Goal: Communication & Community: Answer question/provide support

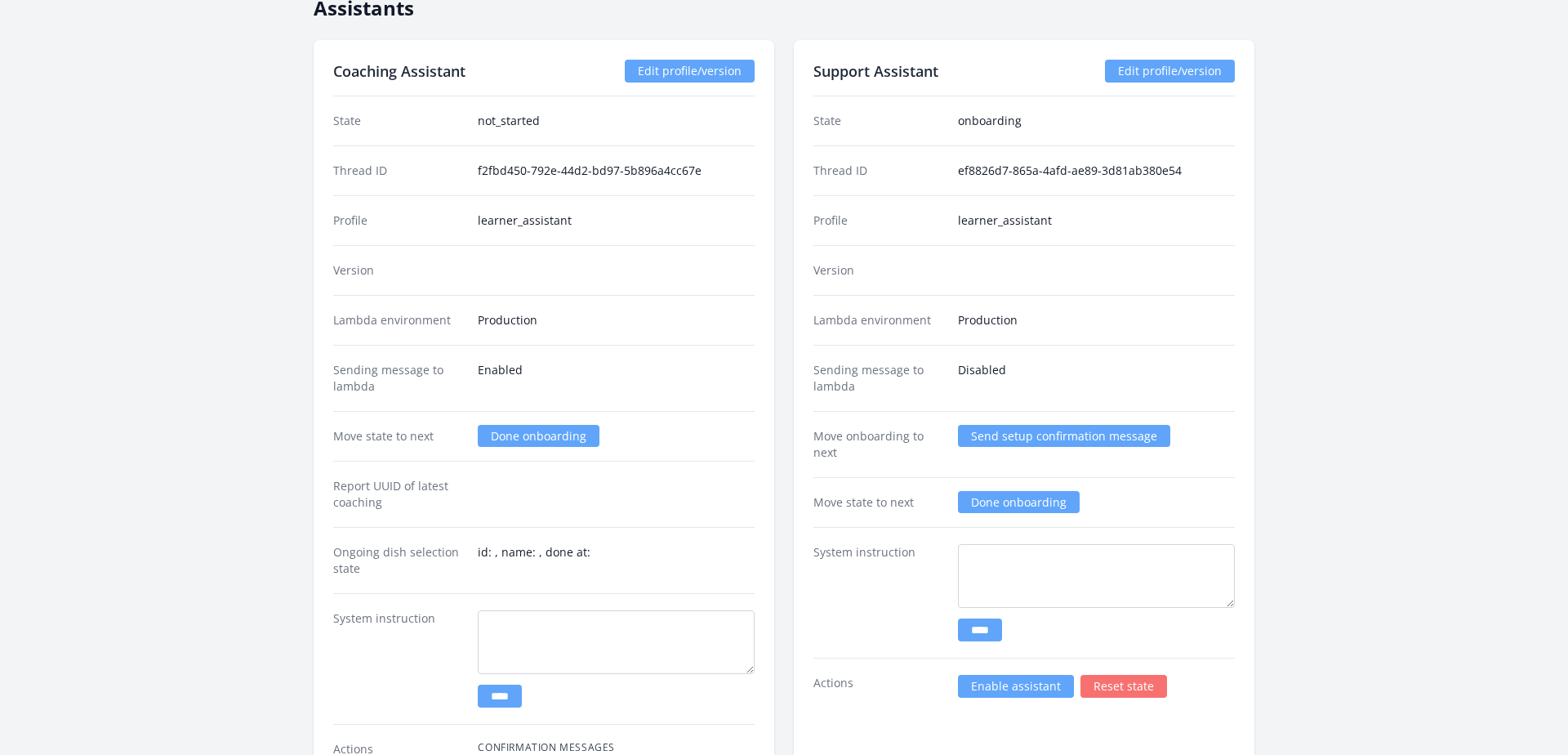
scroll to position [2607, 0]
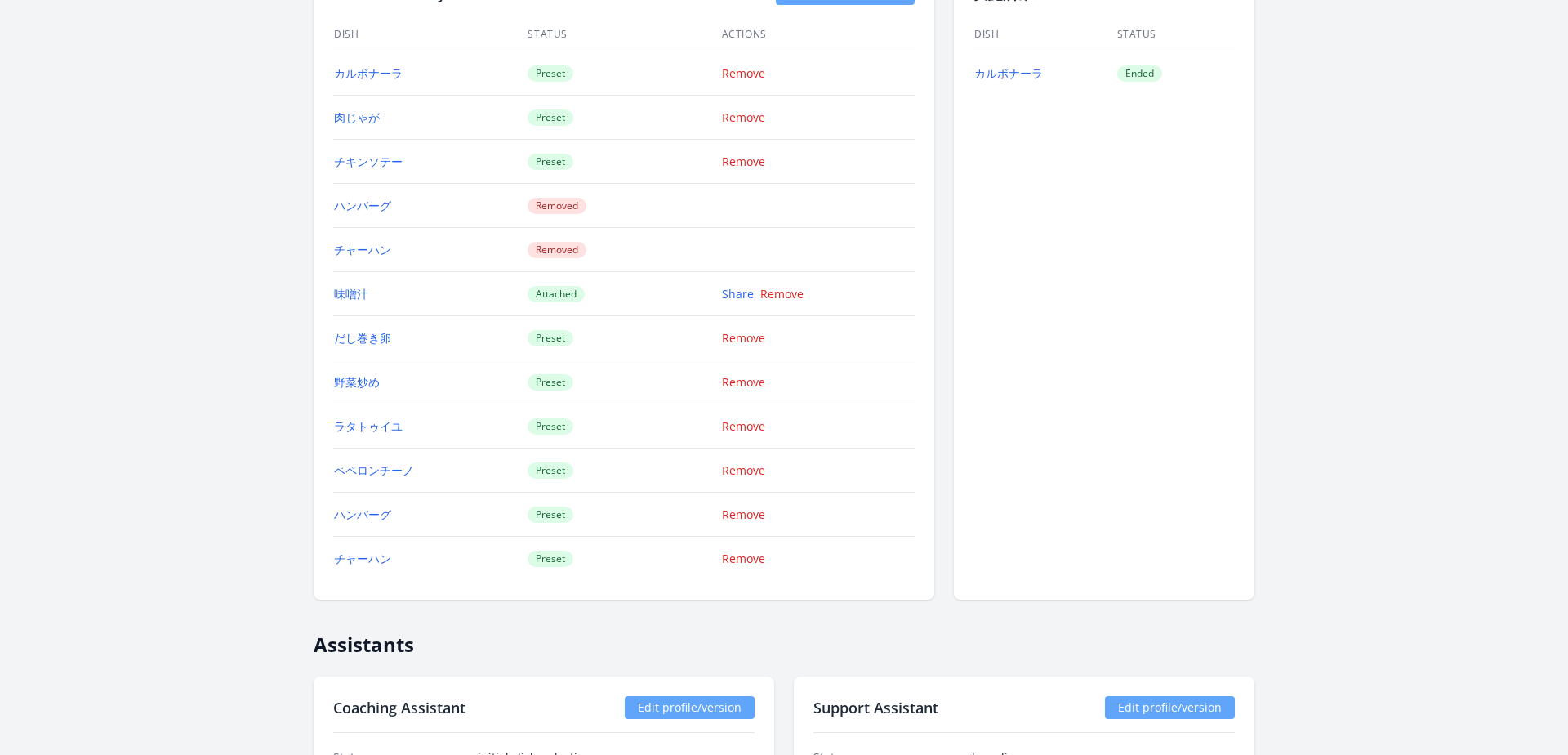
scroll to position [1873, 0]
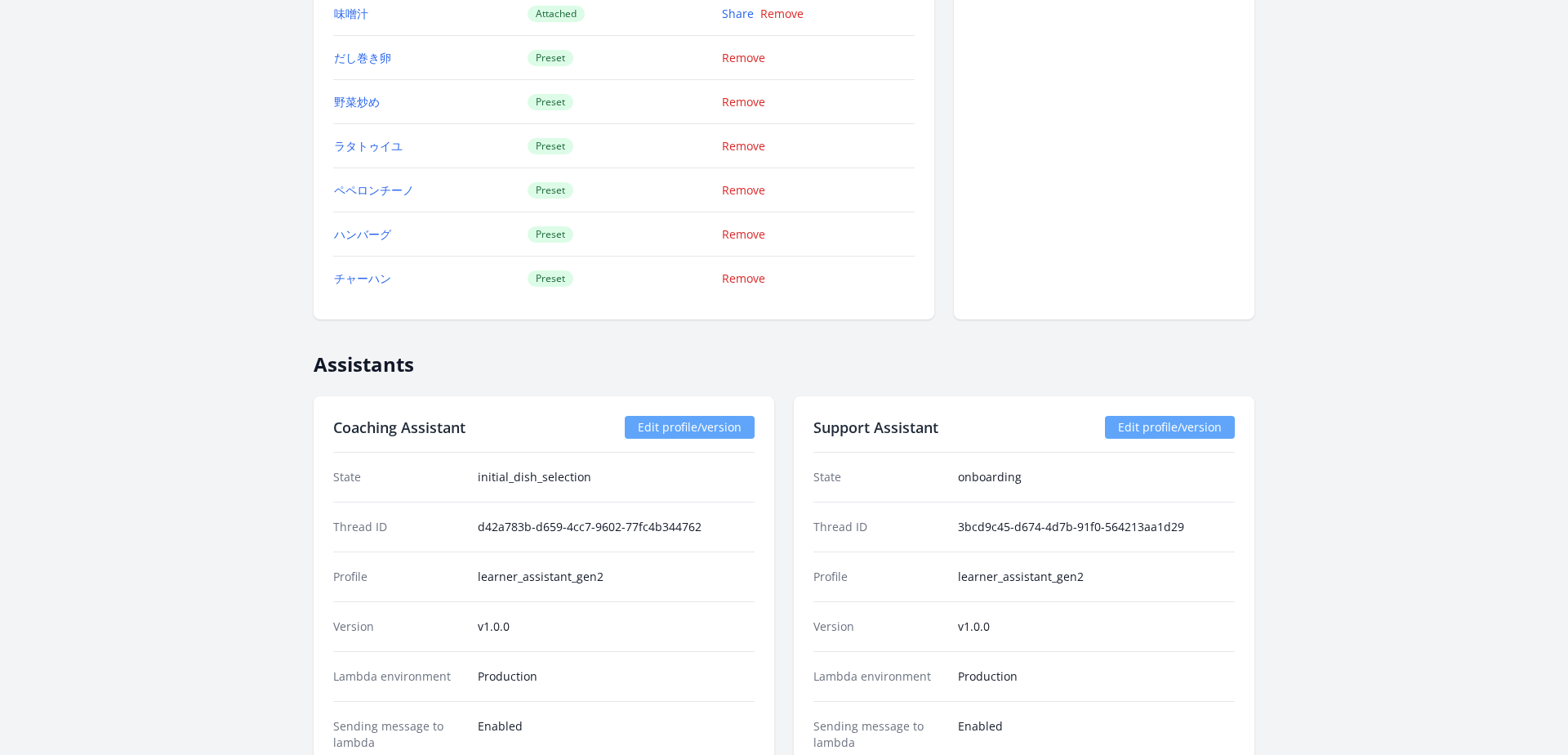
click at [1147, 422] on link "Edit profile/version" at bounding box center [1170, 427] width 130 height 23
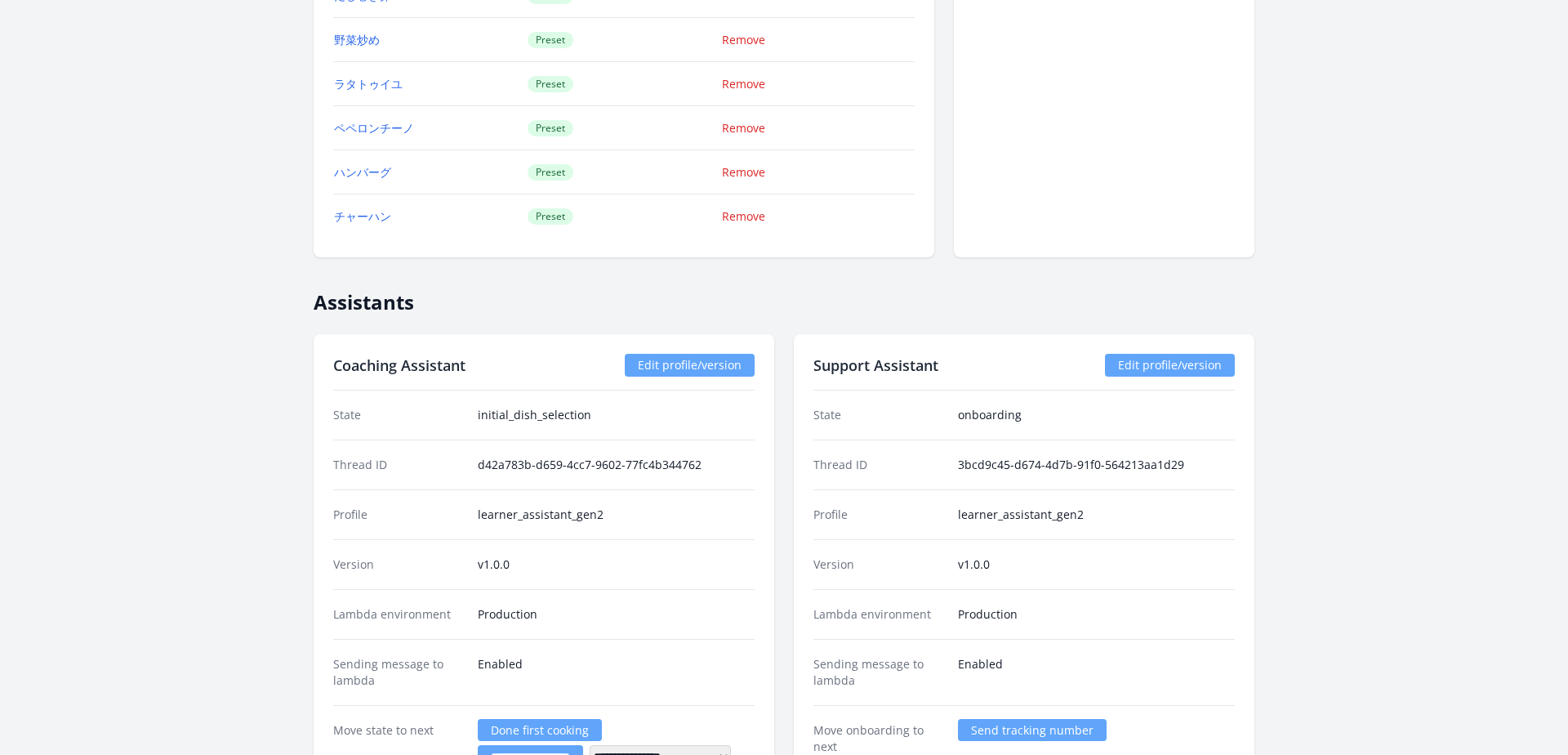
scroll to position [1964, 0]
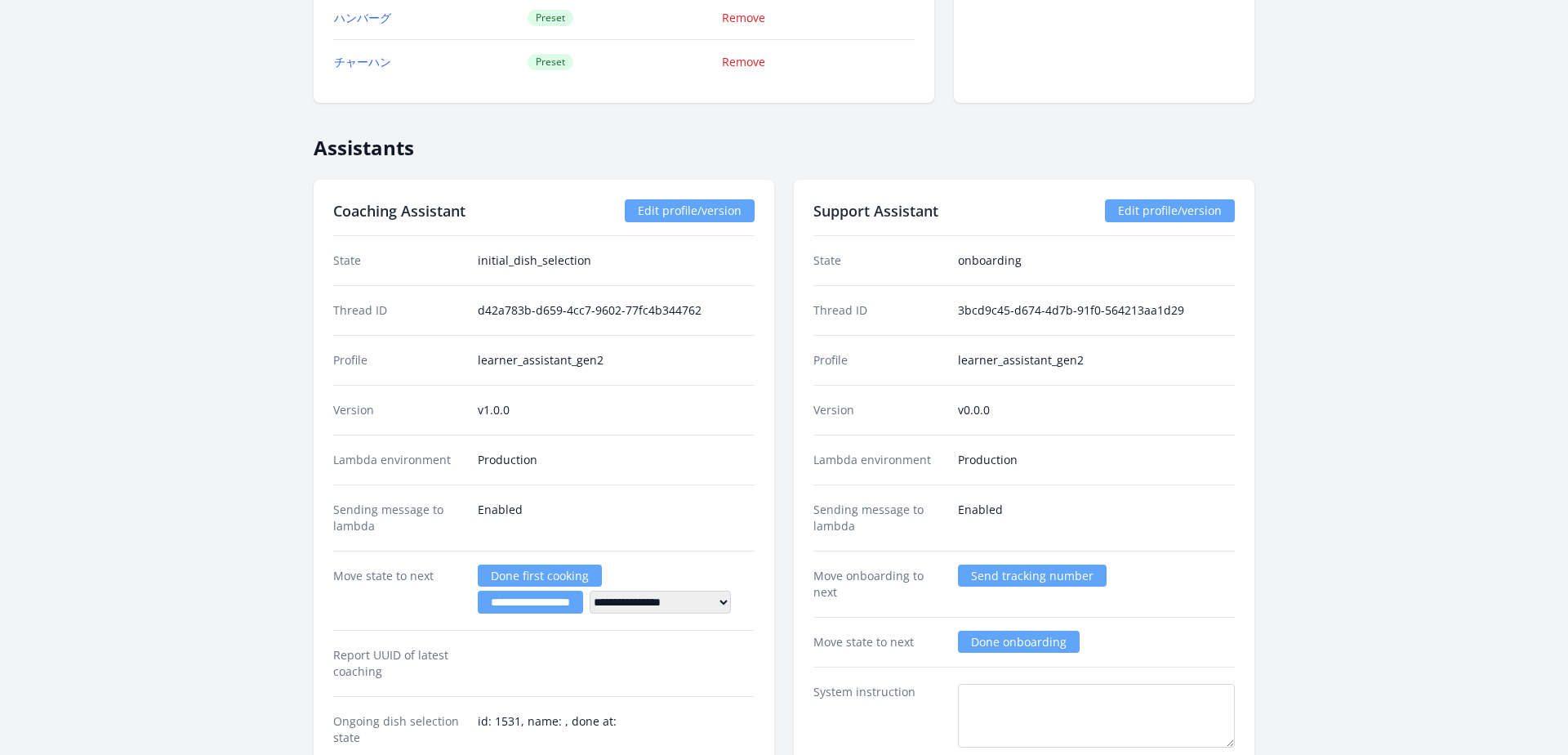
scroll to position [2083, 0]
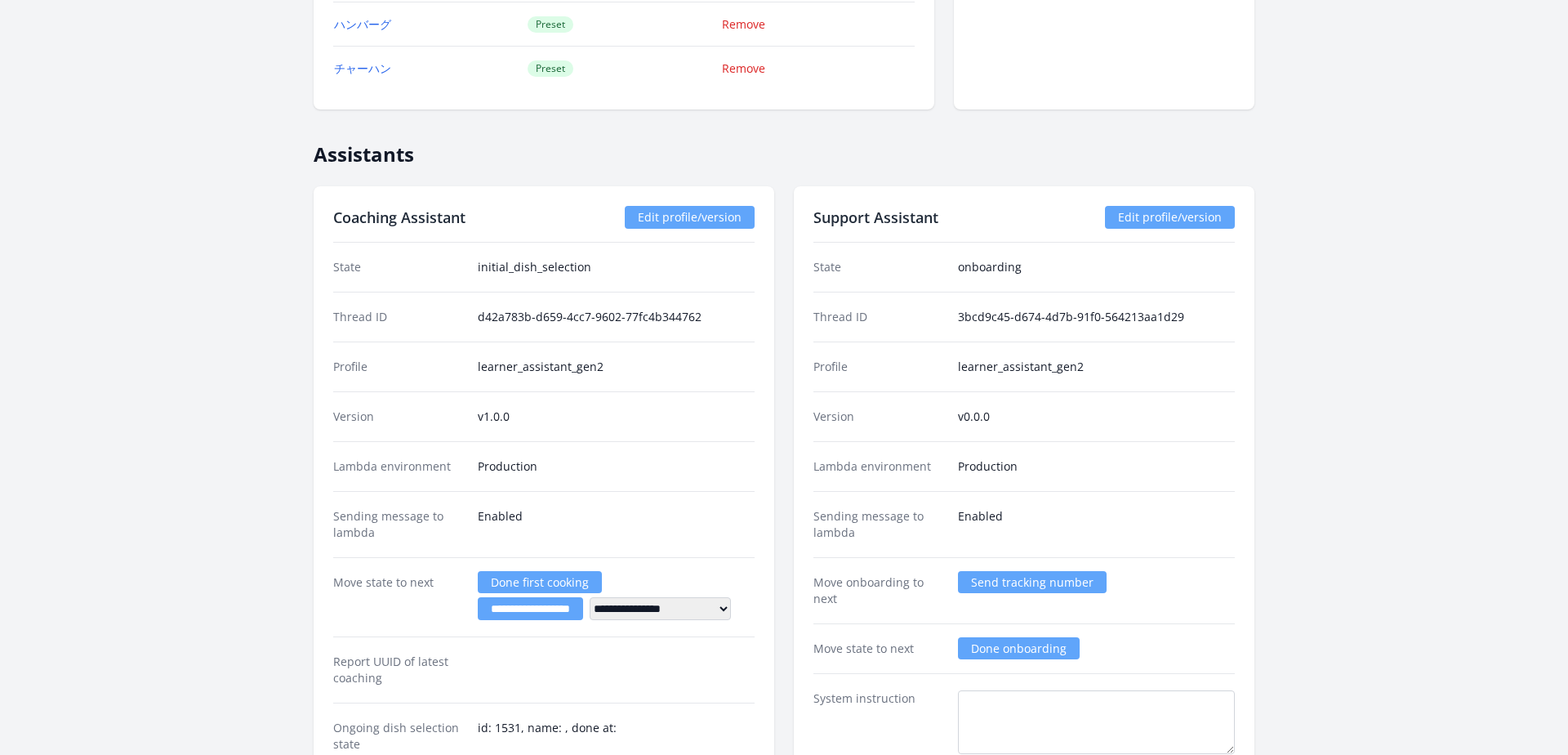
click at [1151, 225] on link "Edit profile/version" at bounding box center [1170, 217] width 130 height 23
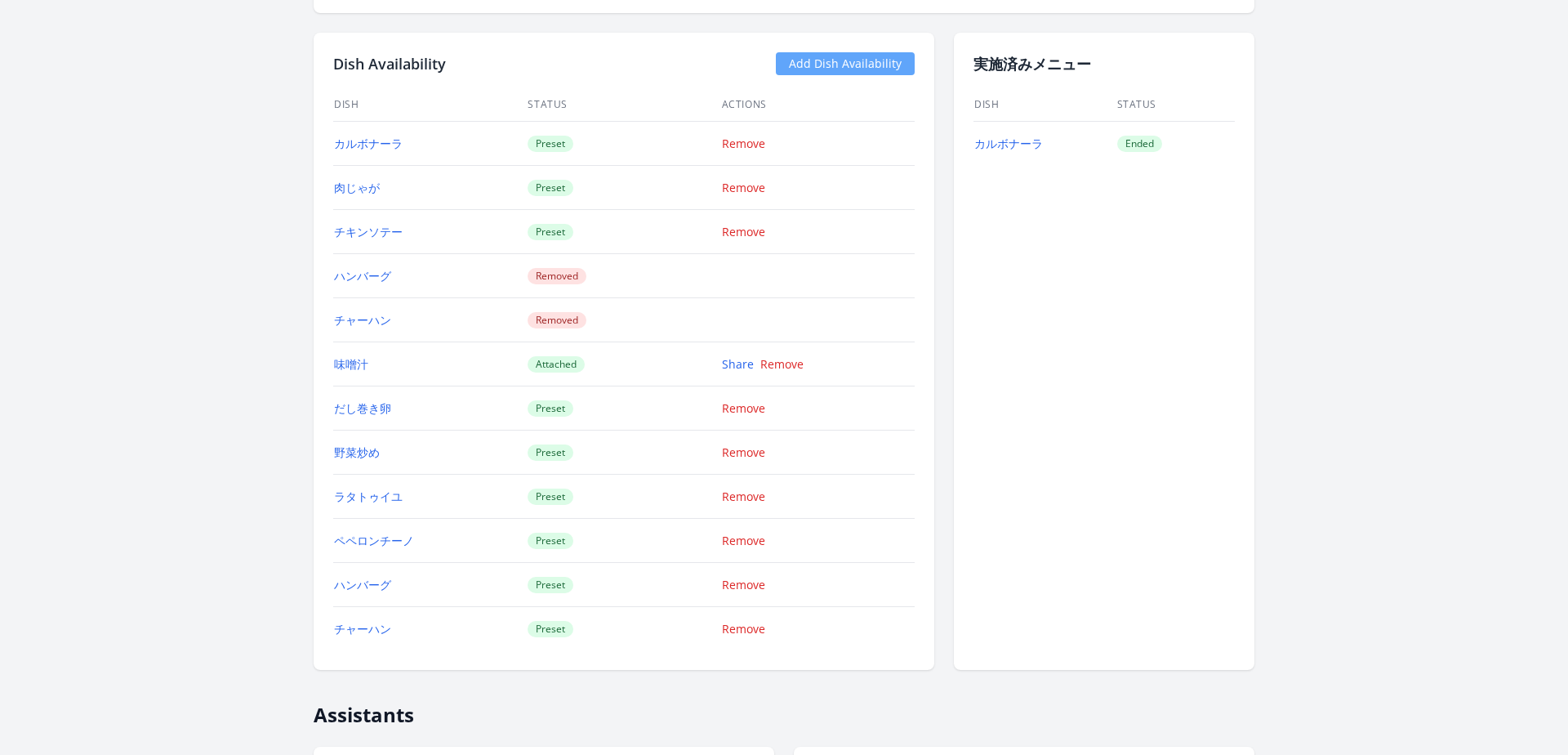
scroll to position [1273, 0]
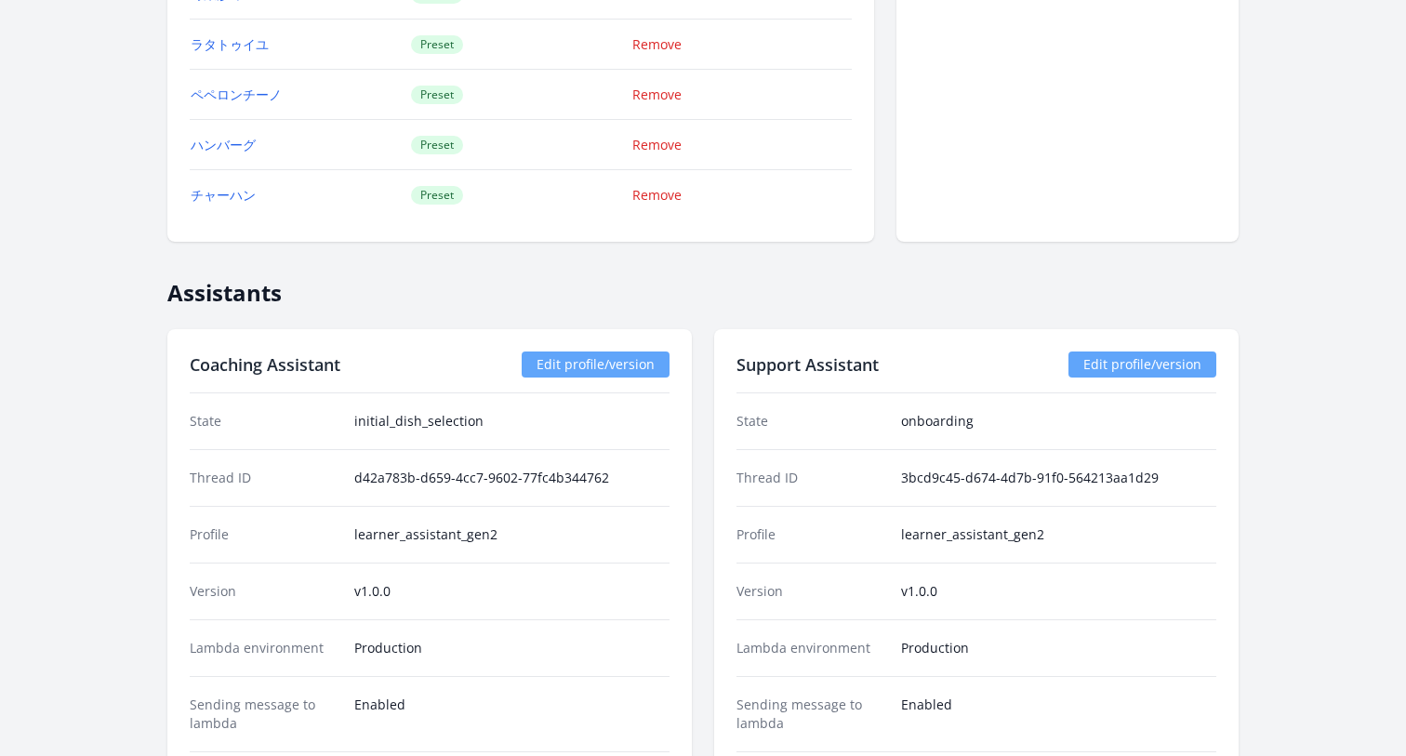
scroll to position [2276, 0]
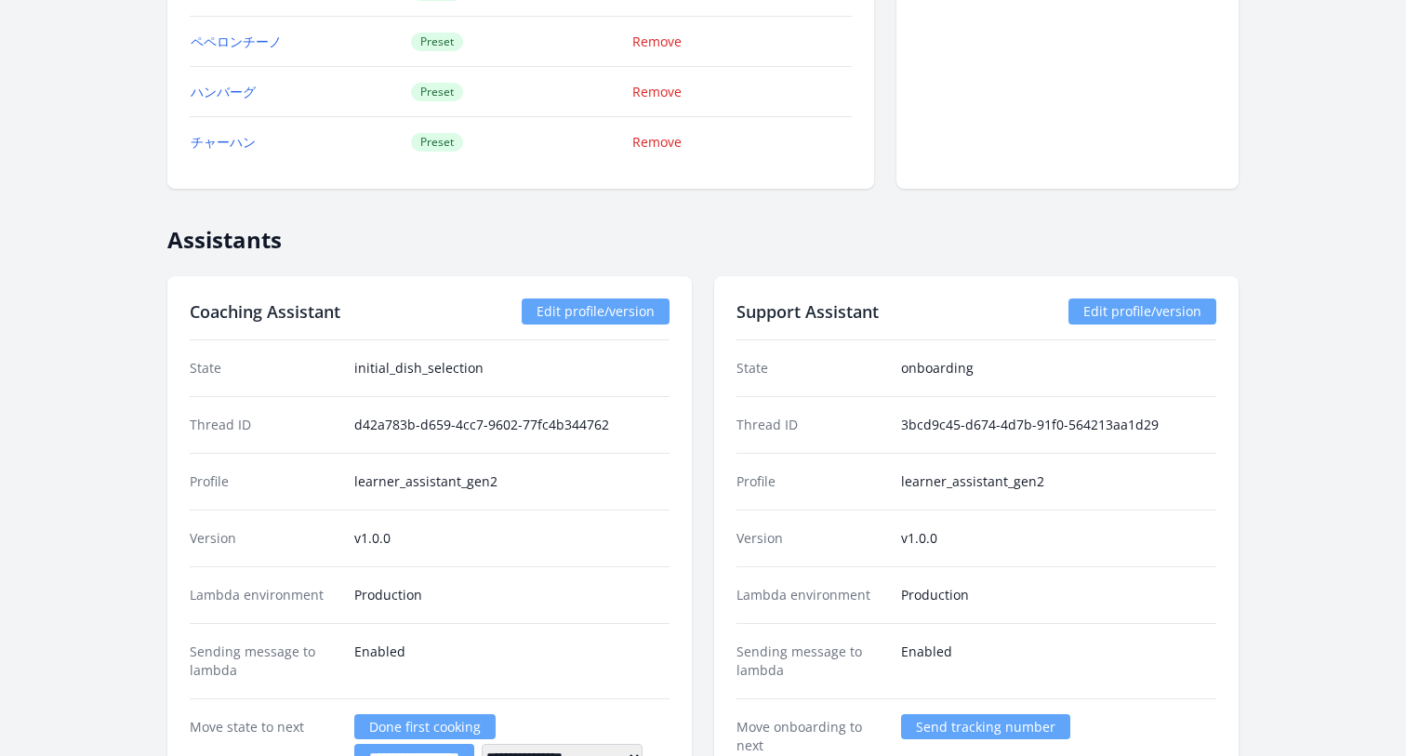
scroll to position [2334, 0]
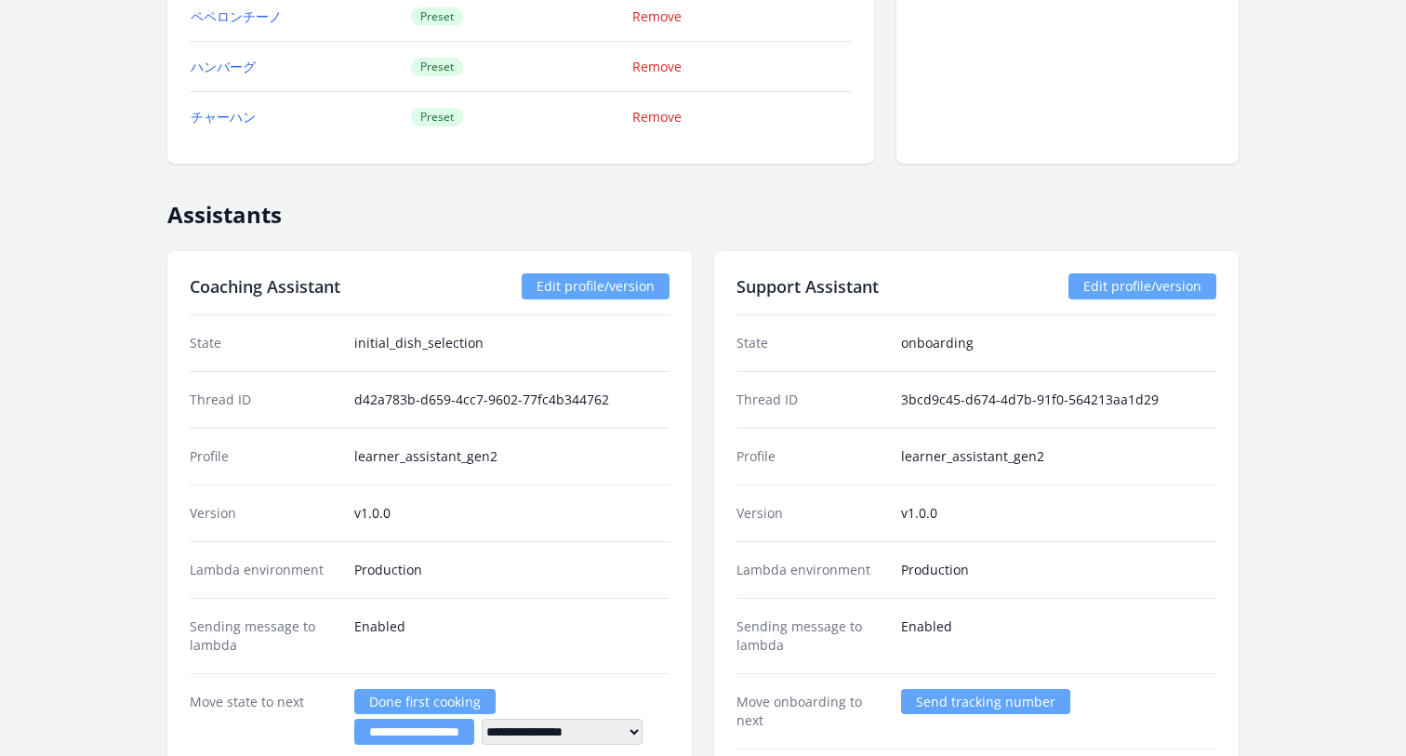
click at [1107, 285] on link "Edit profile/version" at bounding box center [1143, 286] width 148 height 26
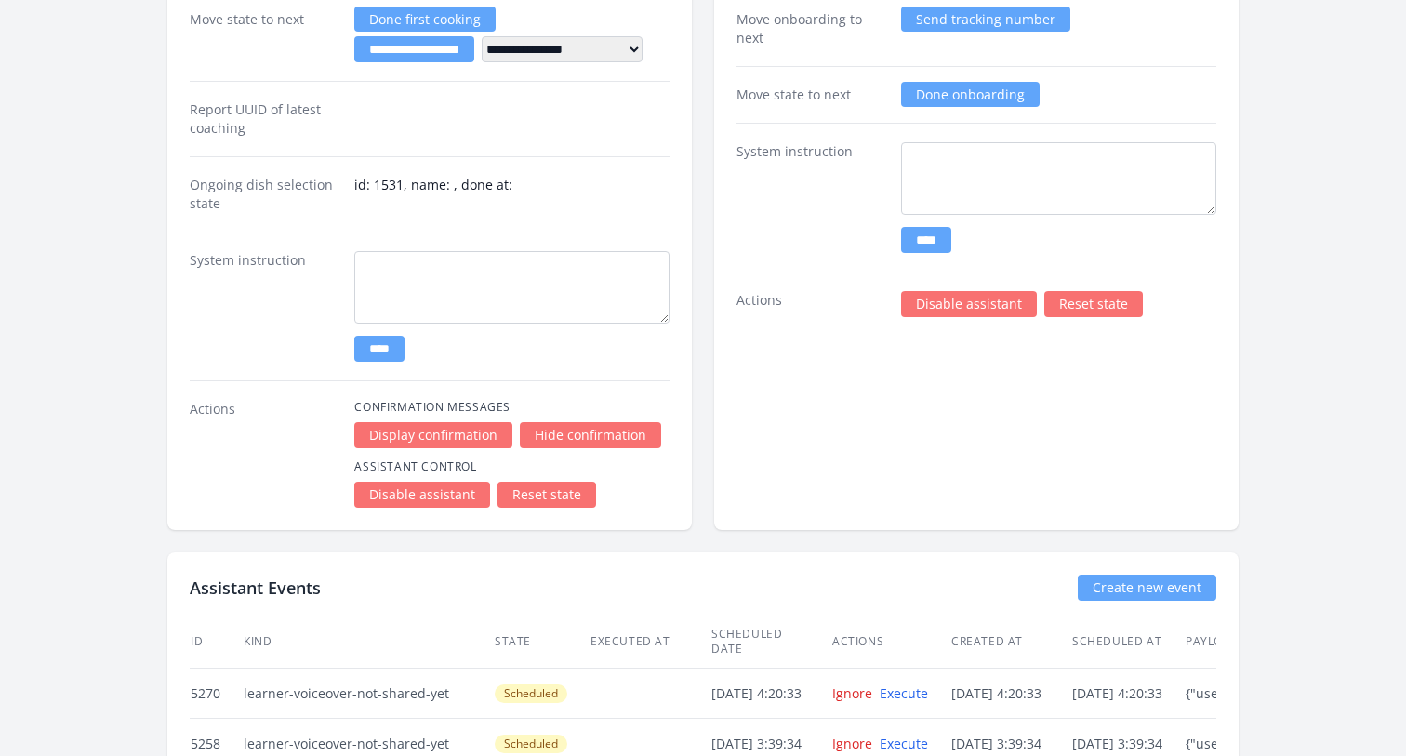
scroll to position [3075, 0]
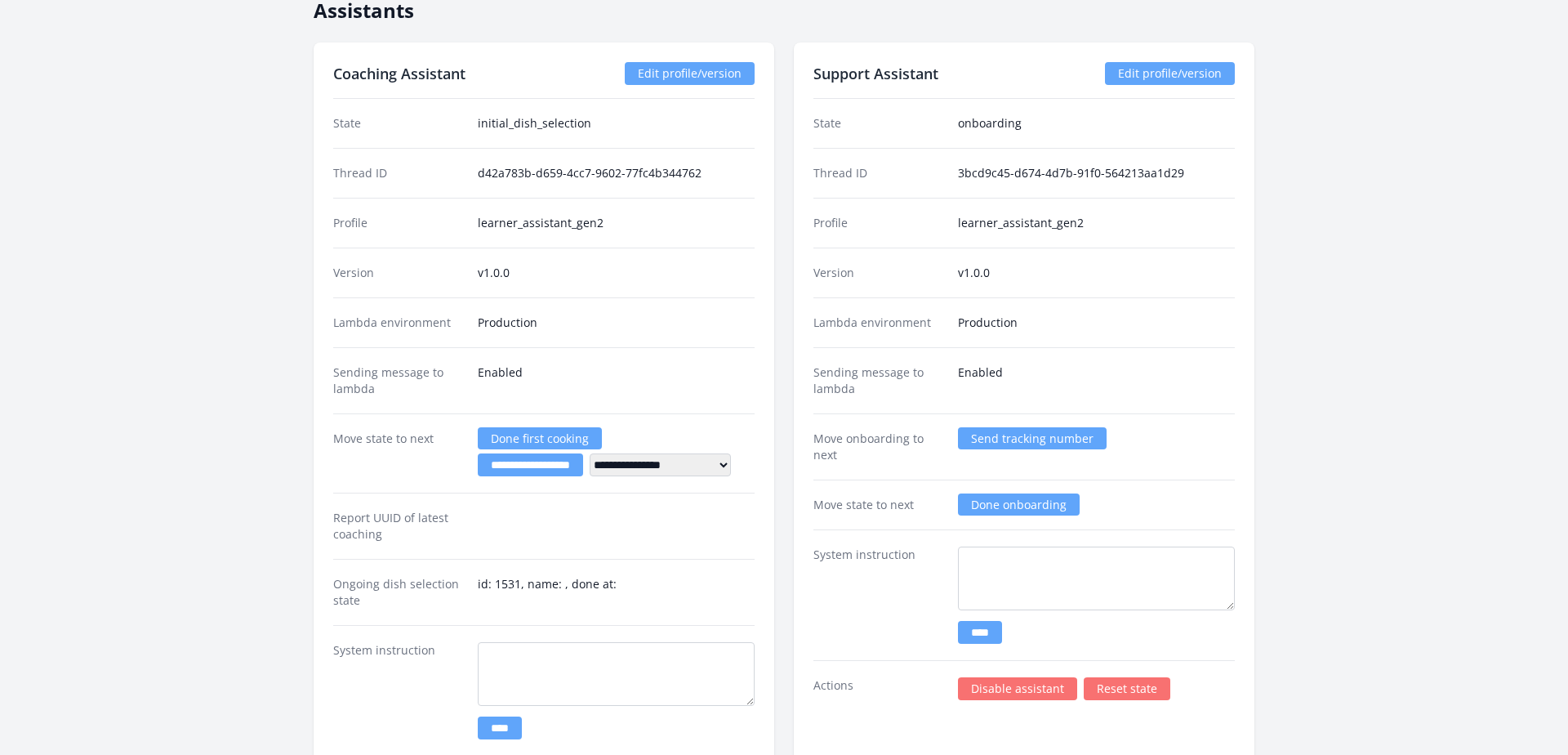
scroll to position [2207, 0]
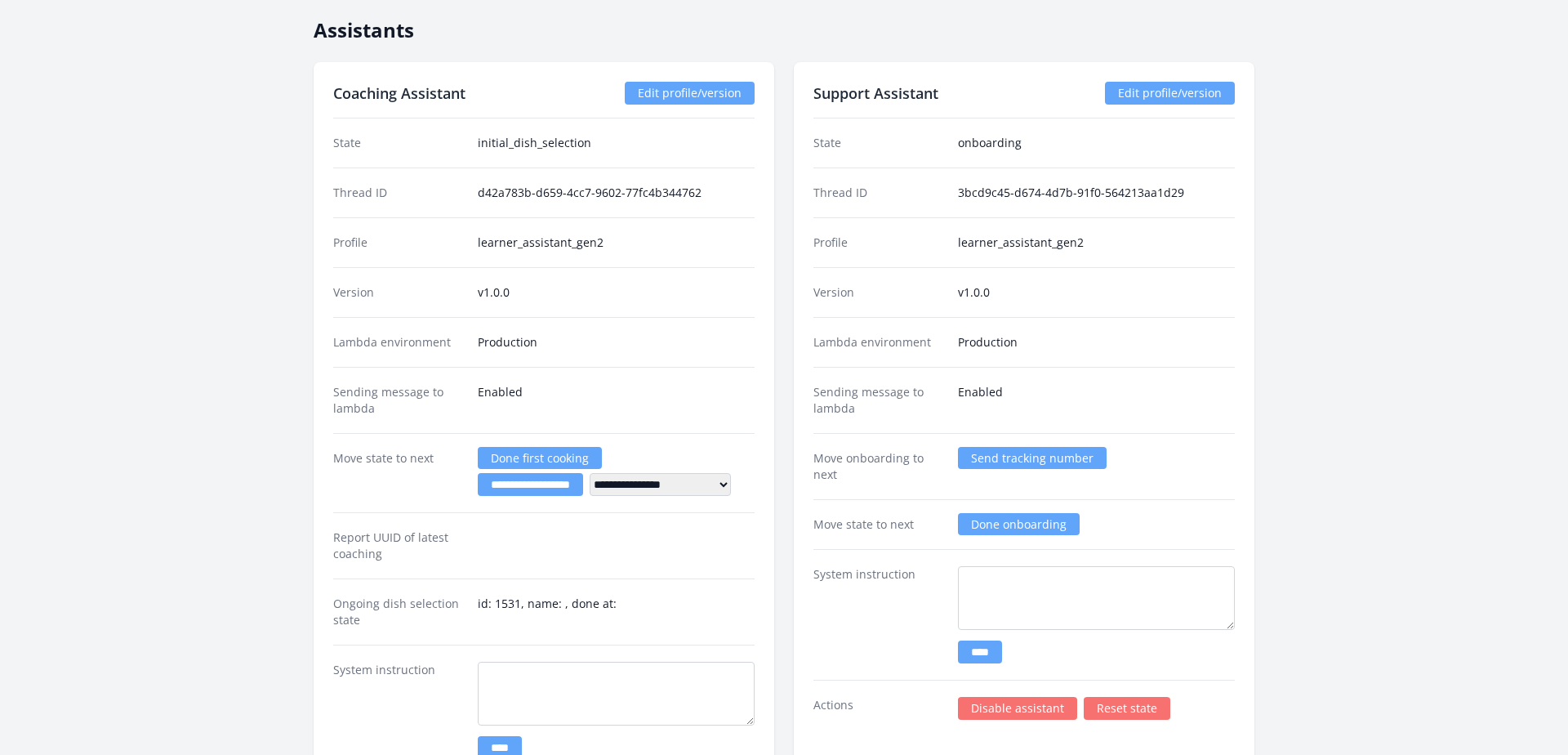
click at [1147, 94] on link "Edit profile/version" at bounding box center [1170, 93] width 130 height 23
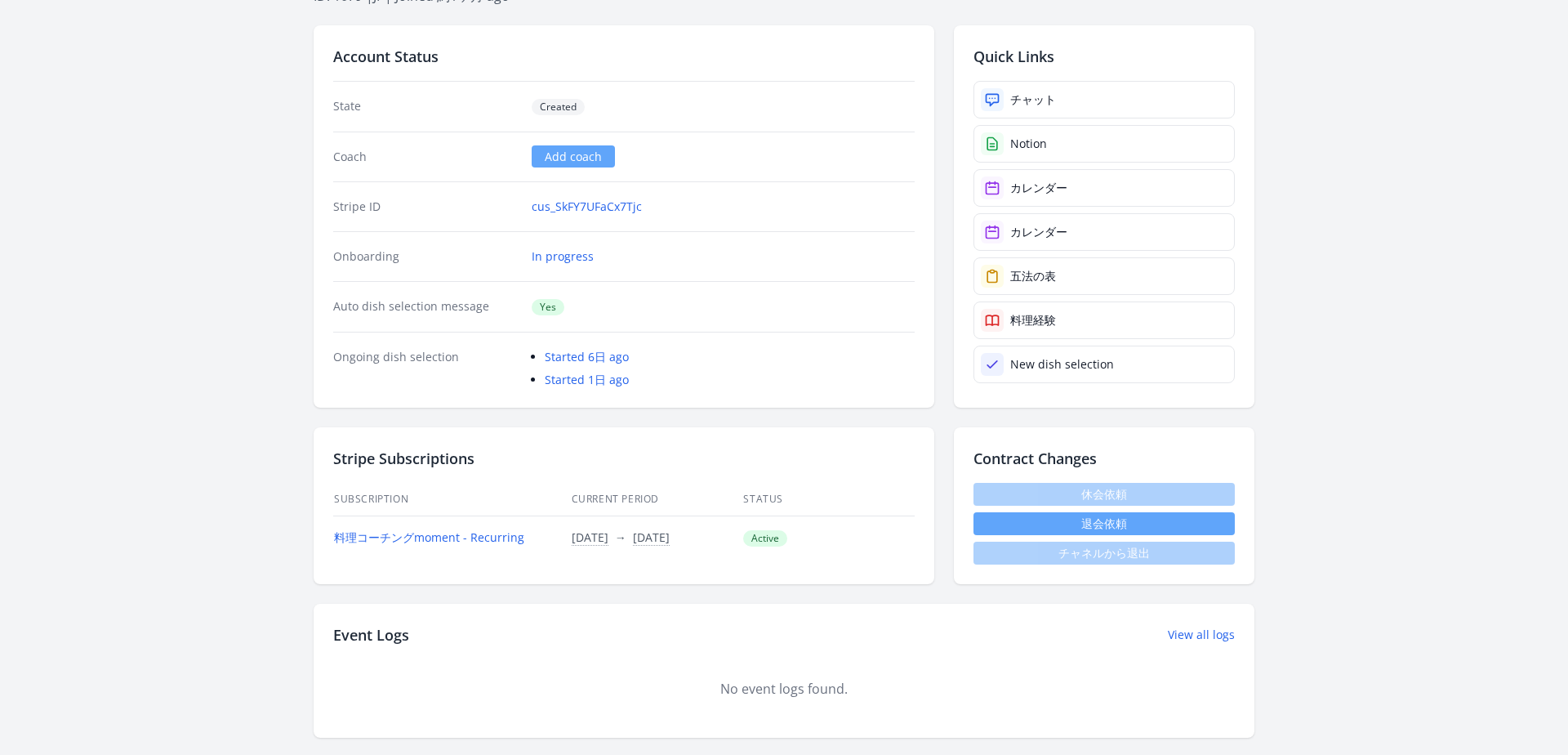
scroll to position [625, 0]
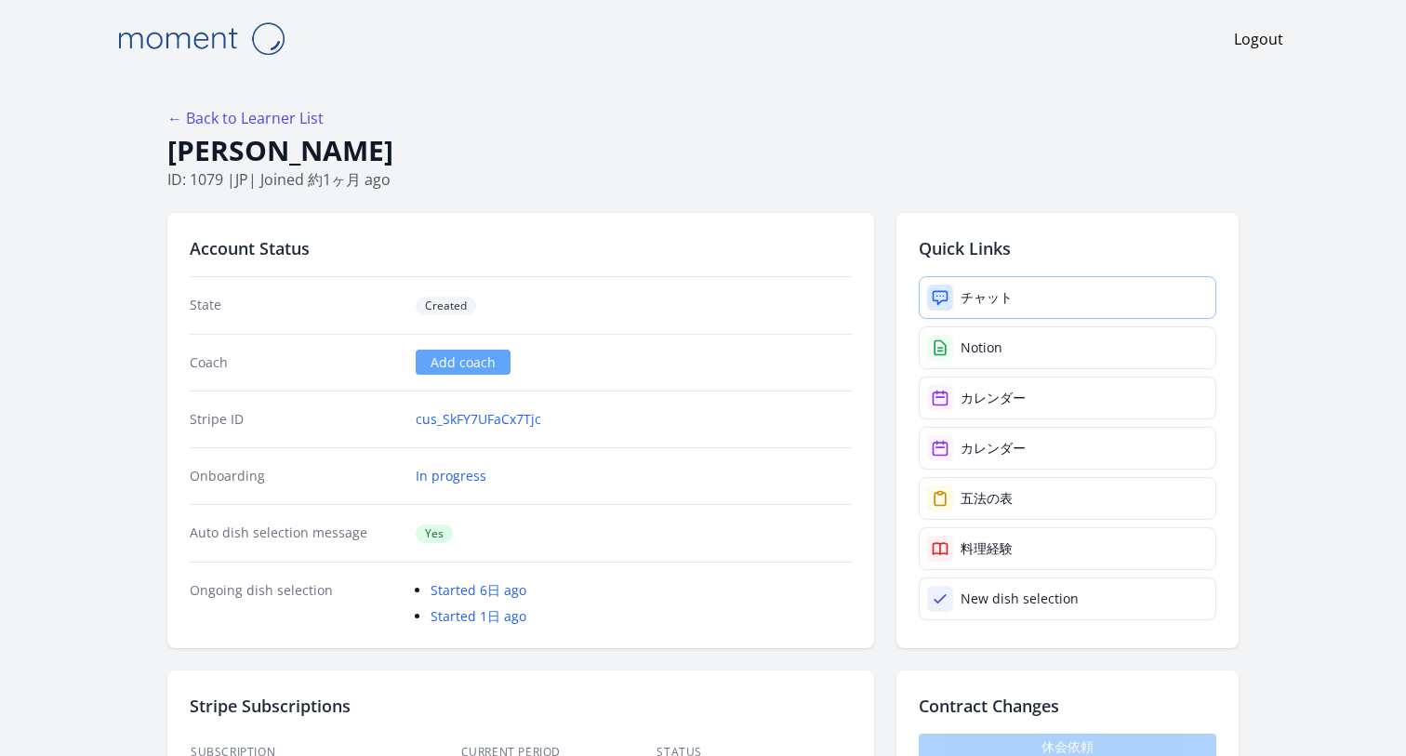
click at [952, 297] on div at bounding box center [940, 298] width 26 height 26
click at [1004, 290] on div "チャット" at bounding box center [987, 297] width 52 height 19
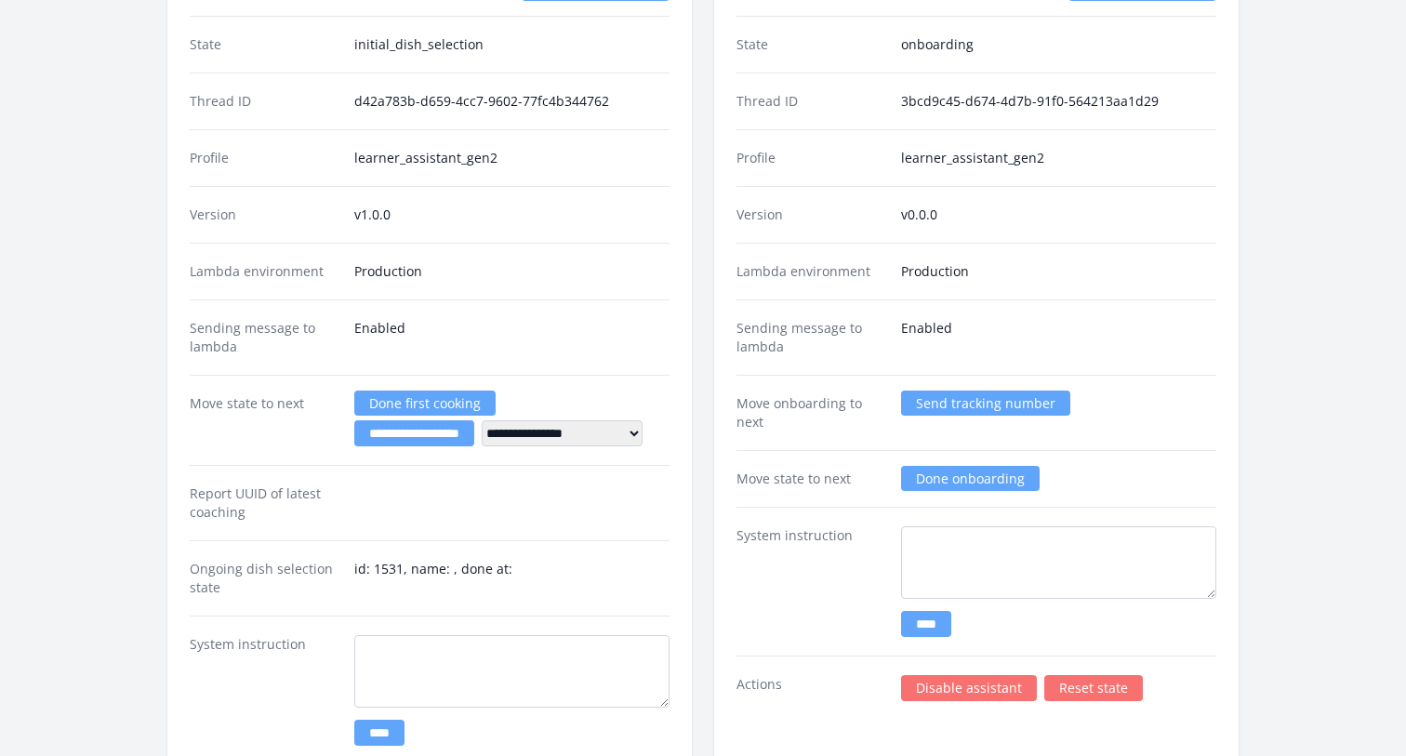
scroll to position [2406, 0]
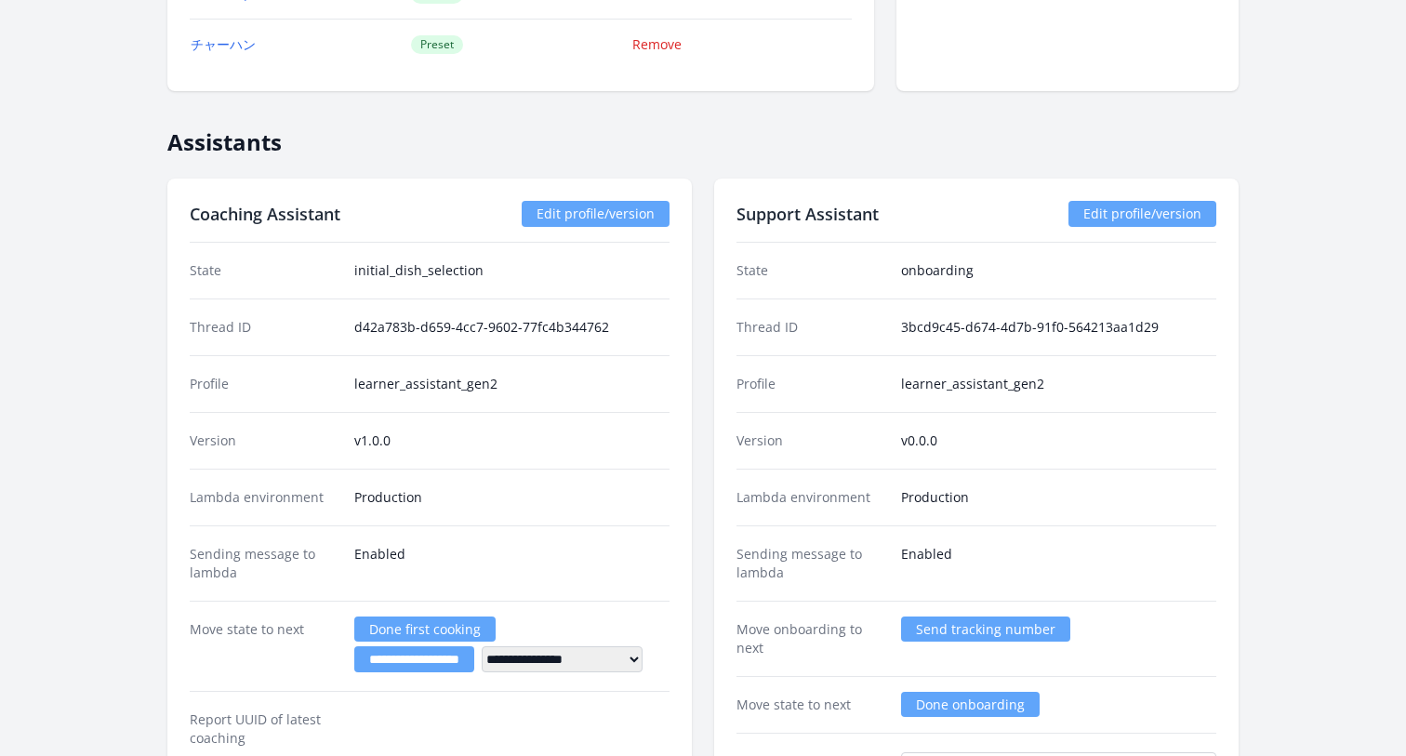
click at [1113, 216] on link "Edit profile/version" at bounding box center [1143, 214] width 148 height 26
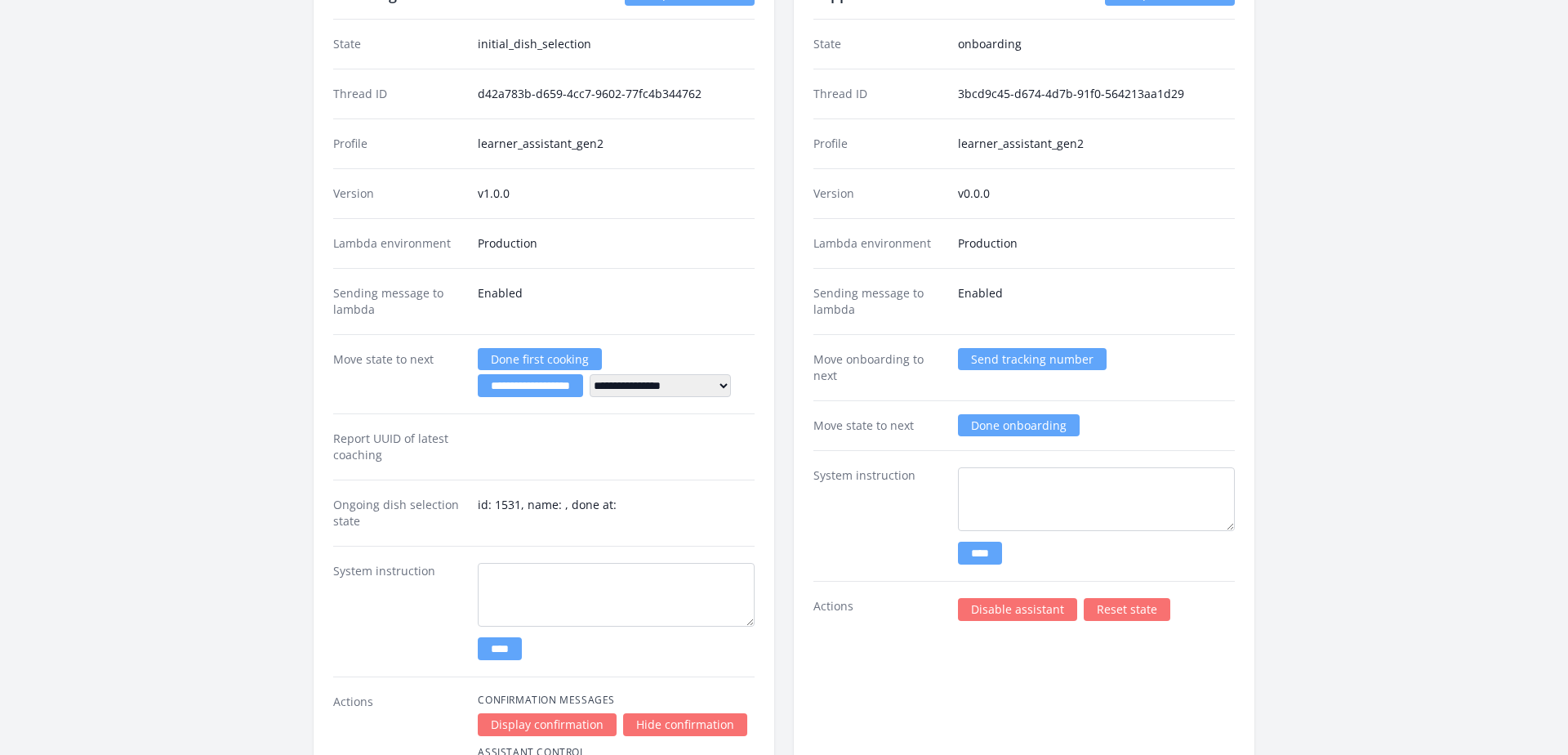
scroll to position [2888, 0]
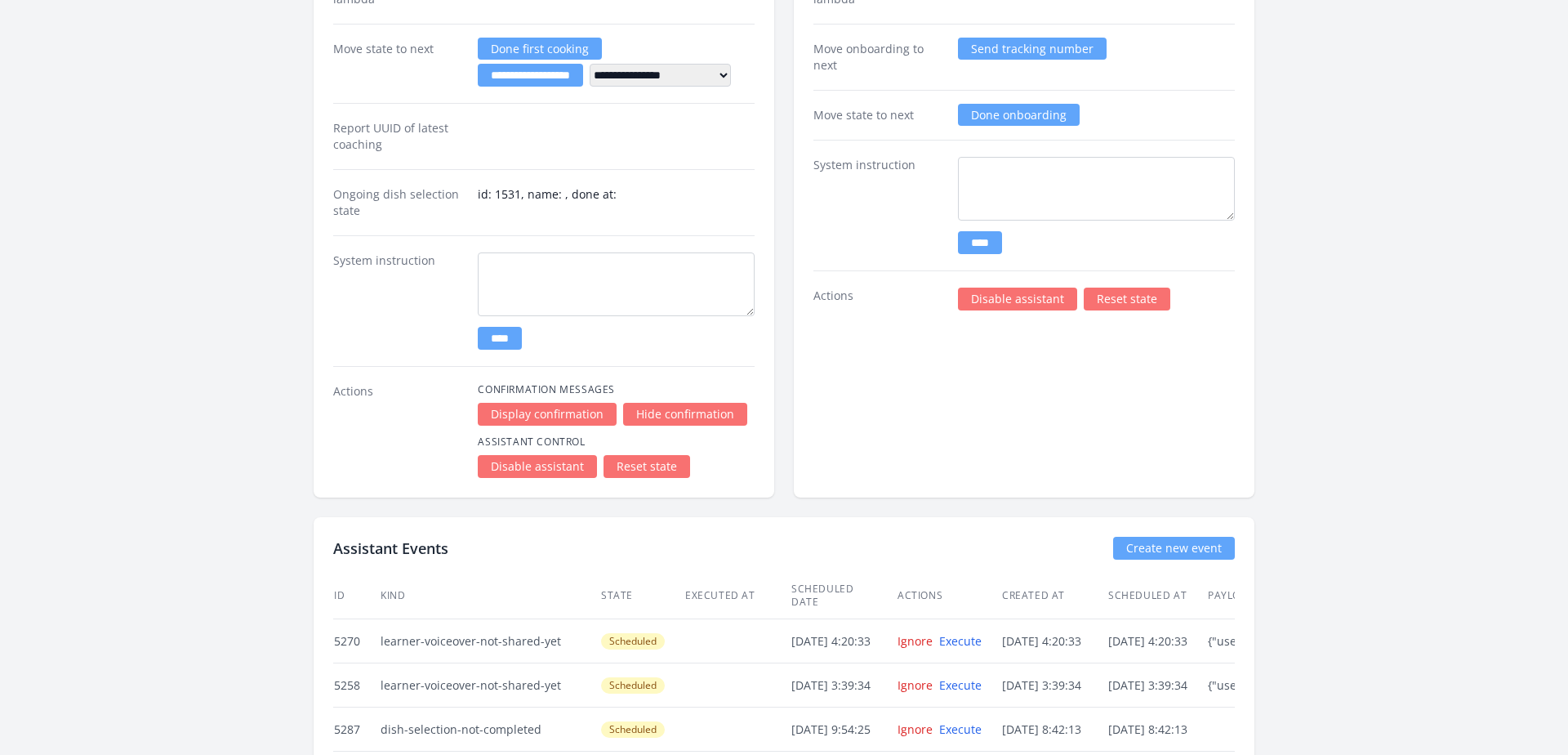
click at [1129, 298] on link "Reset state" at bounding box center [1126, 298] width 87 height 23
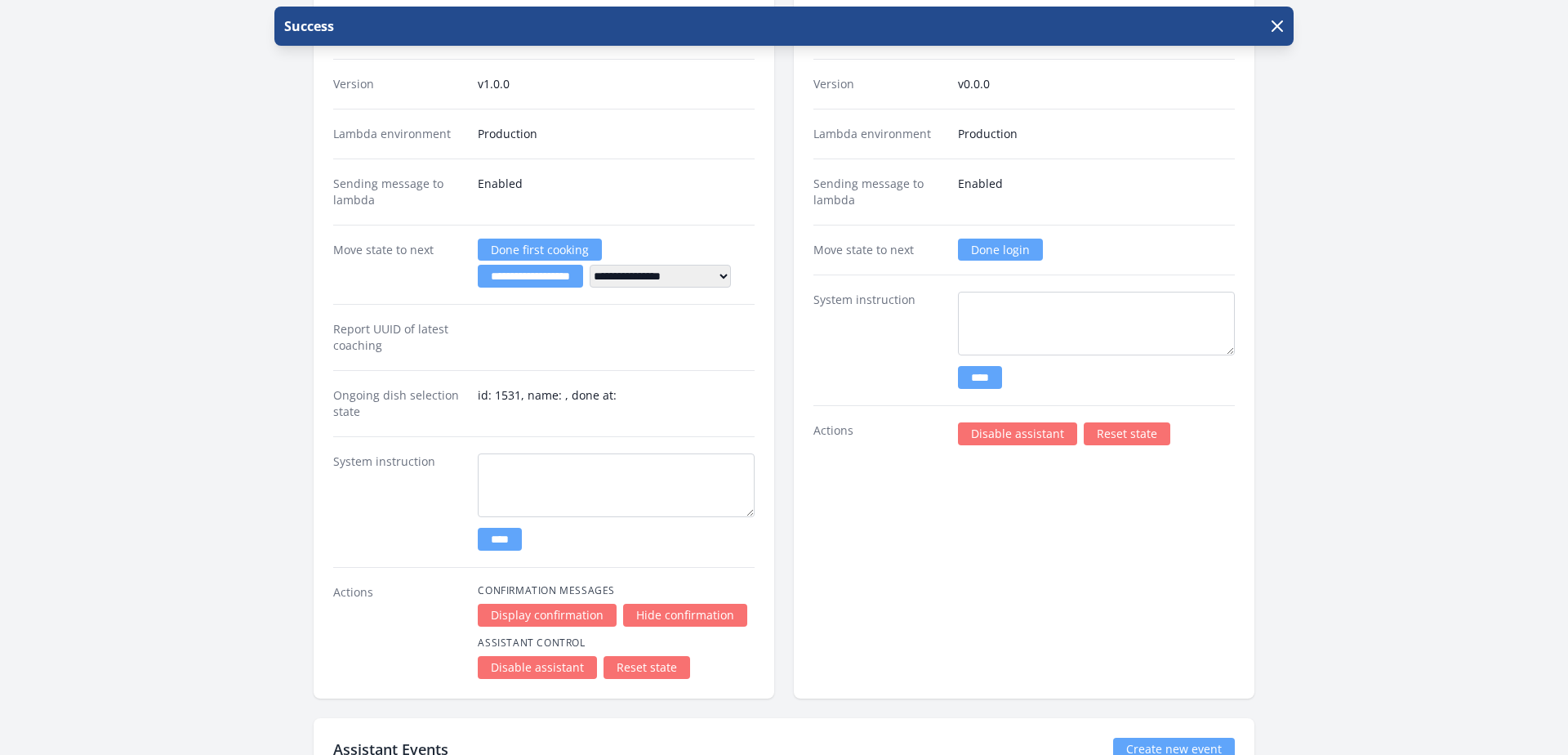
scroll to position [2569, 0]
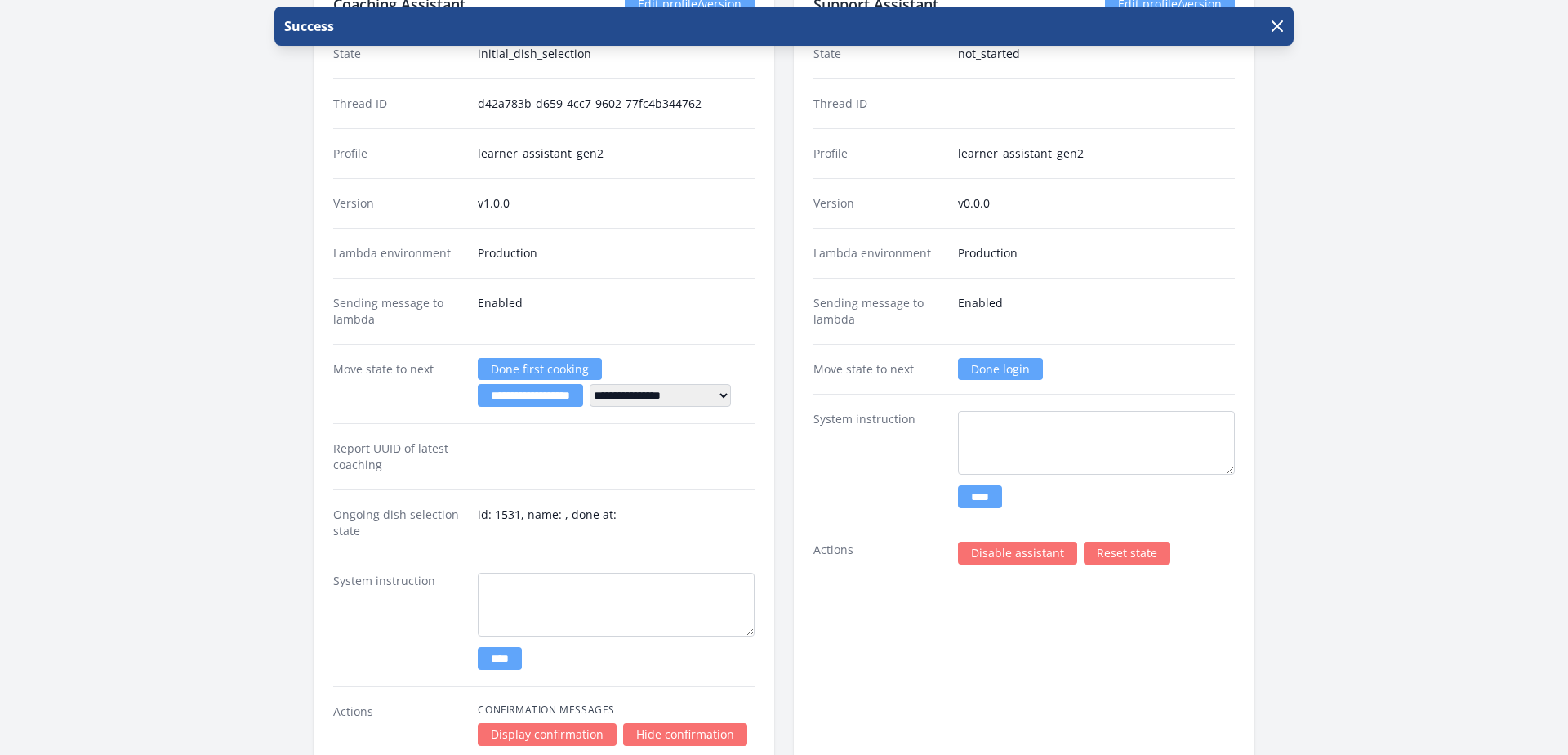
click at [982, 368] on link "Done login" at bounding box center [1000, 368] width 85 height 22
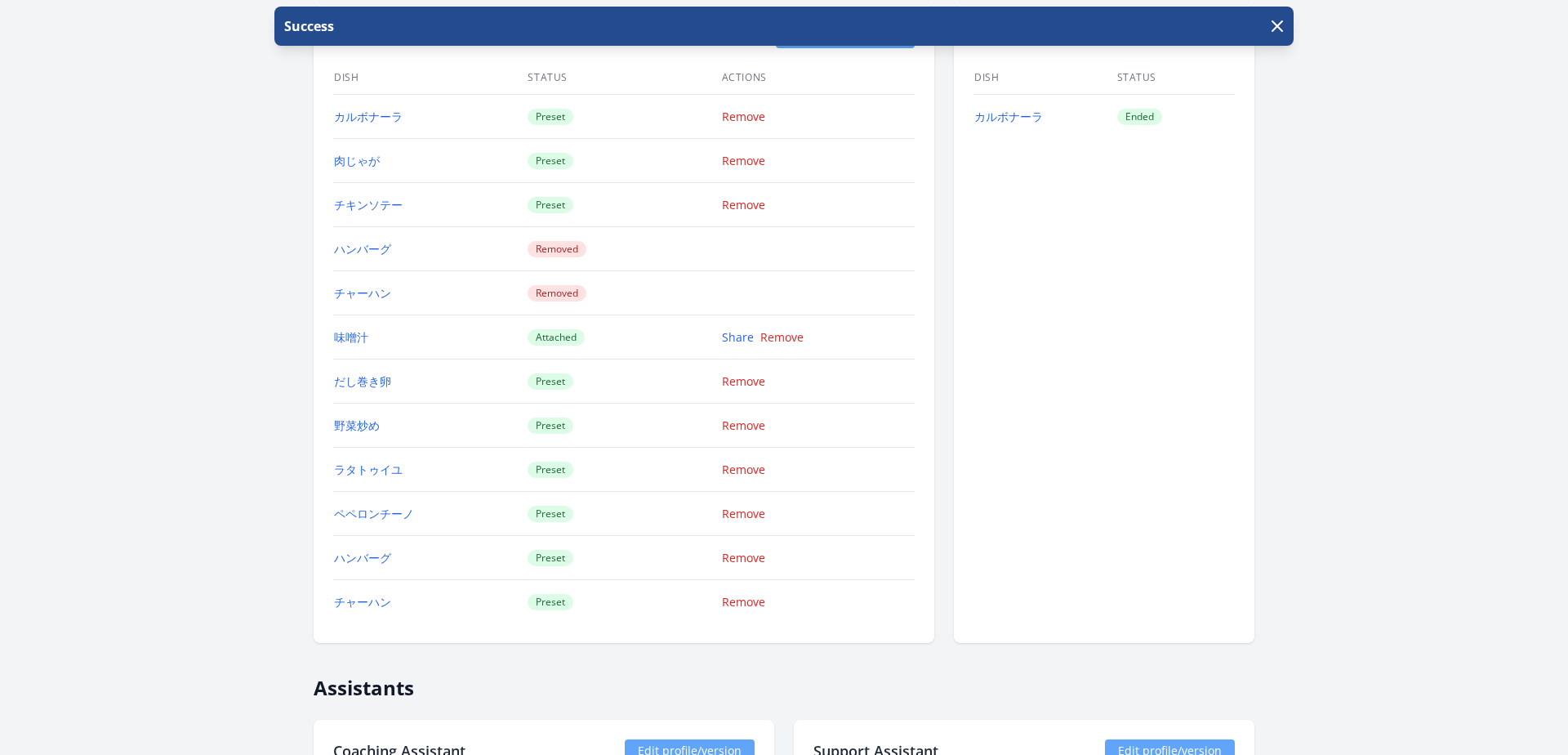
scroll to position [2046, 0]
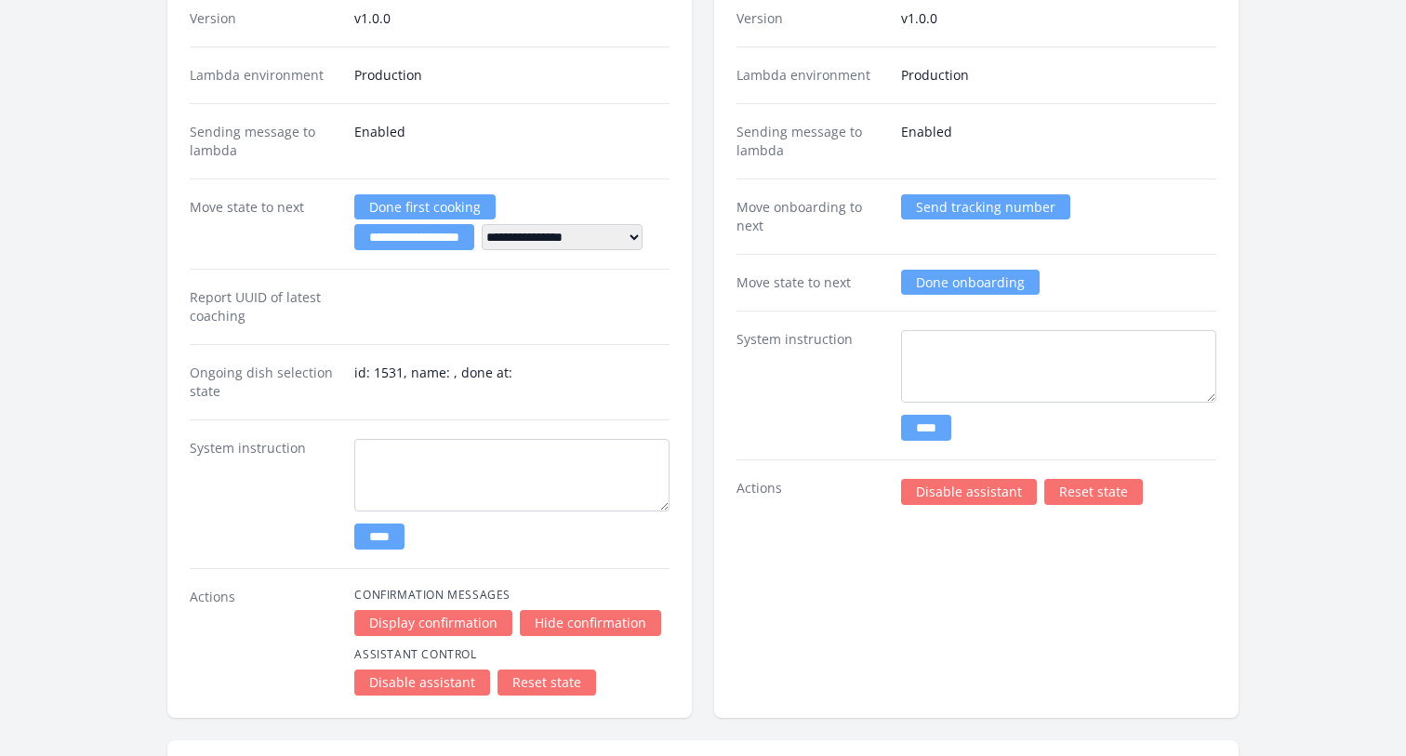
scroll to position [3289, 0]
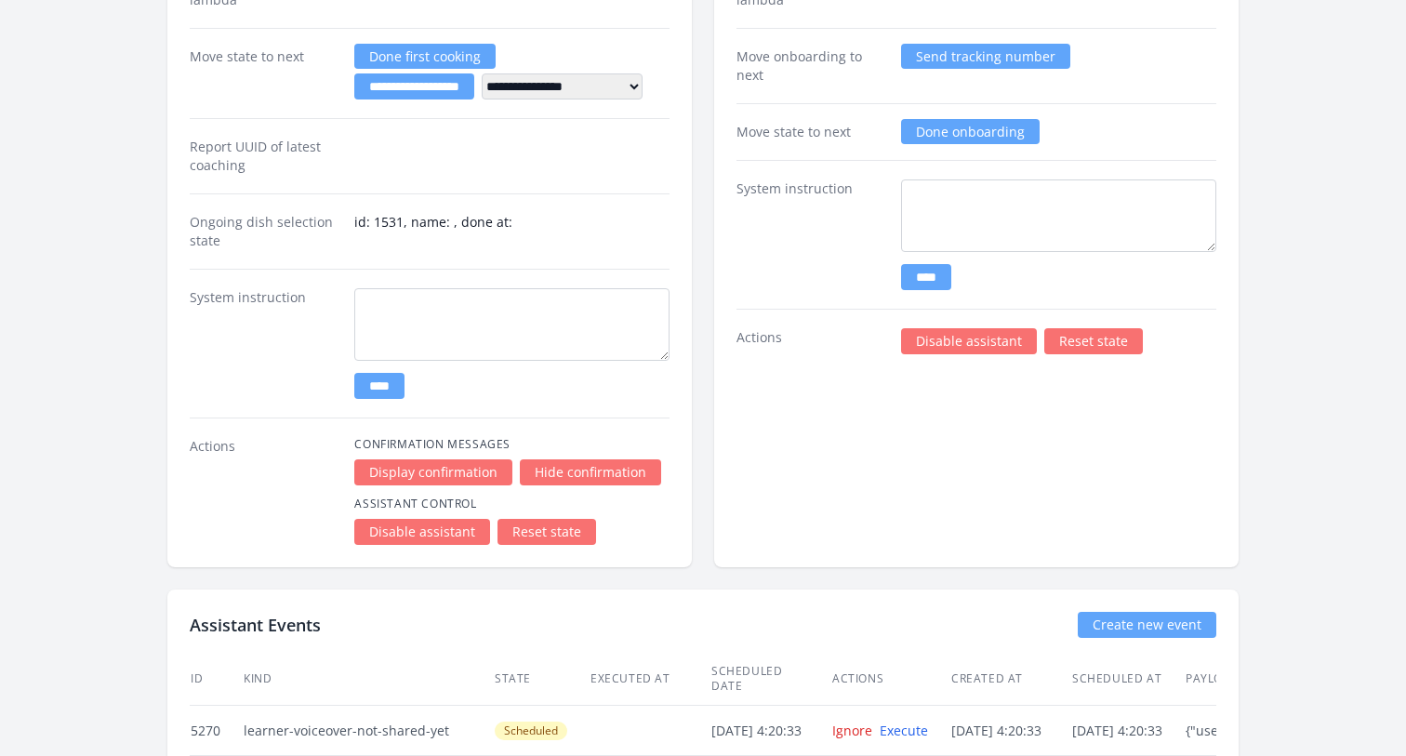
click at [1077, 329] on link "Reset state" at bounding box center [1094, 341] width 99 height 26
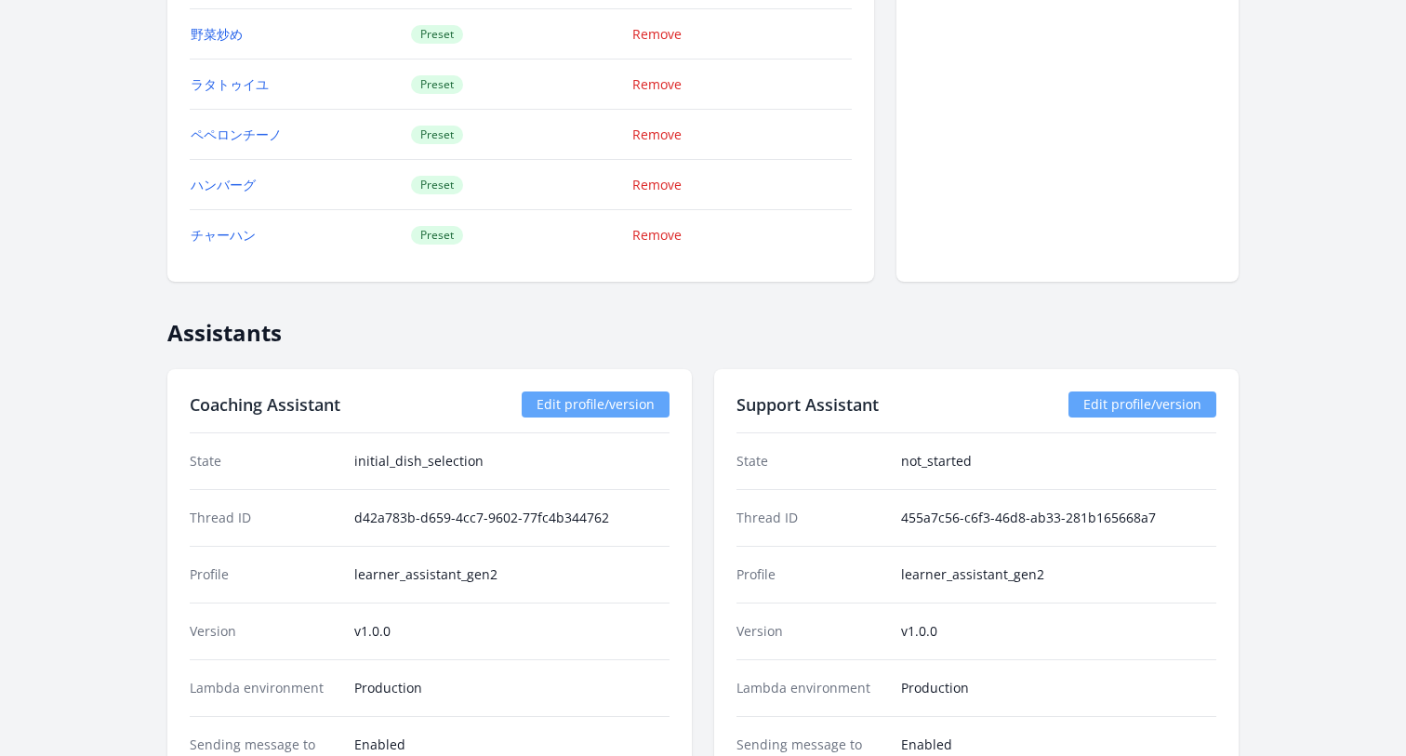
scroll to position [3029, 0]
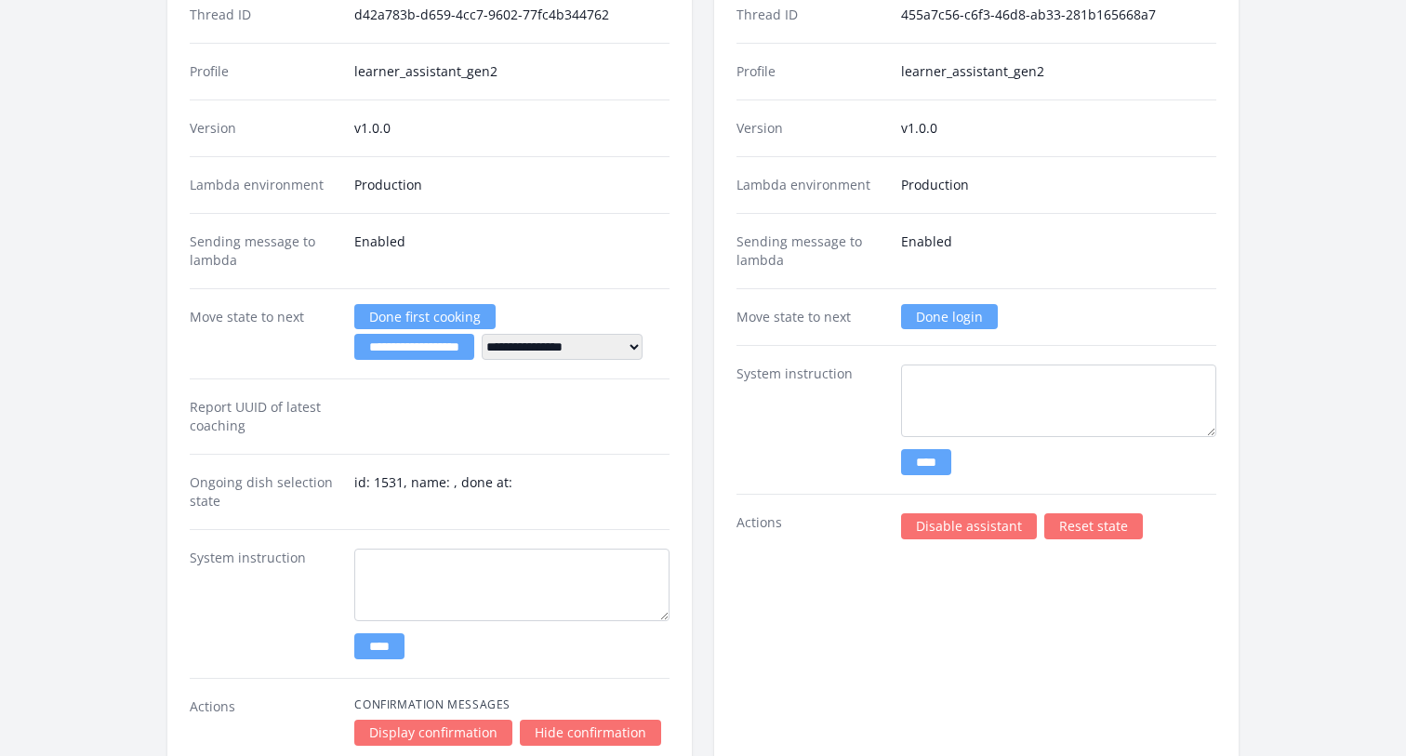
click at [949, 314] on link "Done login" at bounding box center [949, 316] width 97 height 25
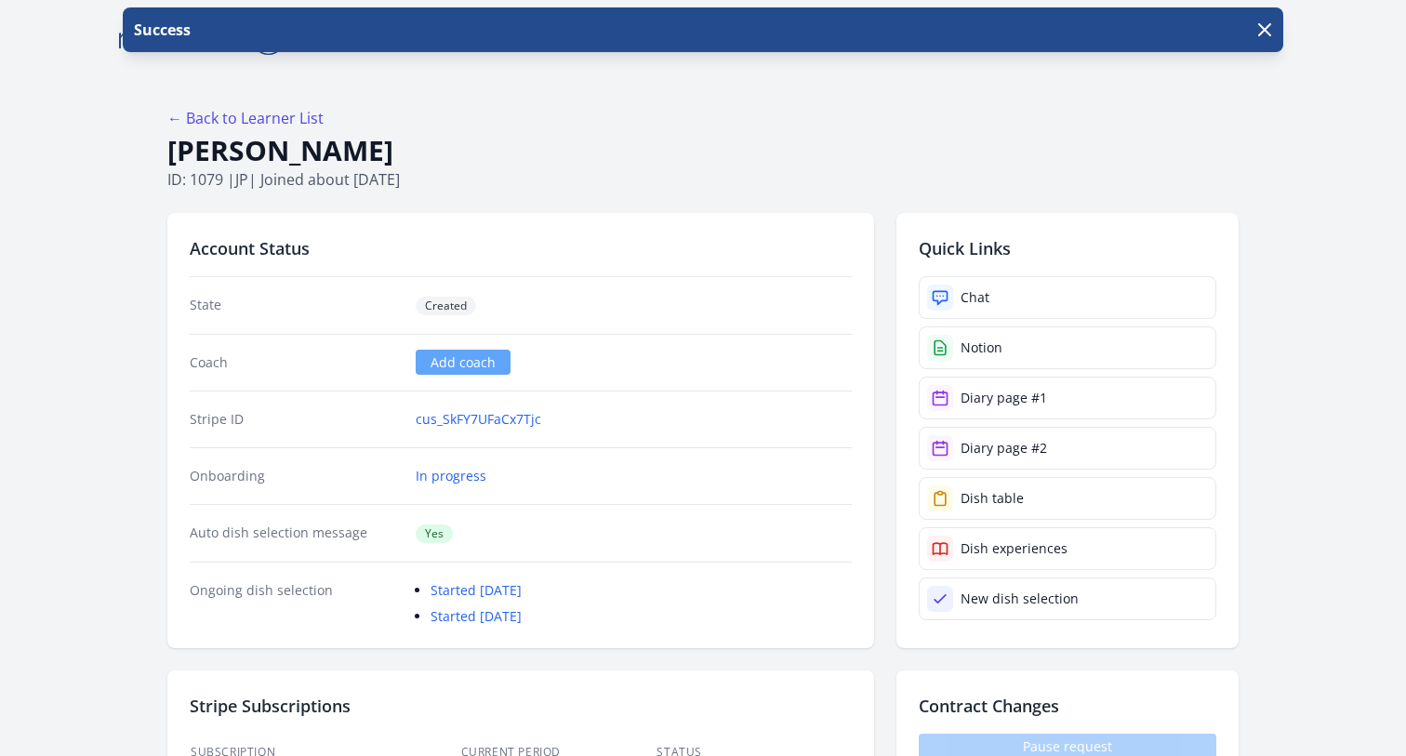
click at [69, 47] on div "Success" at bounding box center [703, 38] width 1406 height 63
click at [545, 115] on div "← Back to Learner List" at bounding box center [703, 118] width 1072 height 22
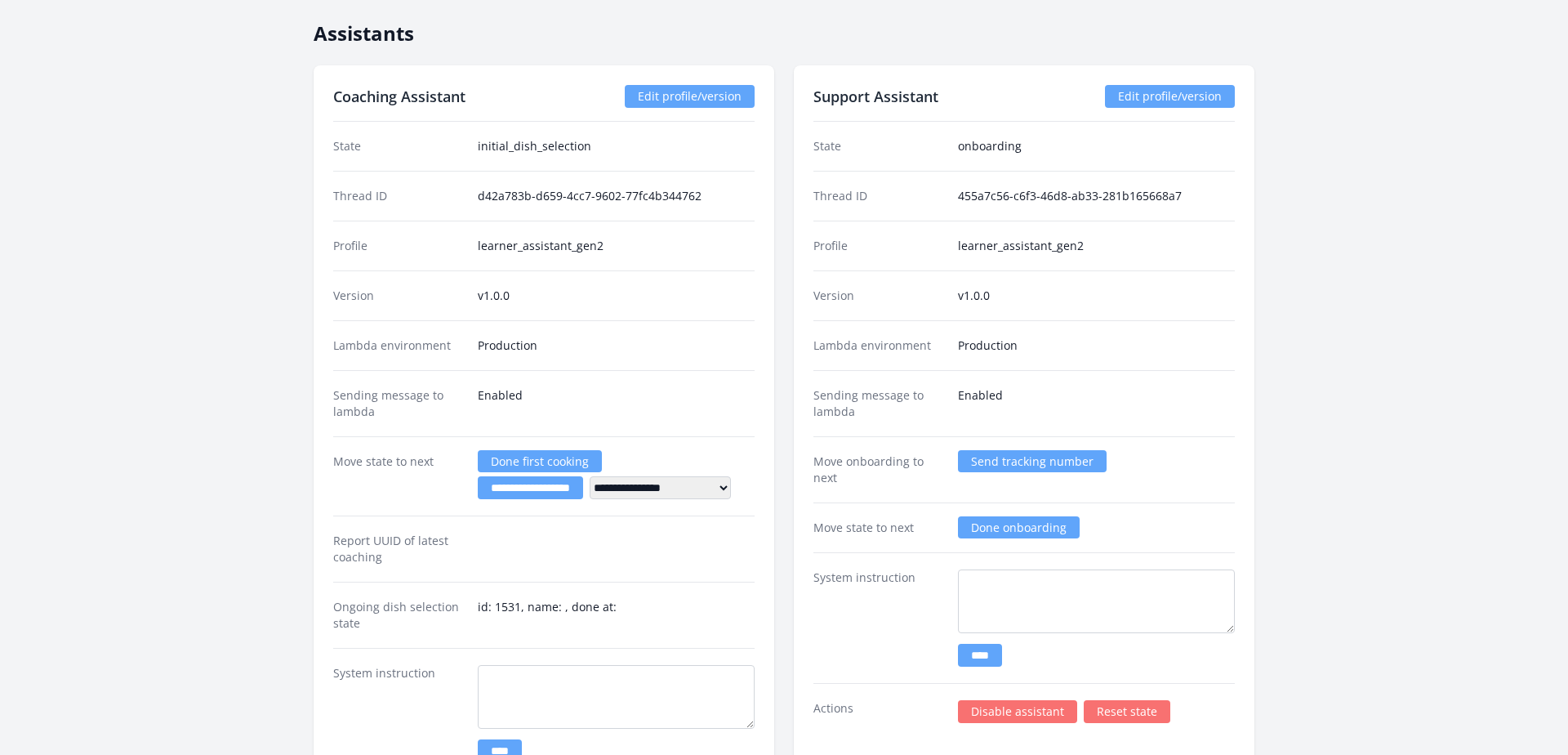
scroll to position [2466, 0]
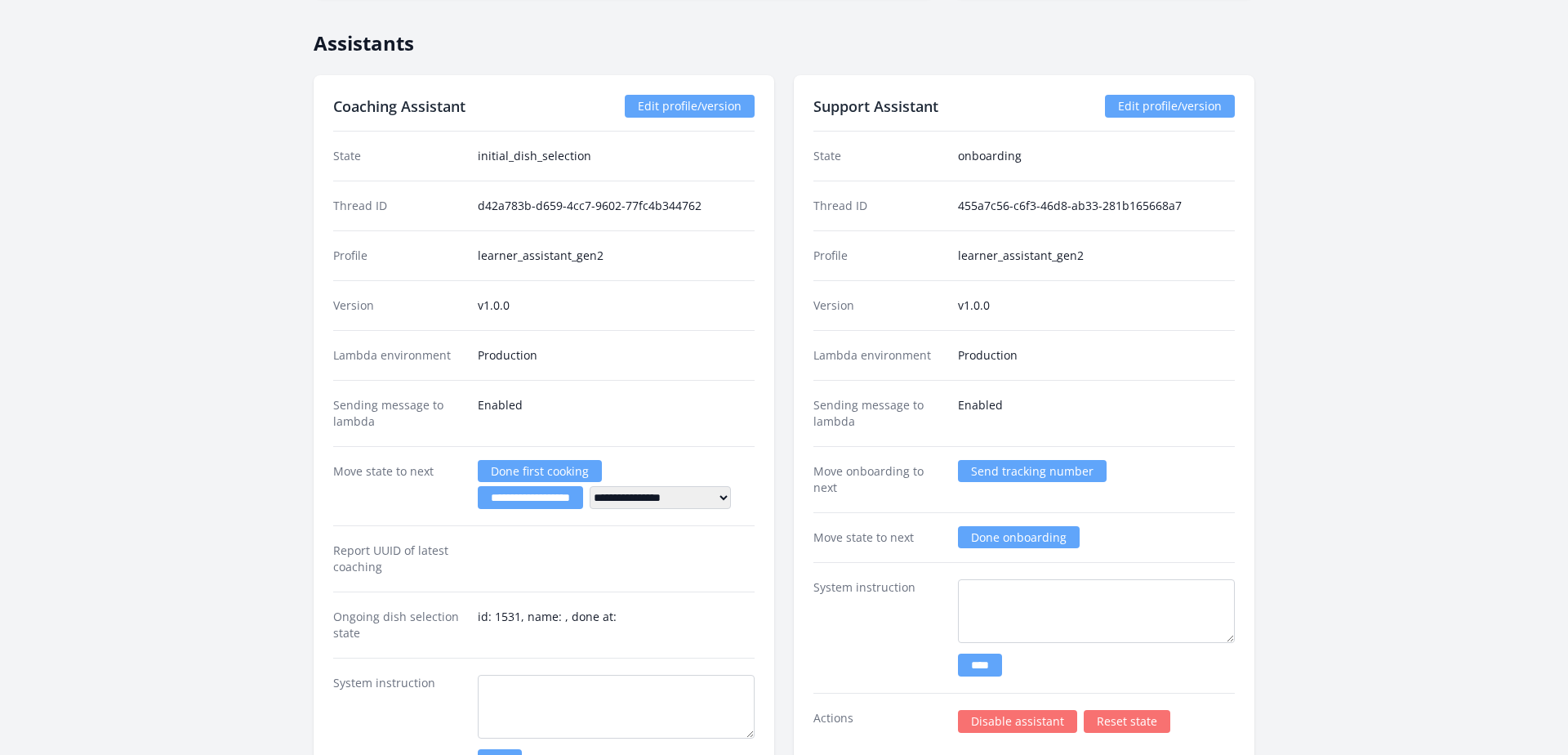
click at [1146, 102] on link "Edit profile/version" at bounding box center [1170, 106] width 130 height 23
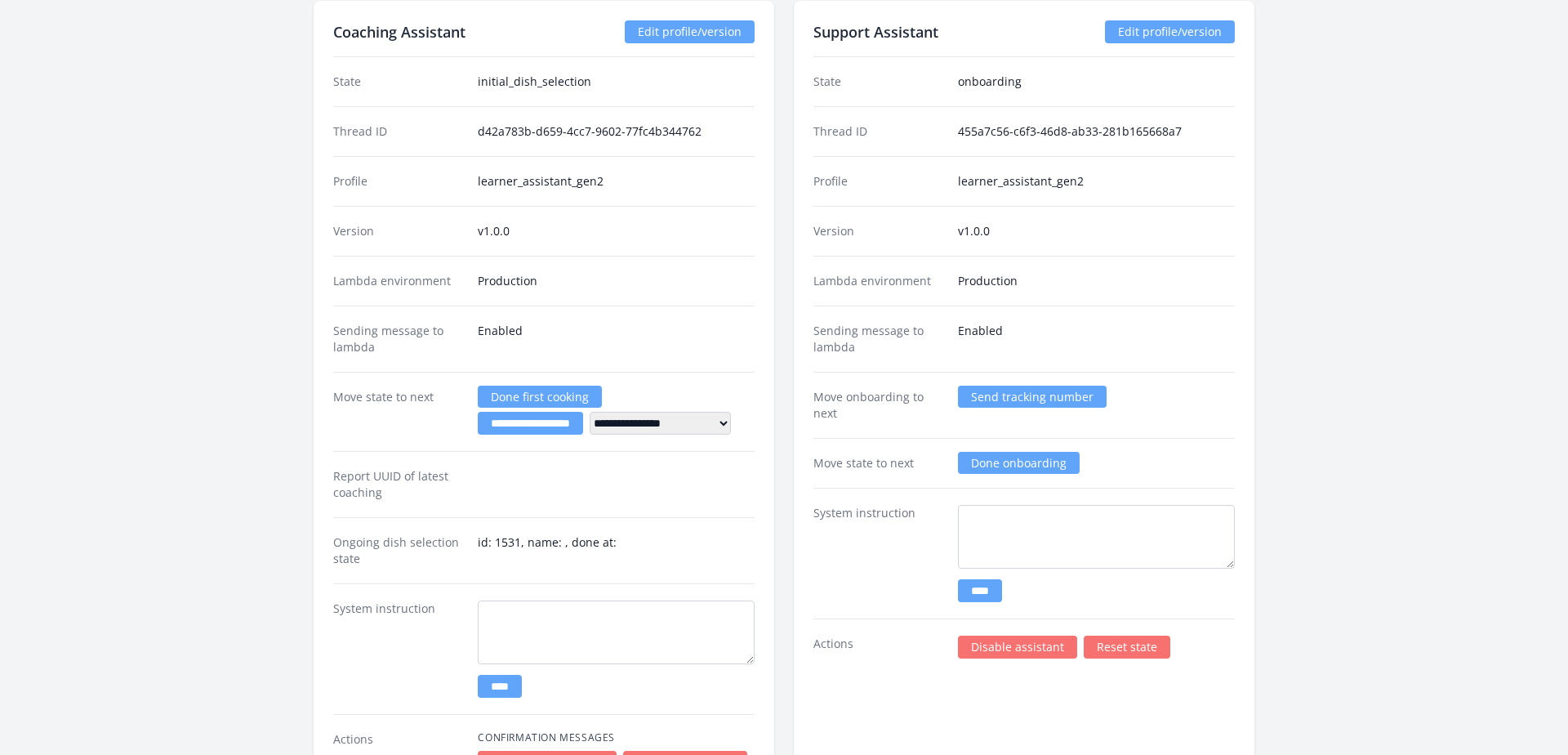
scroll to position [2346, 0]
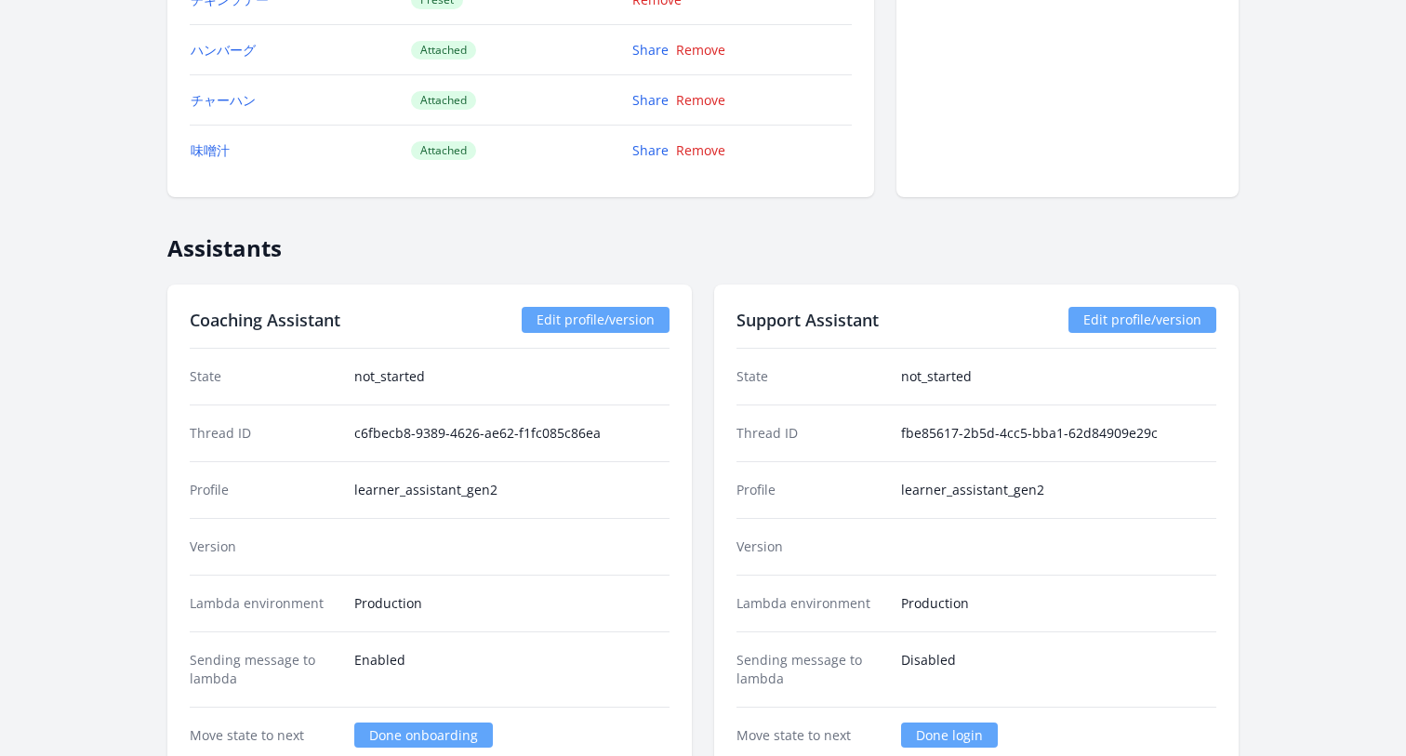
scroll to position [2019, 0]
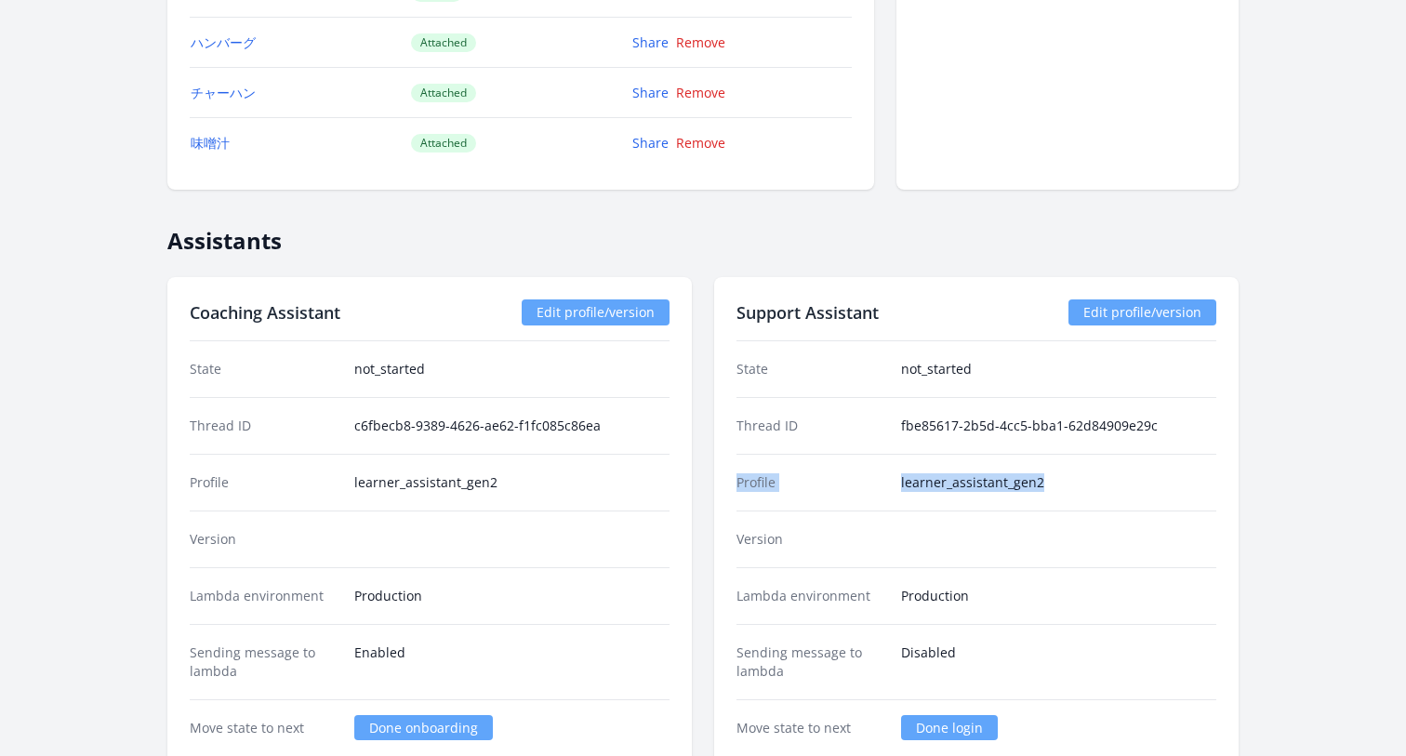
drag, startPoint x: 1058, startPoint y: 478, endPoint x: 700, endPoint y: 481, distance: 358.1
click at [703, 481] on div "Coaching Assistant Edit profile/version State not_started Thread ID c6fbecb8-93…" at bounding box center [703, 741] width 1072 height 928
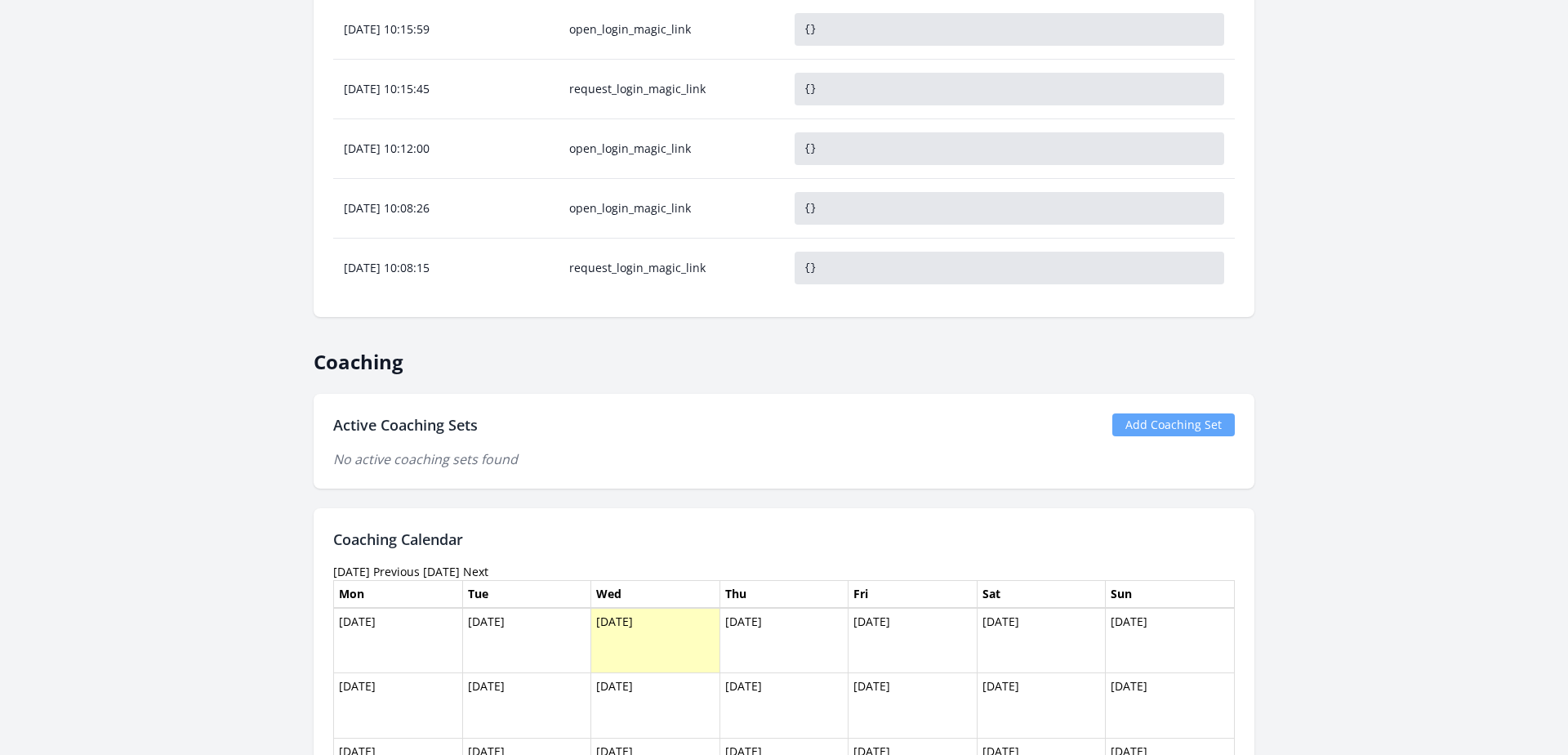
scroll to position [653, 0]
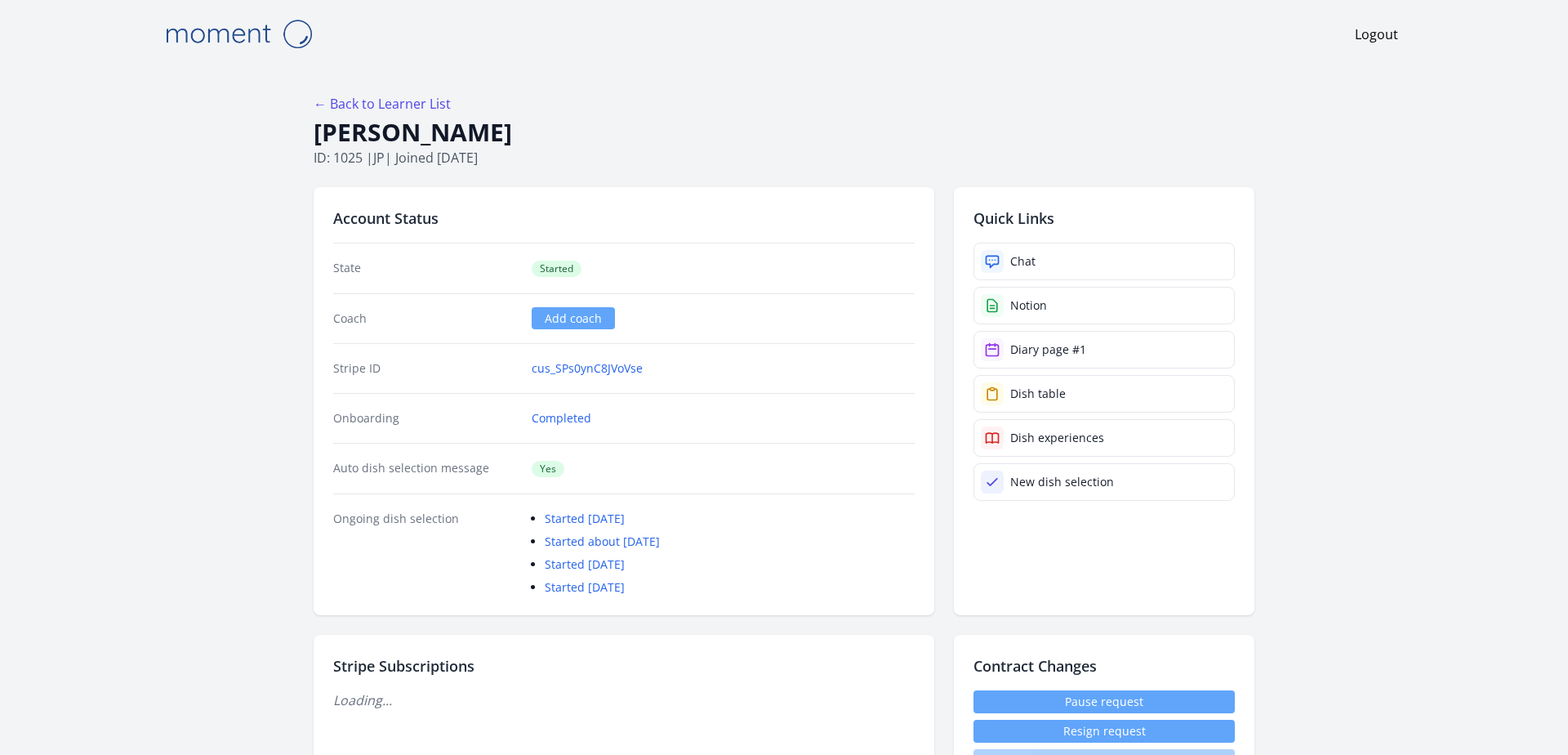
click at [1012, 265] on div "Chat" at bounding box center [1023, 261] width 25 height 17
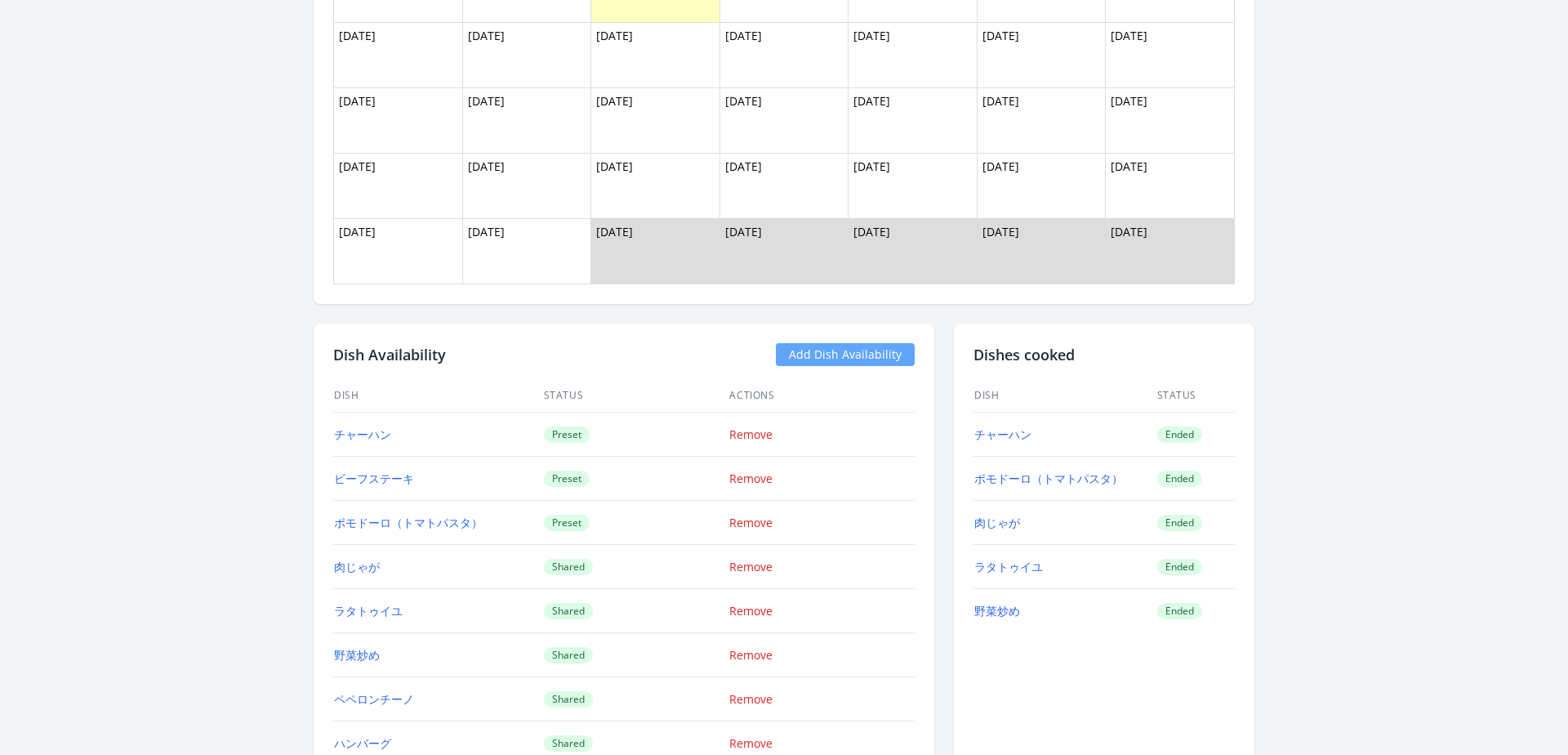
scroll to position [1017, 0]
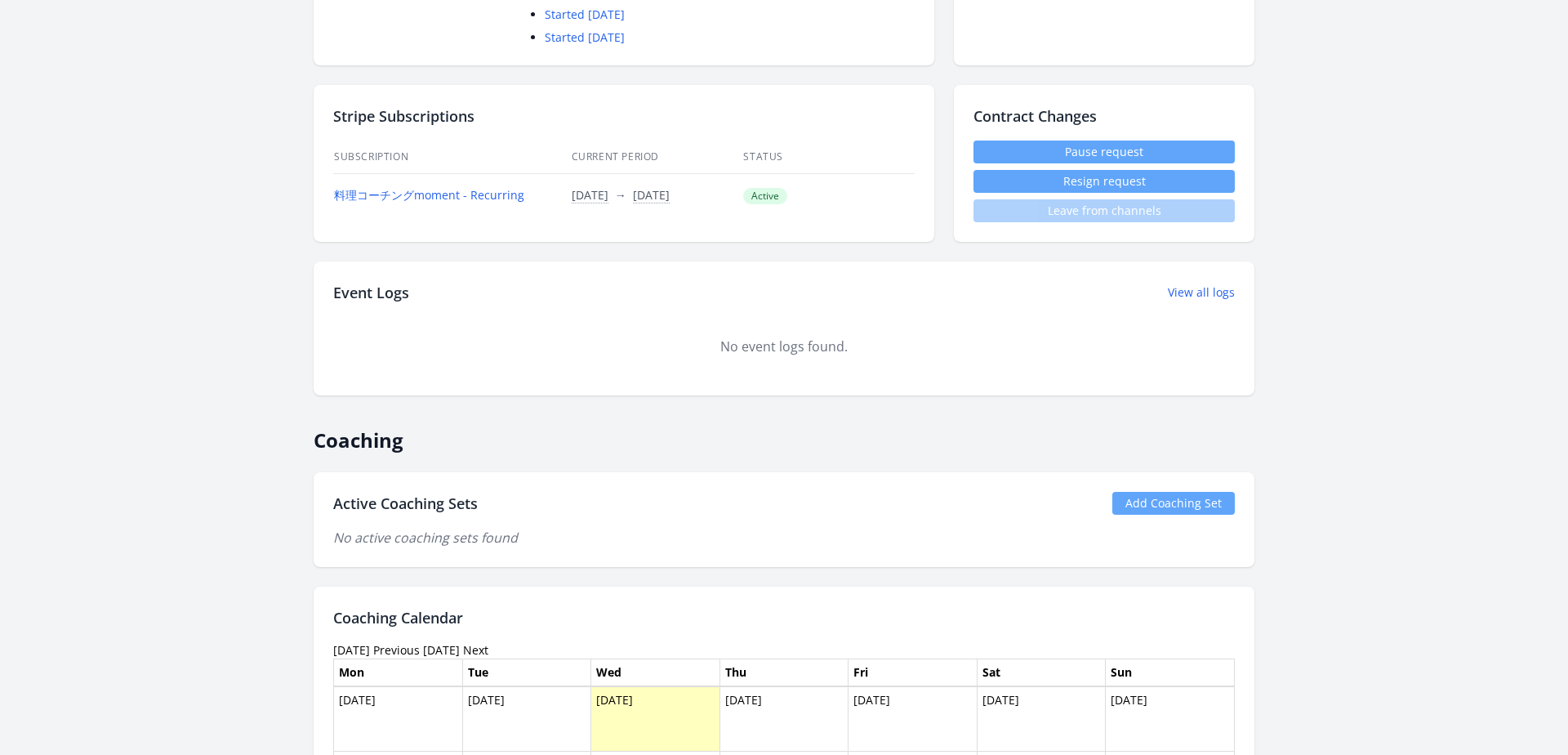
scroll to position [654, 0]
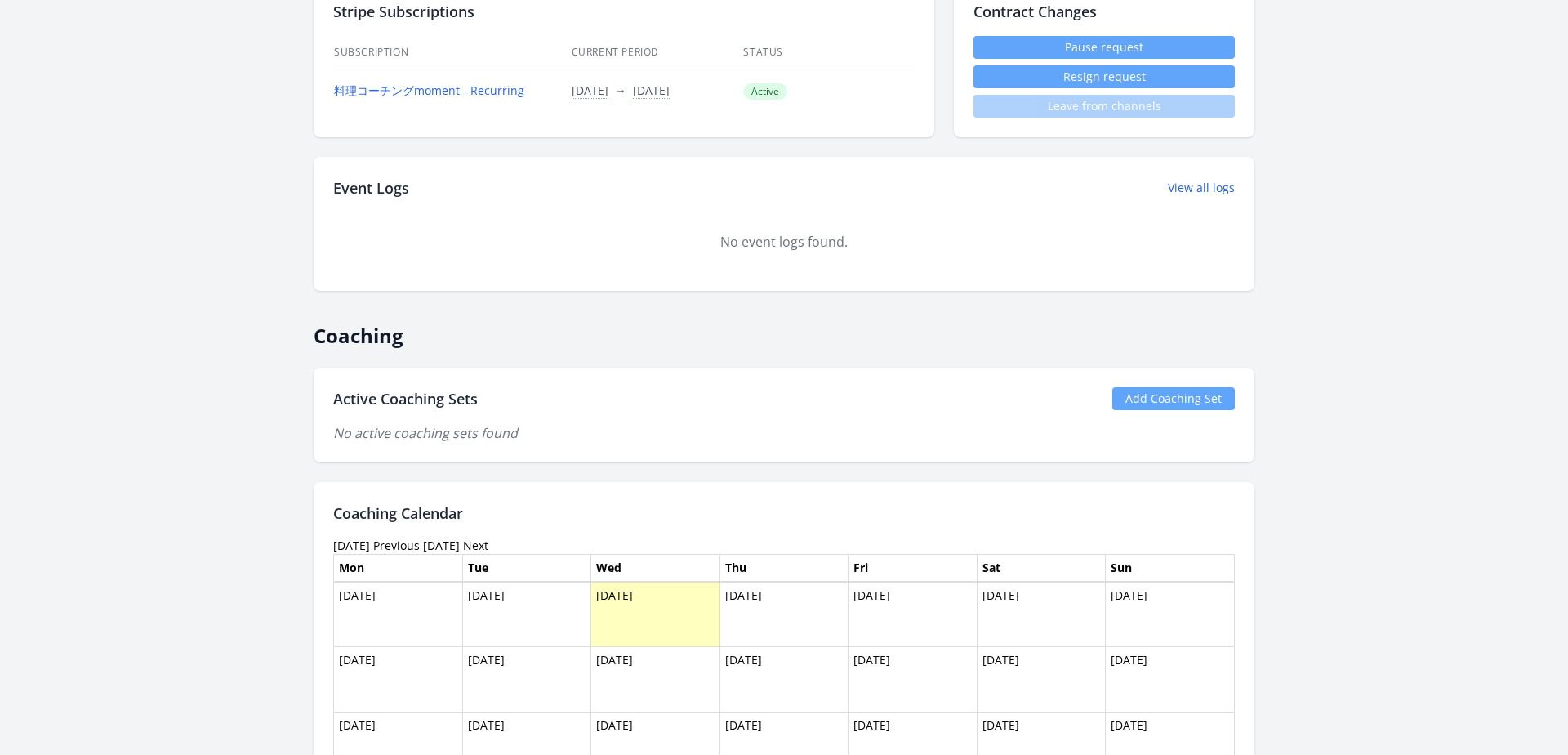
click at [1164, 401] on link "Add Coaching Set" at bounding box center [1174, 399] width 123 height 23
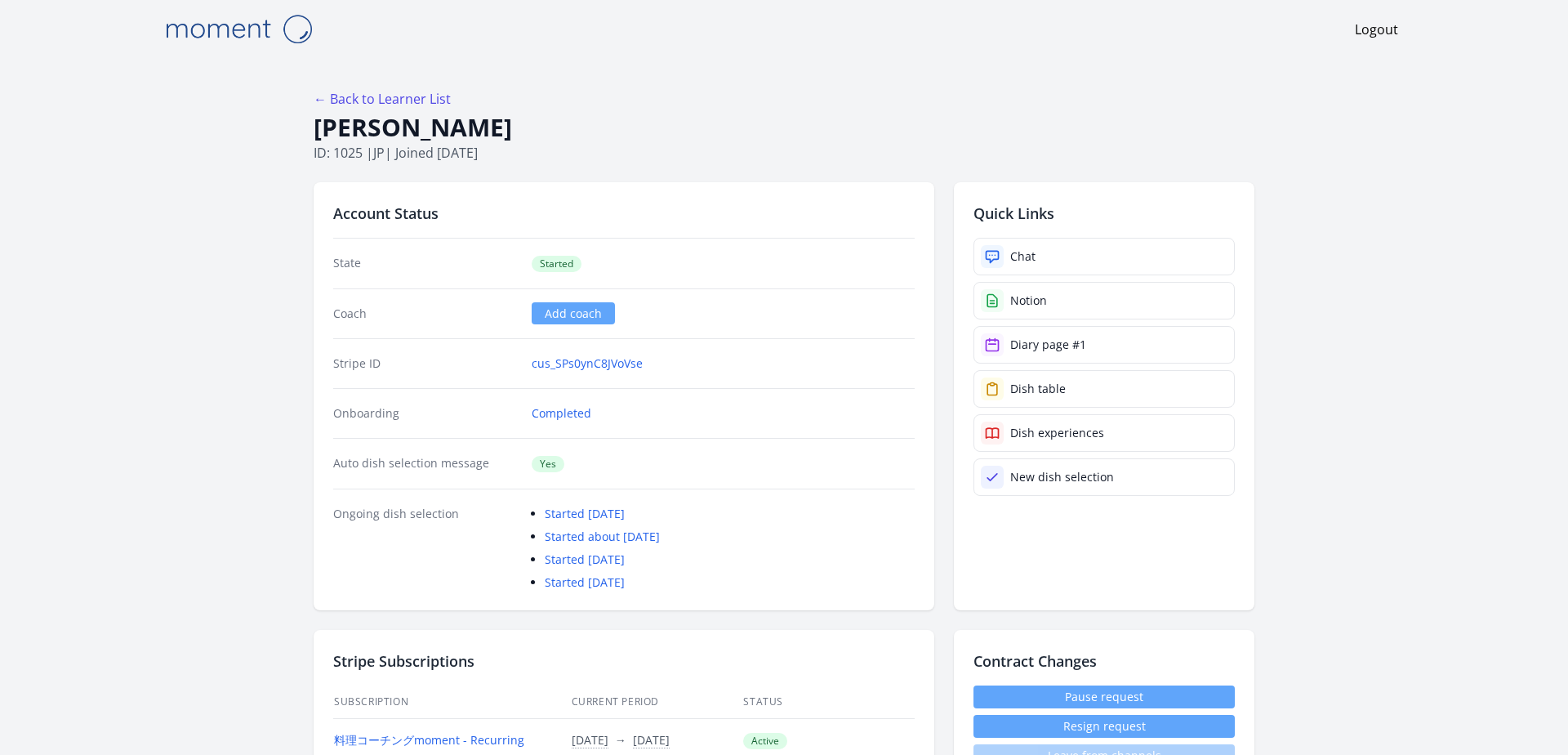
scroll to position [0, 0]
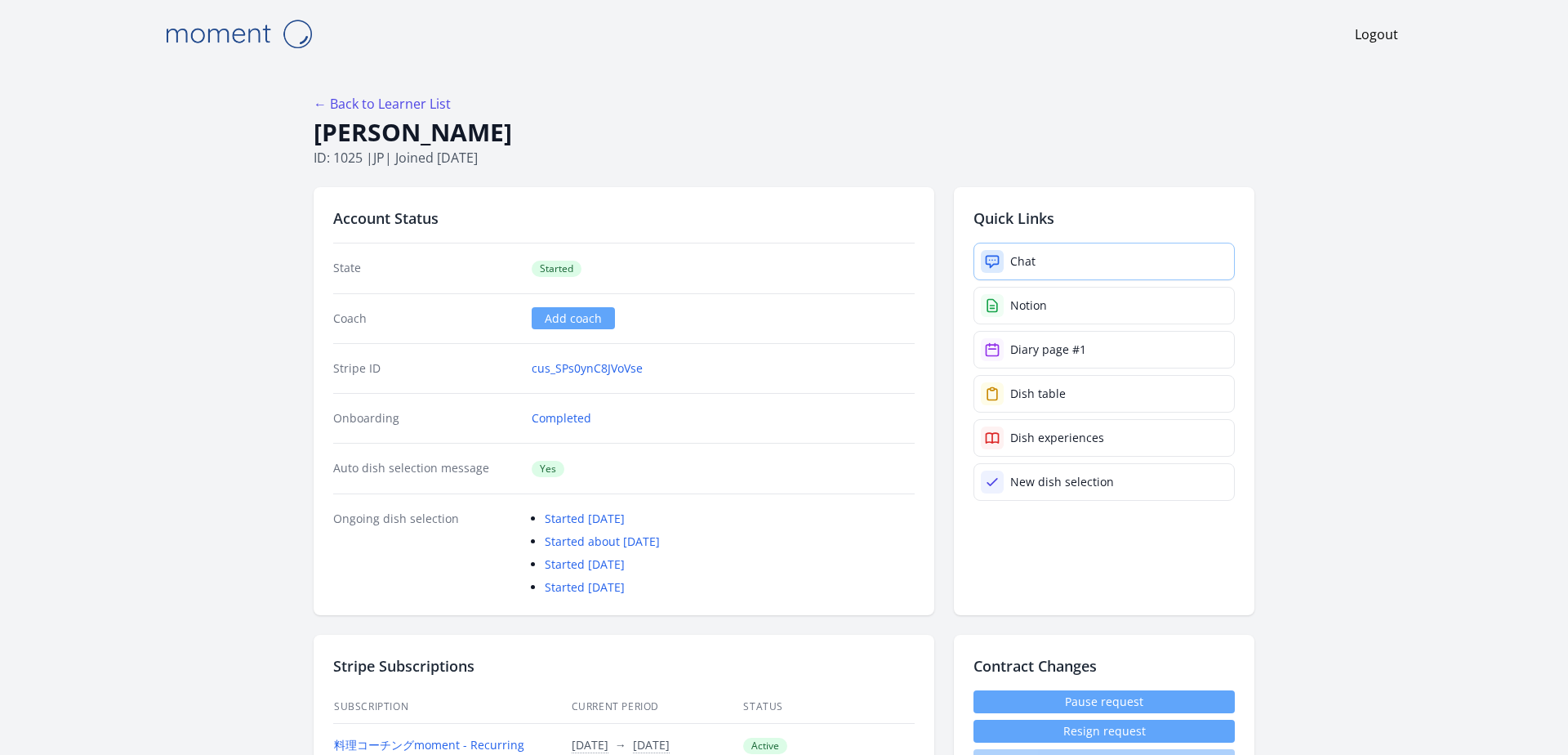
click at [1047, 276] on link "Chat" at bounding box center [1104, 261] width 262 height 38
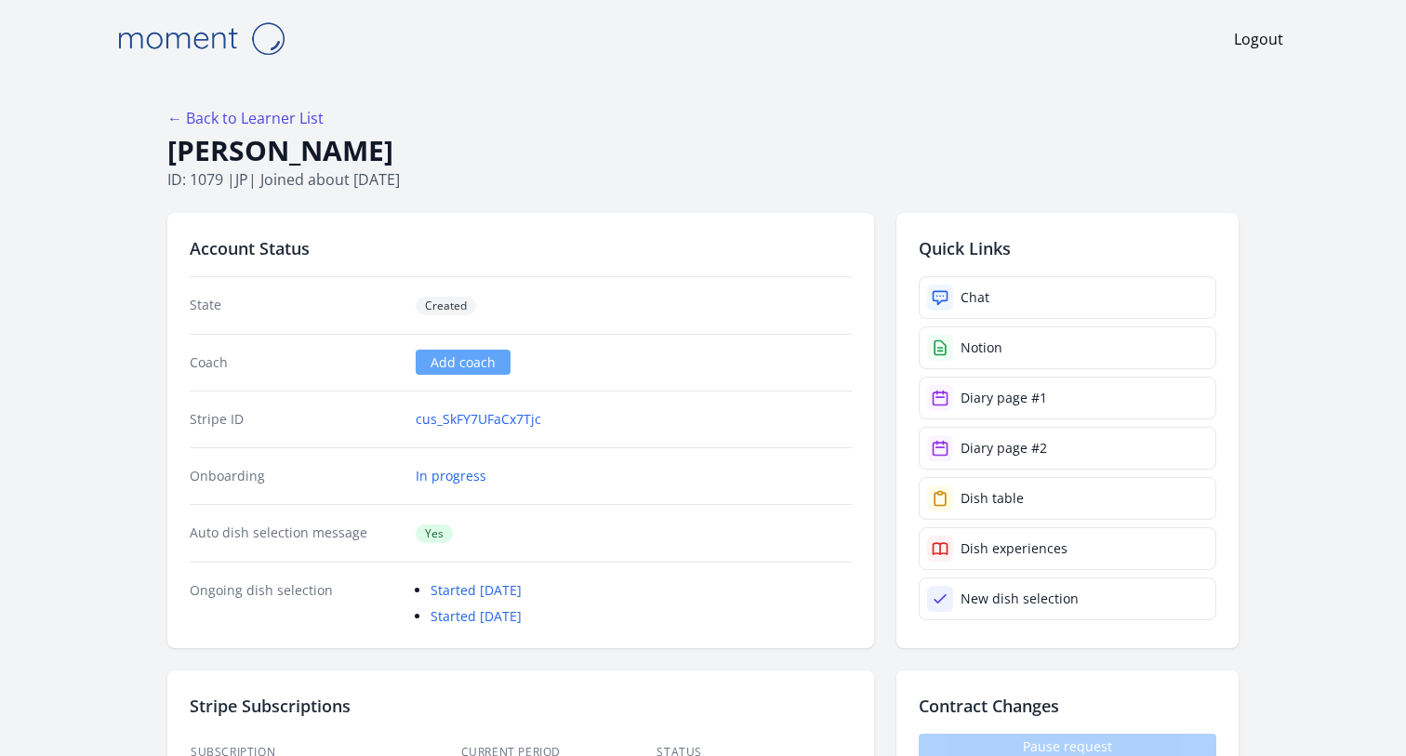
click at [188, 36] on img at bounding box center [201, 38] width 186 height 47
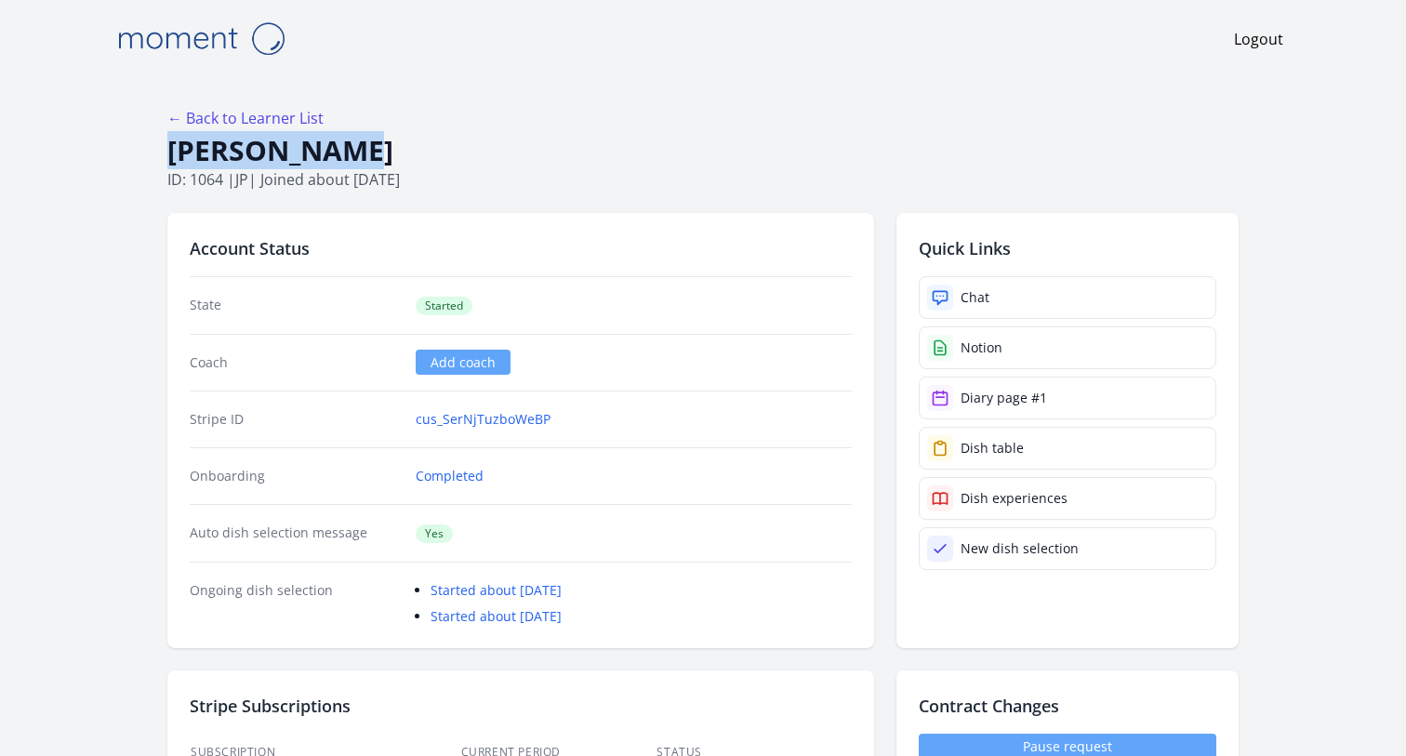
drag, startPoint x: 367, startPoint y: 151, endPoint x: 123, endPoint y: 151, distance: 243.7
copy h1 "Yui Nakamura"
click at [437, 160] on h1 "Yui Nakamura" at bounding box center [703, 150] width 1072 height 35
drag, startPoint x: 192, startPoint y: 180, endPoint x: 220, endPoint y: 180, distance: 28.8
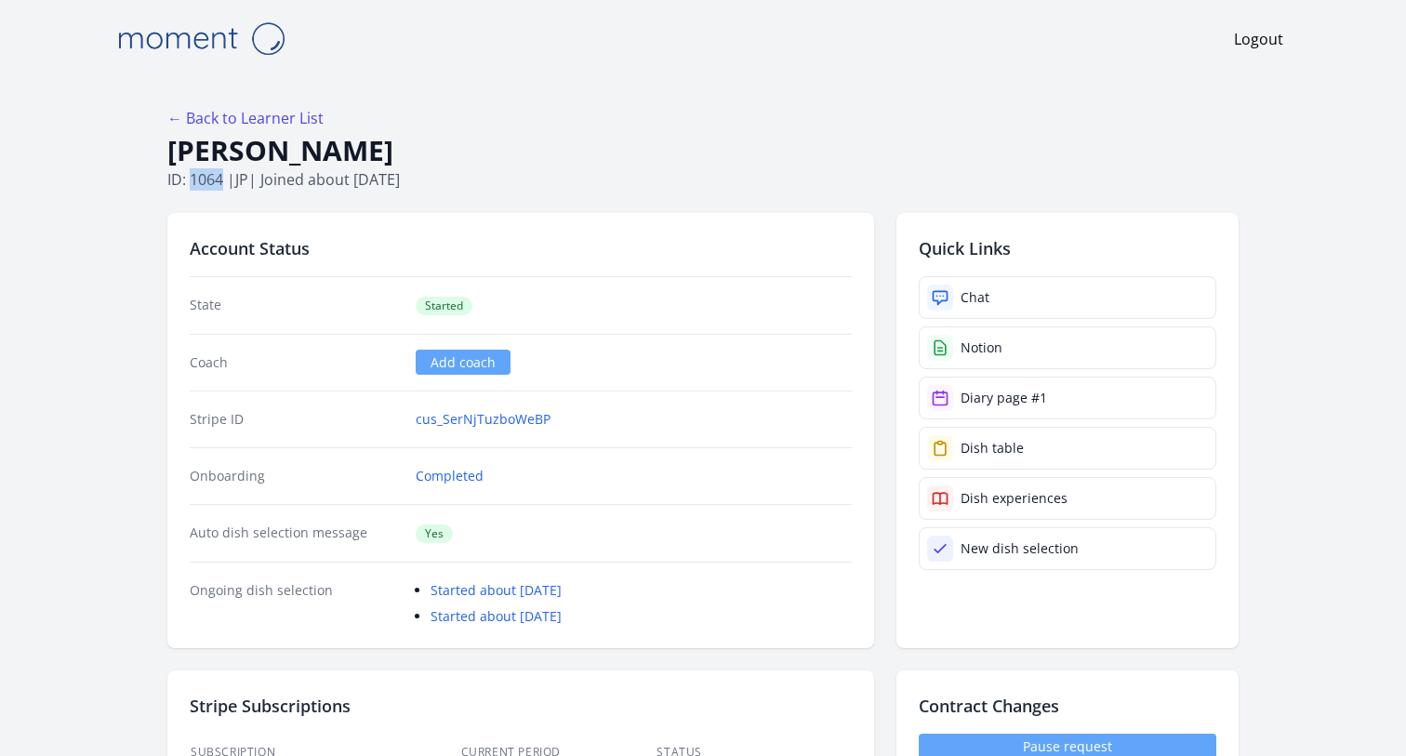
click at [220, 180] on p "ID: 1064 | jp | Joined about 2 months ago" at bounding box center [703, 179] width 1072 height 22
copy p "1064"
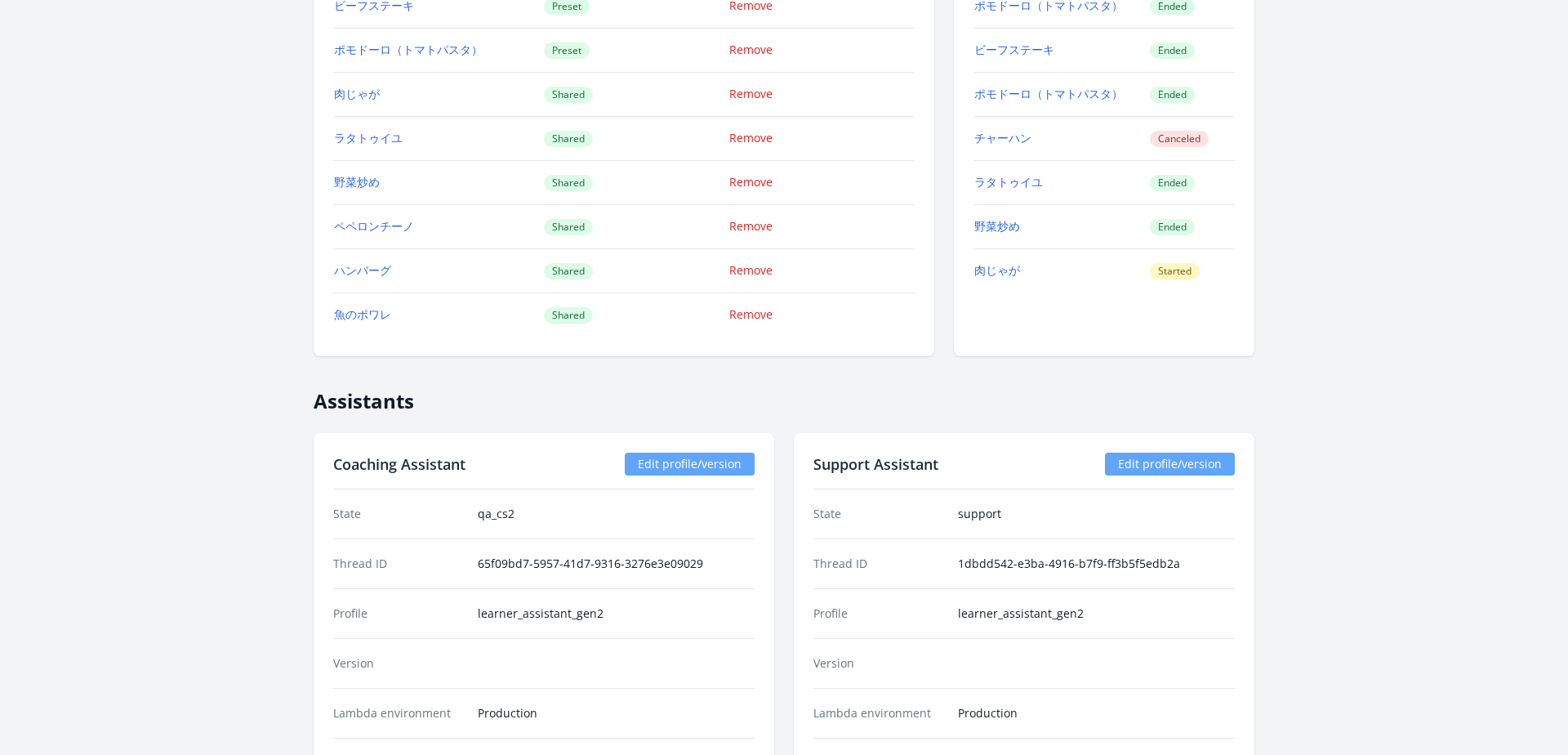
scroll to position [1805, 0]
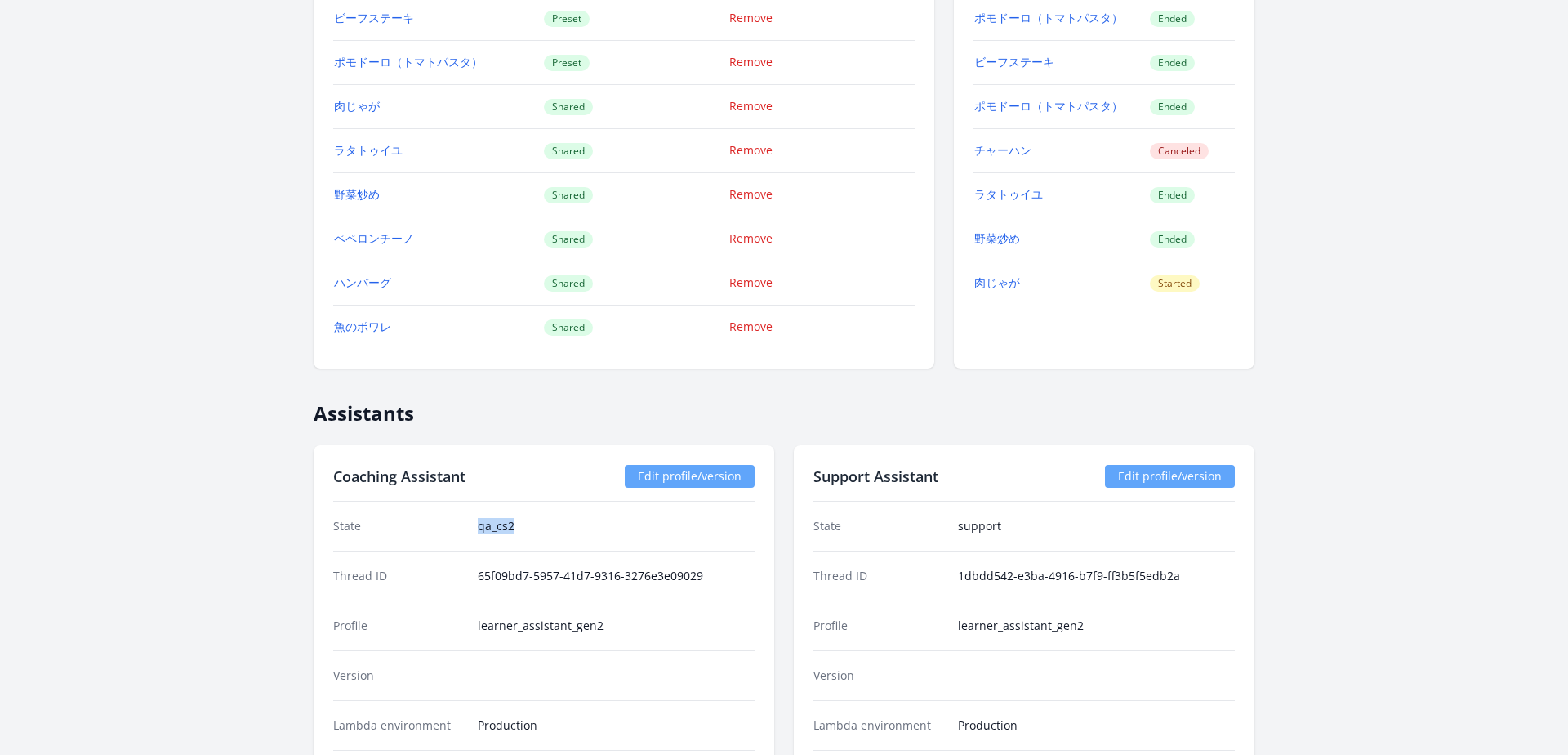
drag, startPoint x: 516, startPoint y: 525, endPoint x: 459, endPoint y: 525, distance: 57.0
click at [459, 525] on div "State qa_cs2" at bounding box center [544, 526] width 421 height 49
copy div "qa_cs2"
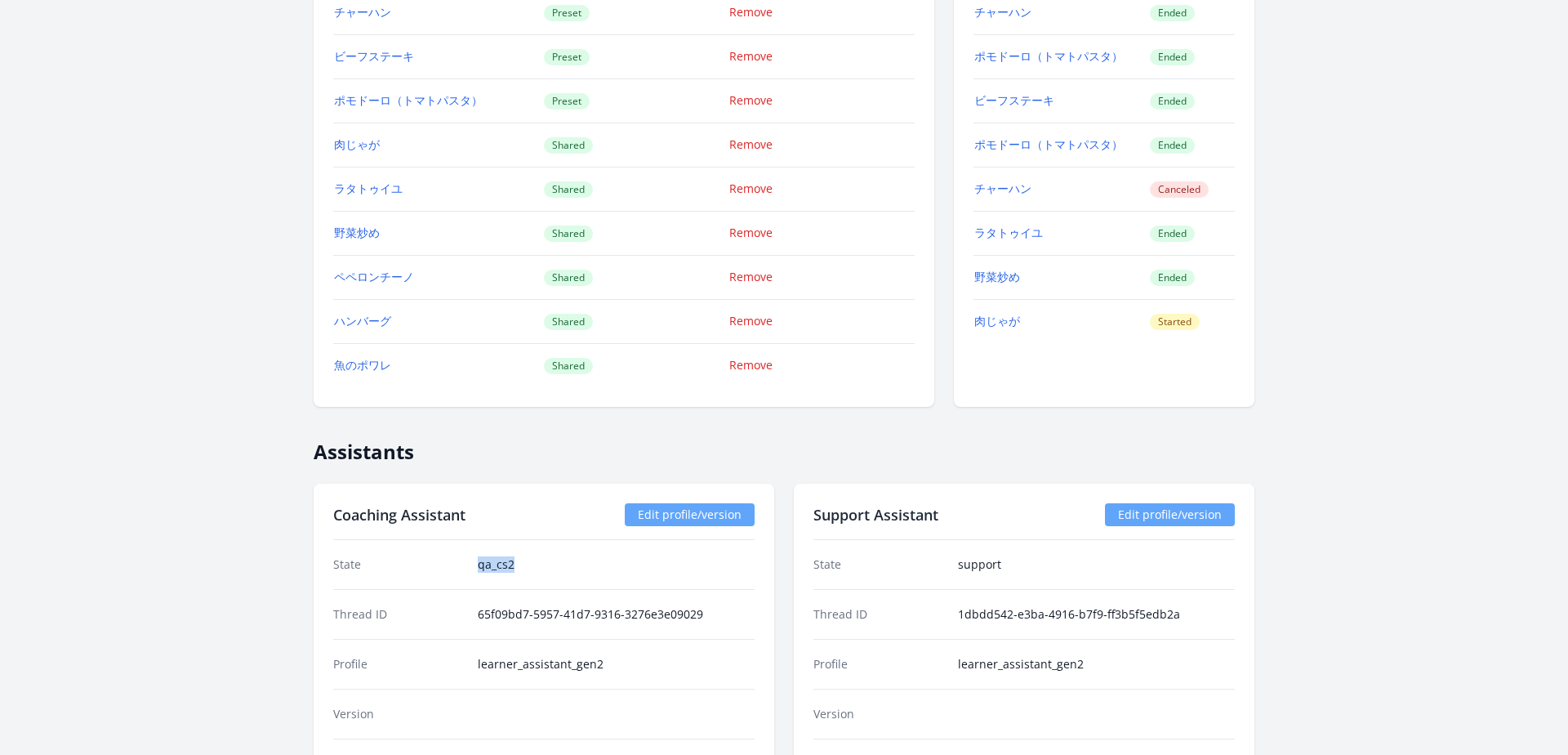
scroll to position [1772, 0]
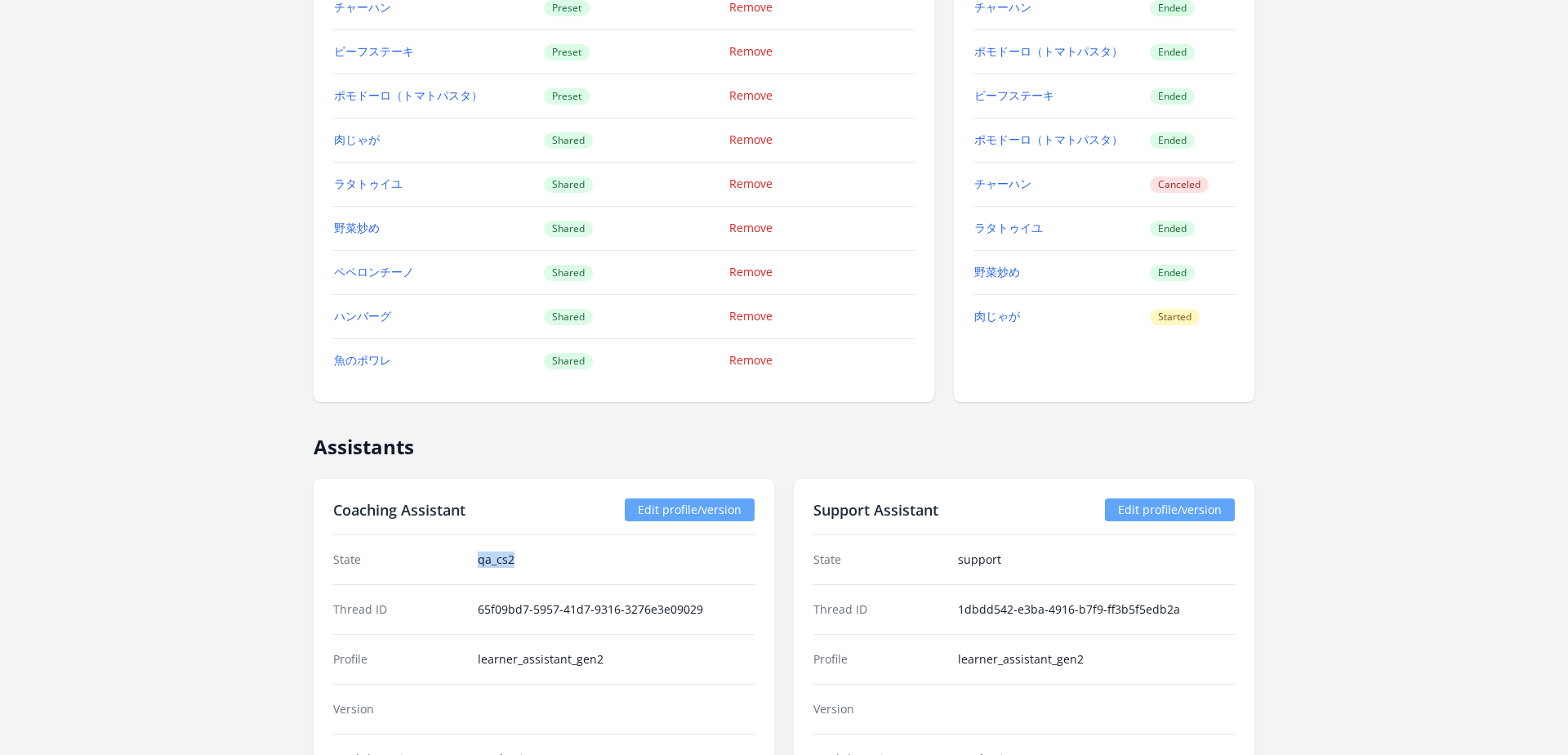
copy div "qa_cs2"
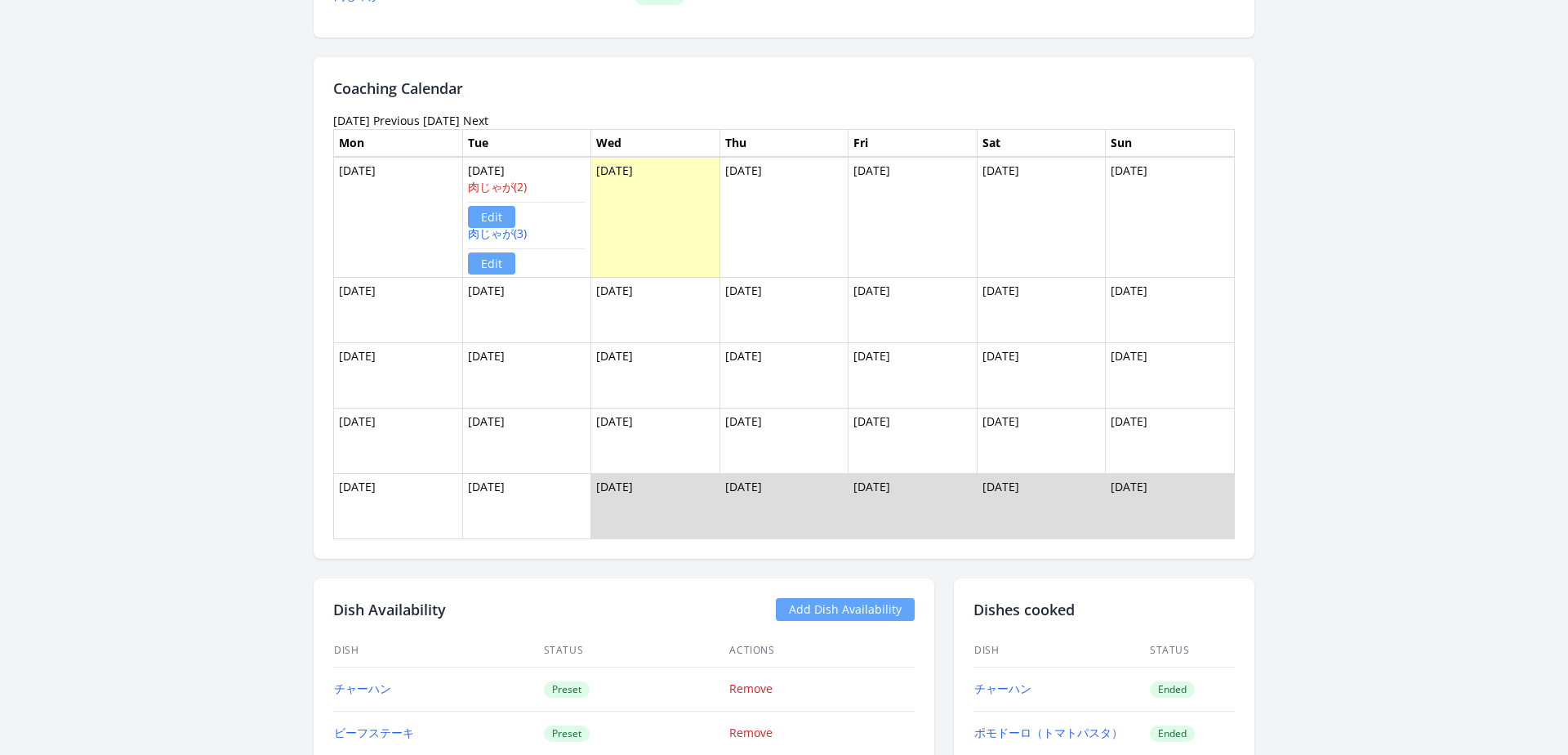
scroll to position [620, 0]
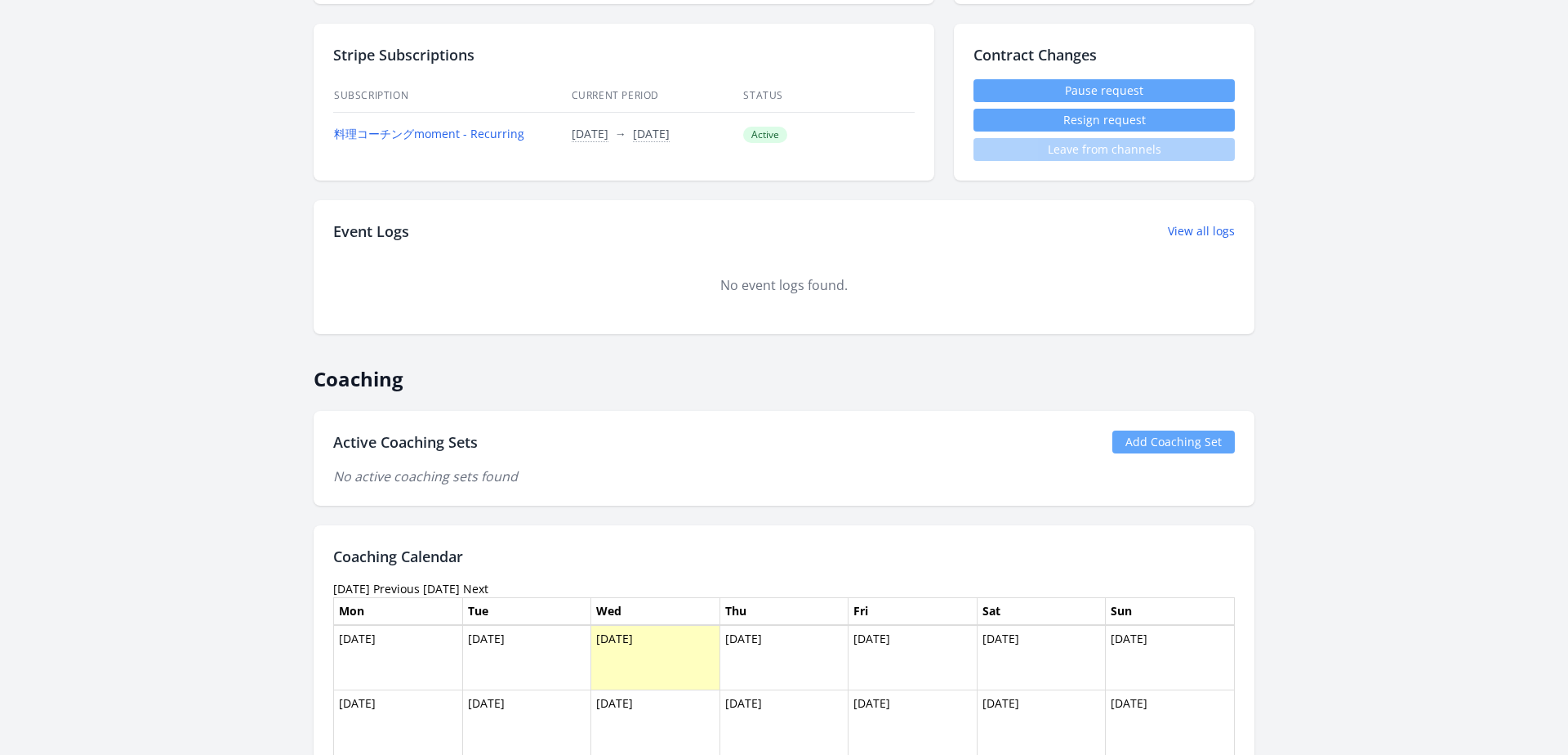
scroll to position [391, 0]
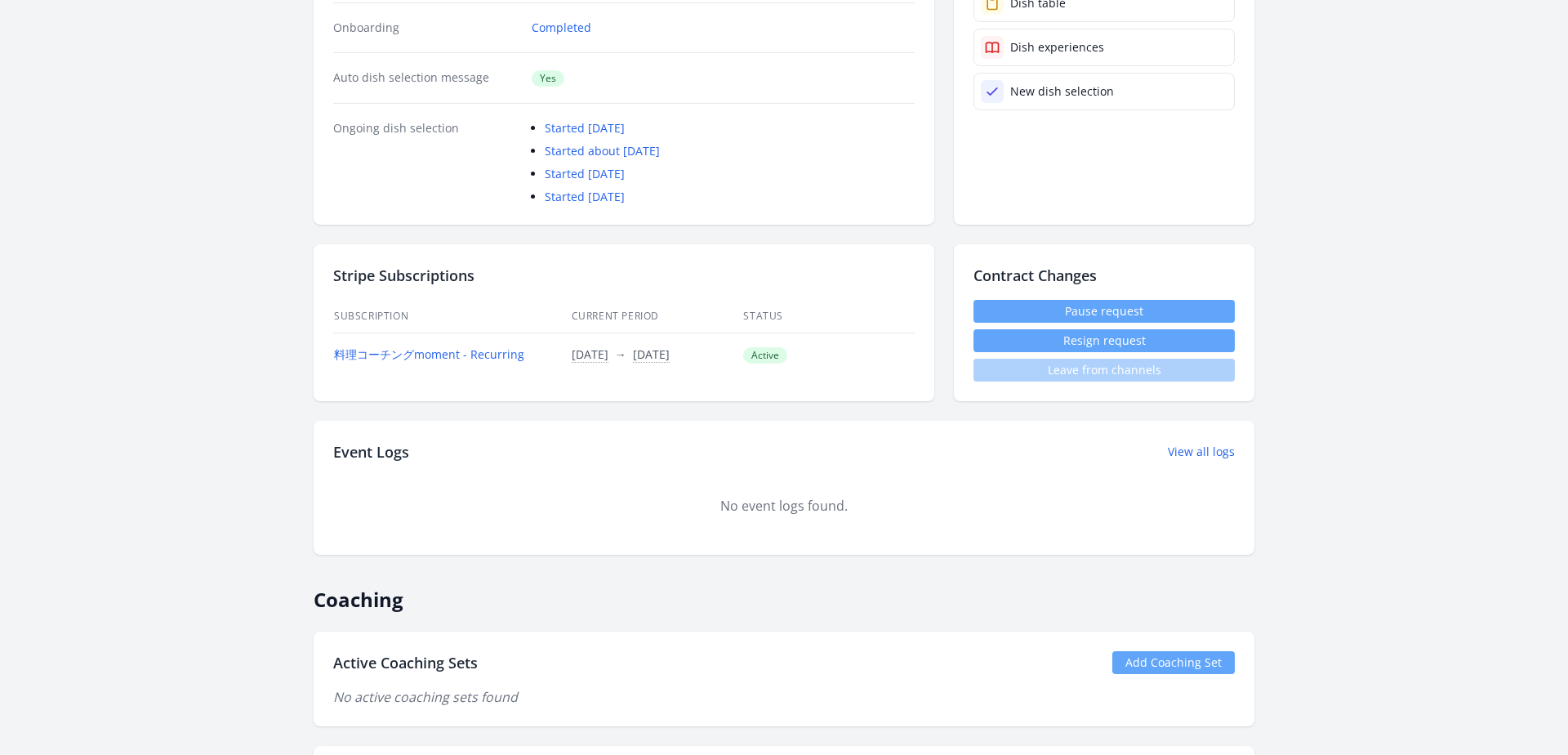
click at [370, 509] on div "No event logs found." at bounding box center [784, 506] width 902 height 19
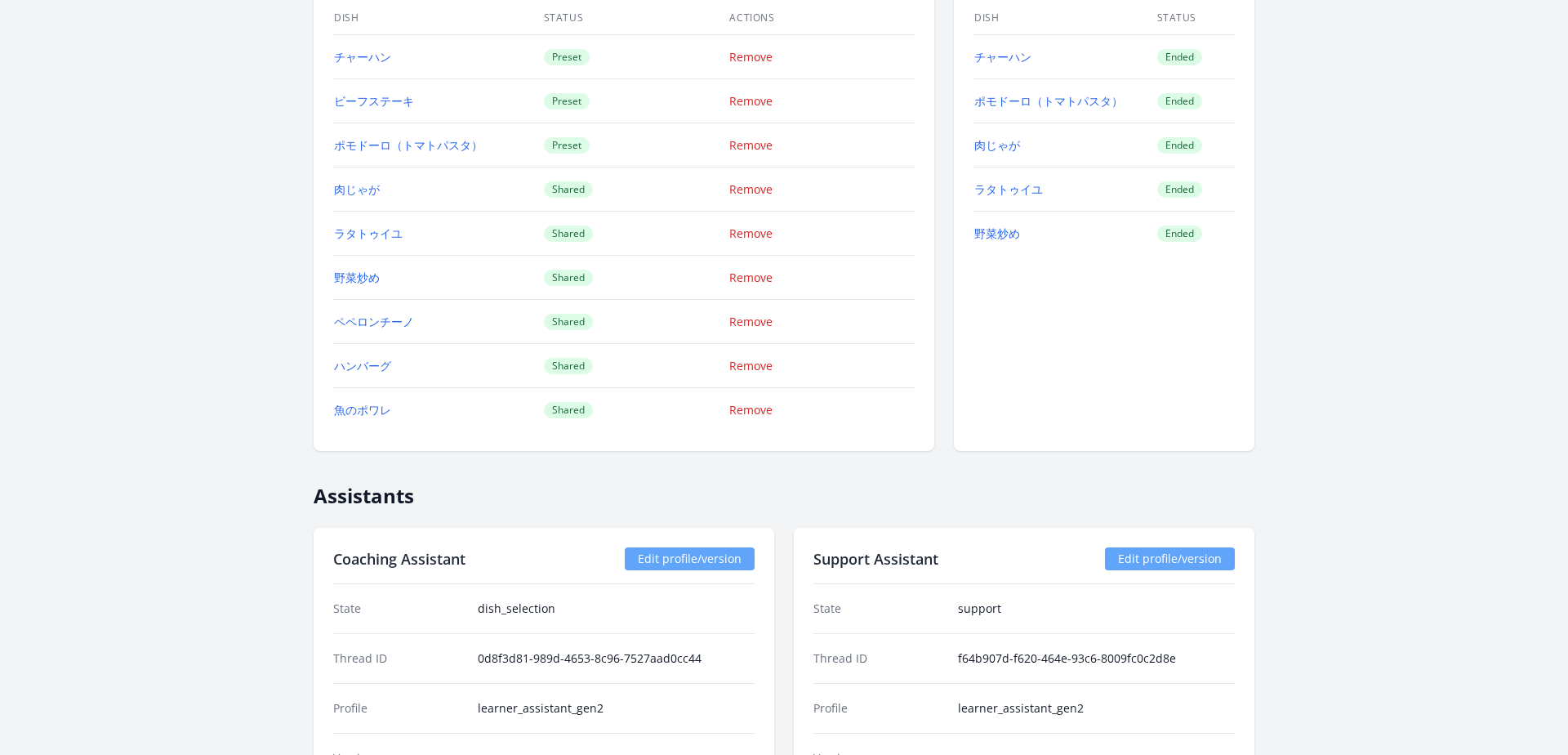
scroll to position [1576, 0]
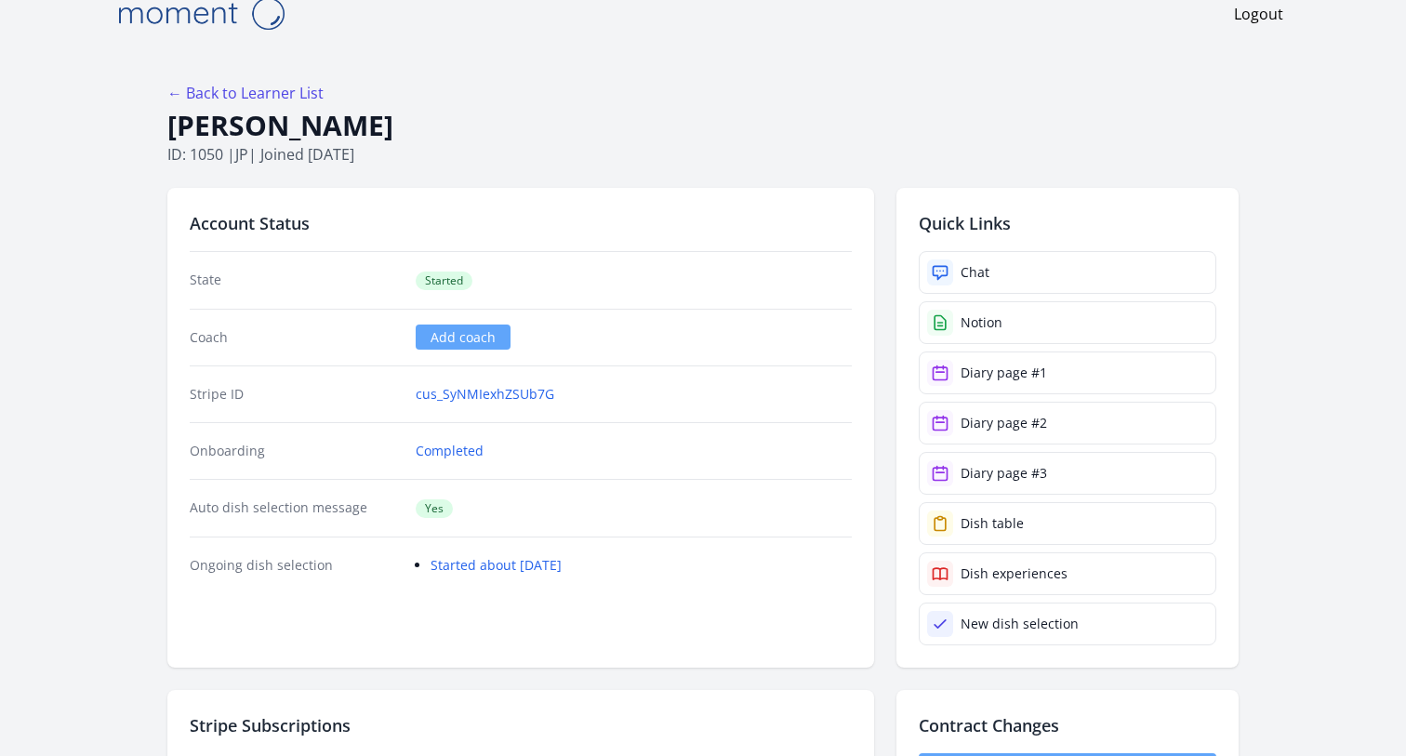
scroll to position [50, 0]
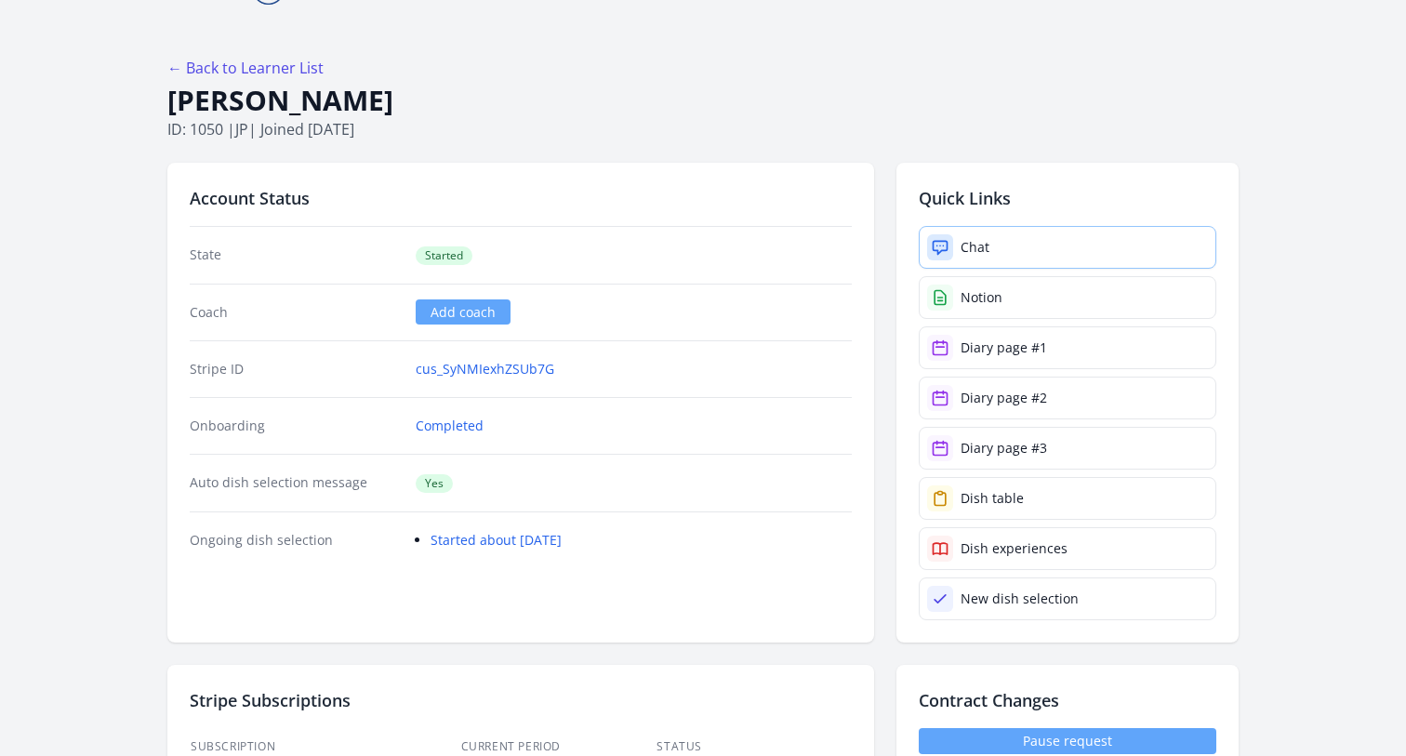
click at [1019, 243] on link "Chat" at bounding box center [1068, 247] width 298 height 43
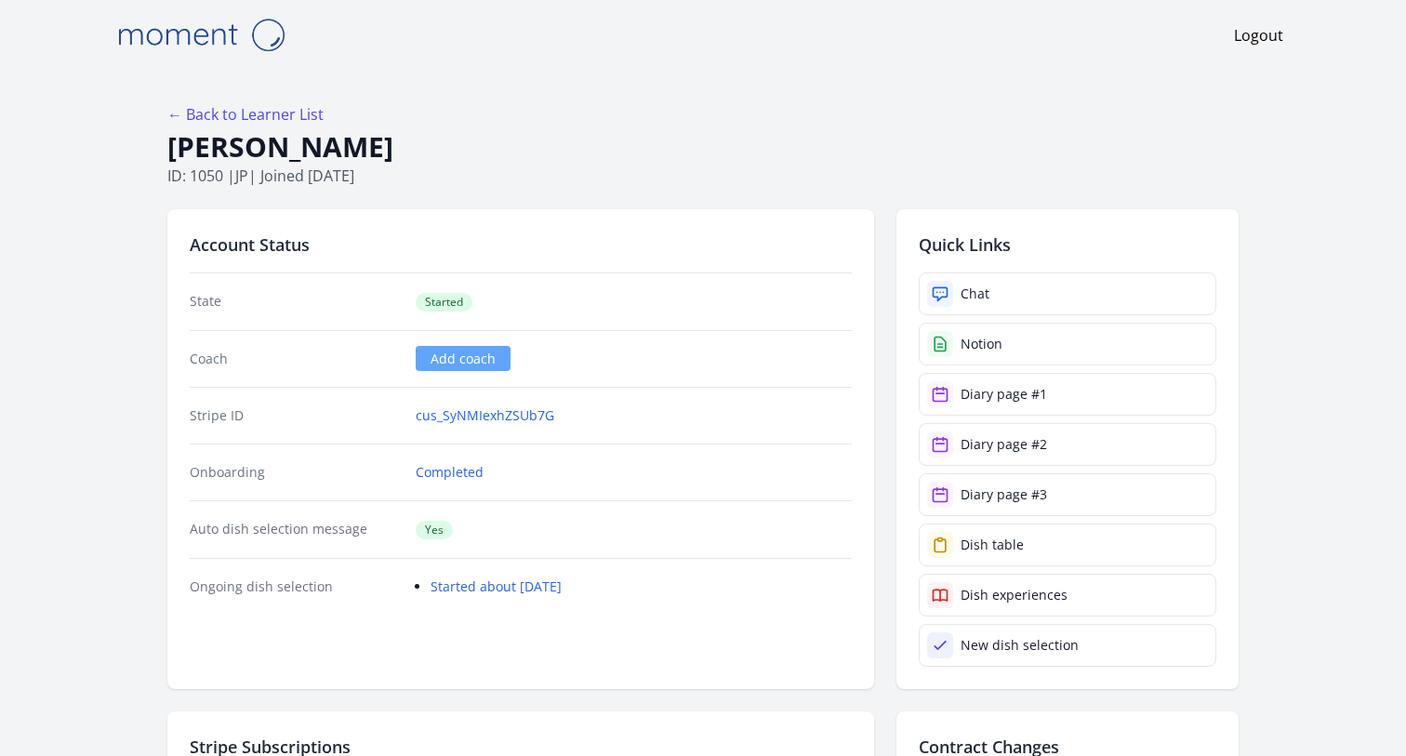
scroll to position [0, 0]
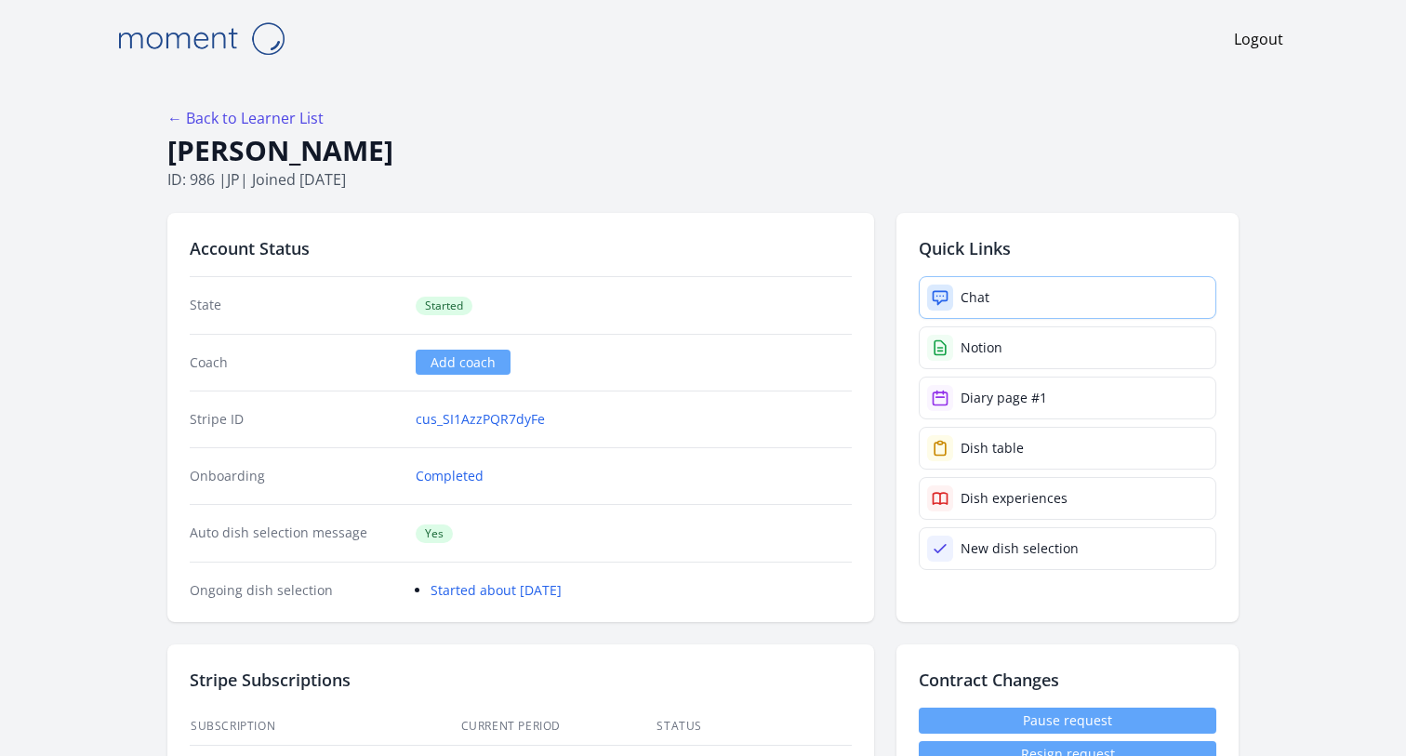
click at [1065, 297] on link "Chat" at bounding box center [1068, 297] width 298 height 43
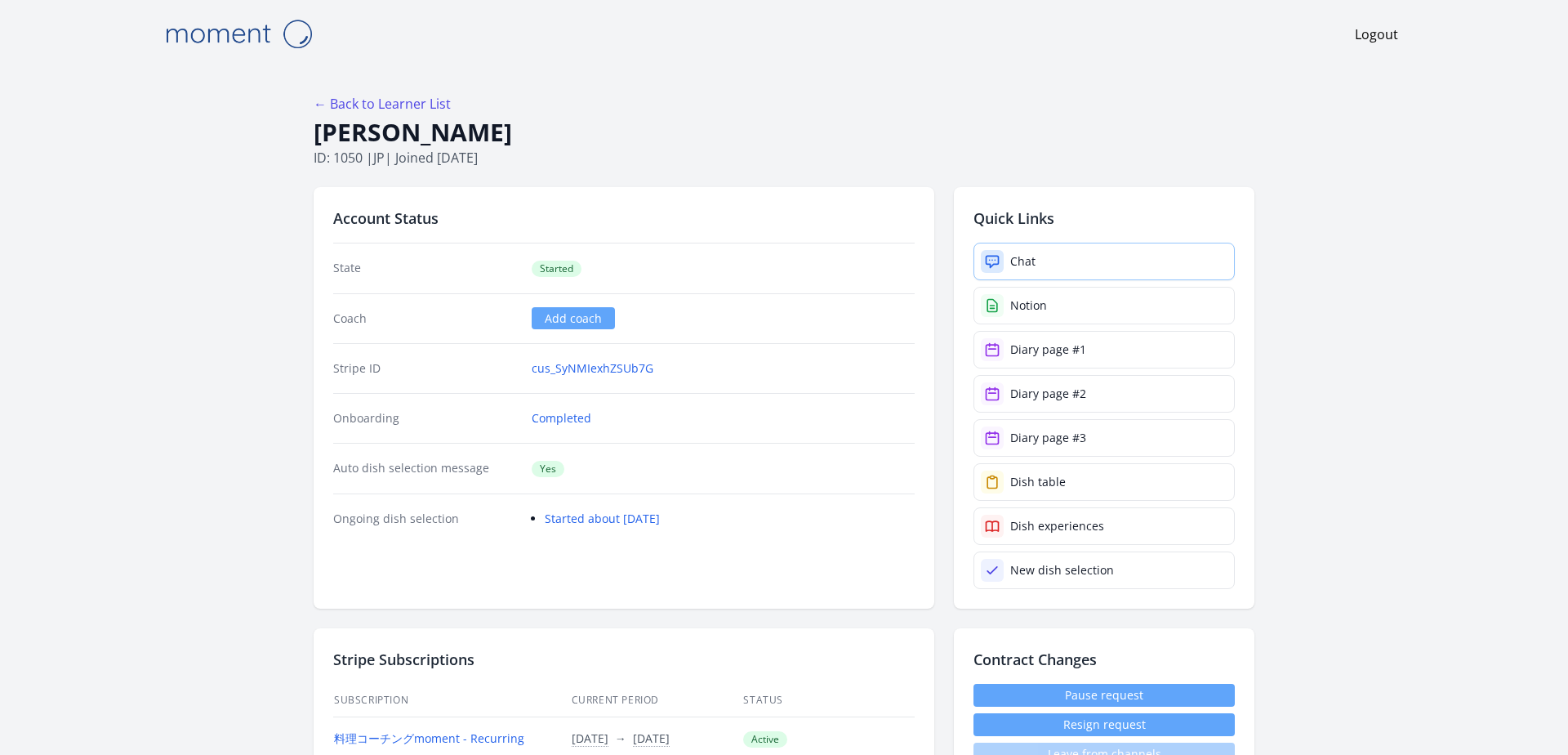
click at [1042, 261] on link "Chat" at bounding box center [1104, 261] width 262 height 38
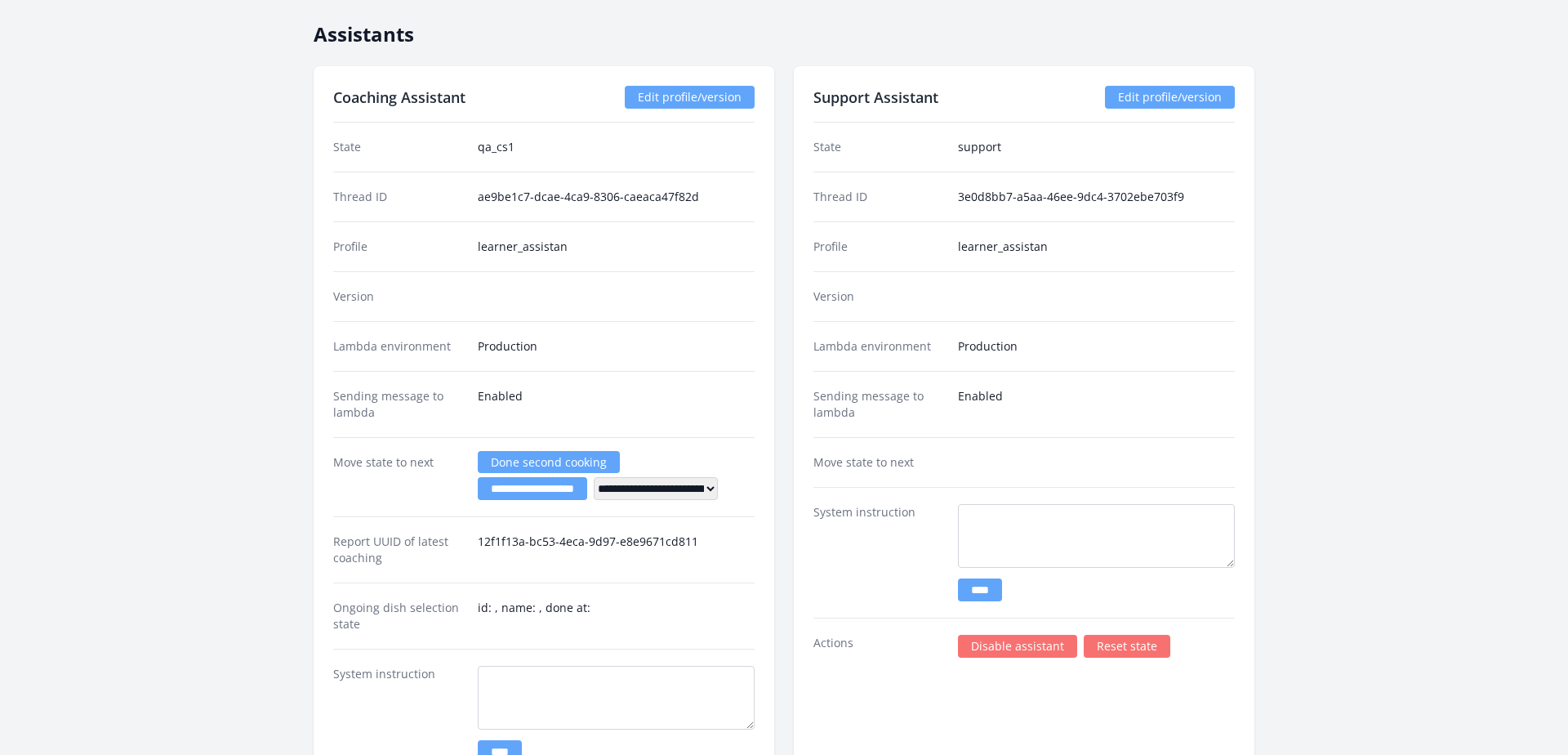
scroll to position [2603, 0]
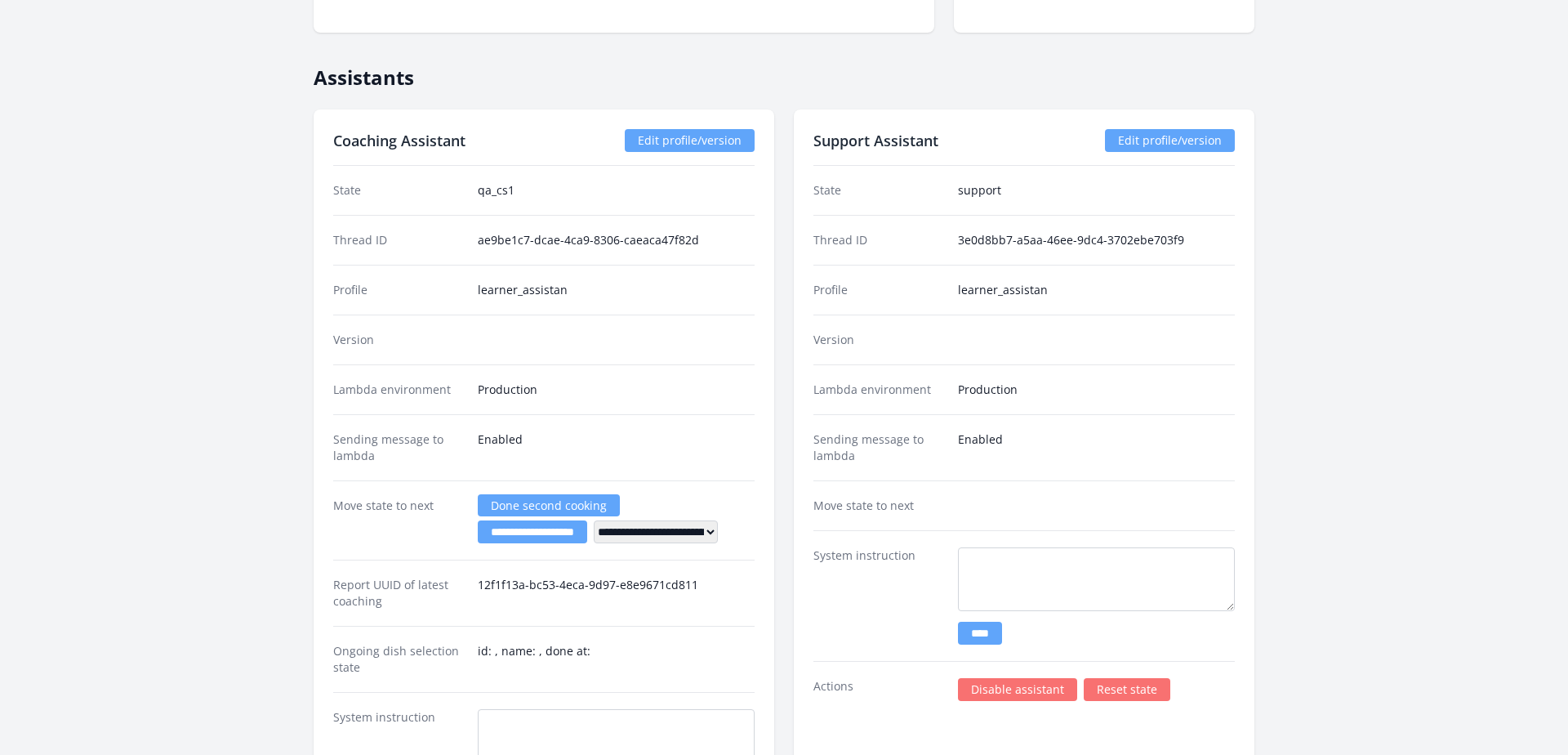
click at [1070, 406] on div "Lambda environment Production" at bounding box center [1024, 389] width 421 height 50
drag, startPoint x: 1056, startPoint y: 290, endPoint x: 899, endPoint y: 289, distance: 157.0
click at [899, 289] on div "Profile learner_assistan" at bounding box center [1024, 289] width 421 height 50
copy div "learner_assistan"
click at [1223, 517] on div "Move state to next" at bounding box center [1024, 505] width 421 height 50
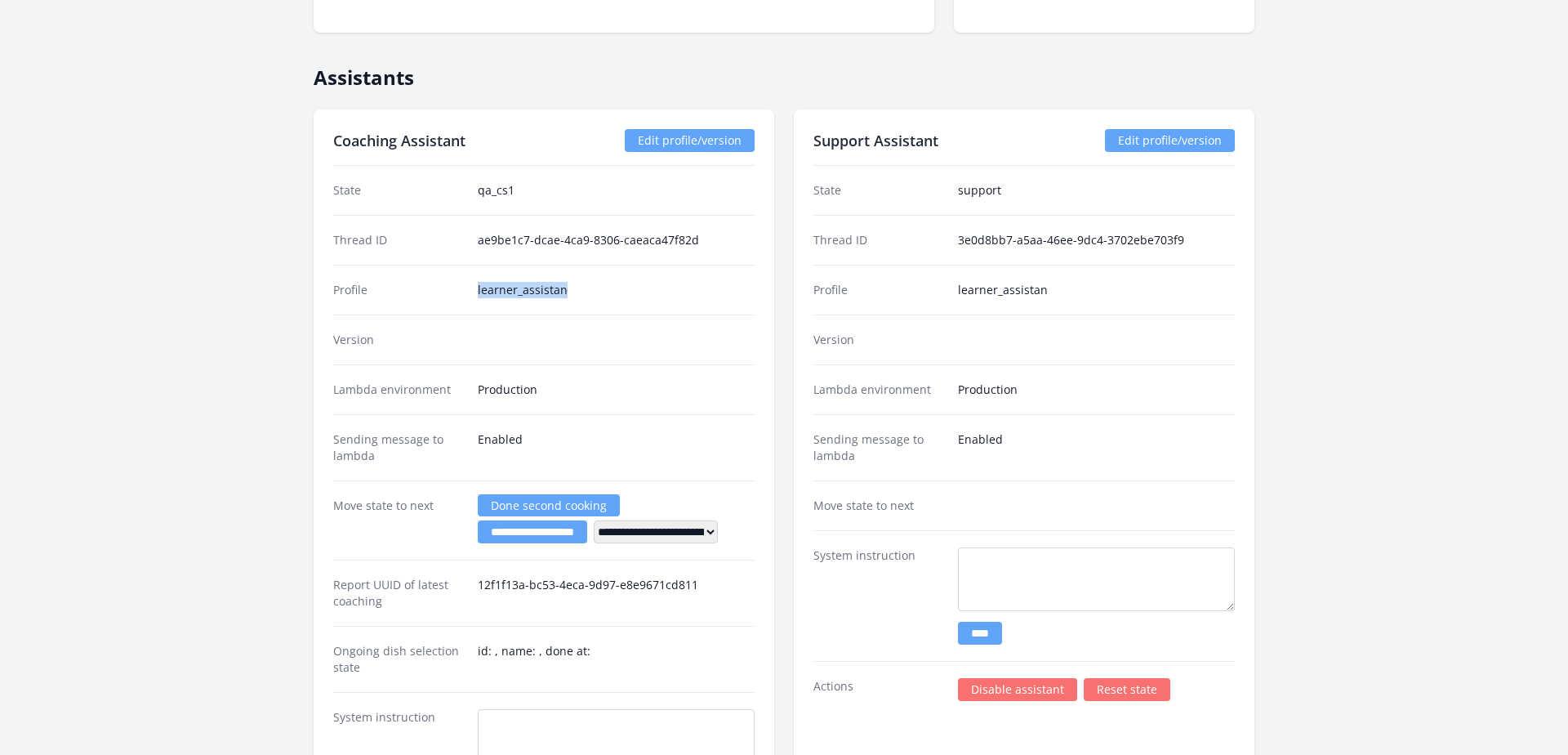
drag, startPoint x: 571, startPoint y: 290, endPoint x: 459, endPoint y: 289, distance: 112.0
click at [459, 289] on div "Profile learner_assistan" at bounding box center [544, 289] width 421 height 50
copy div "learner_assistan"
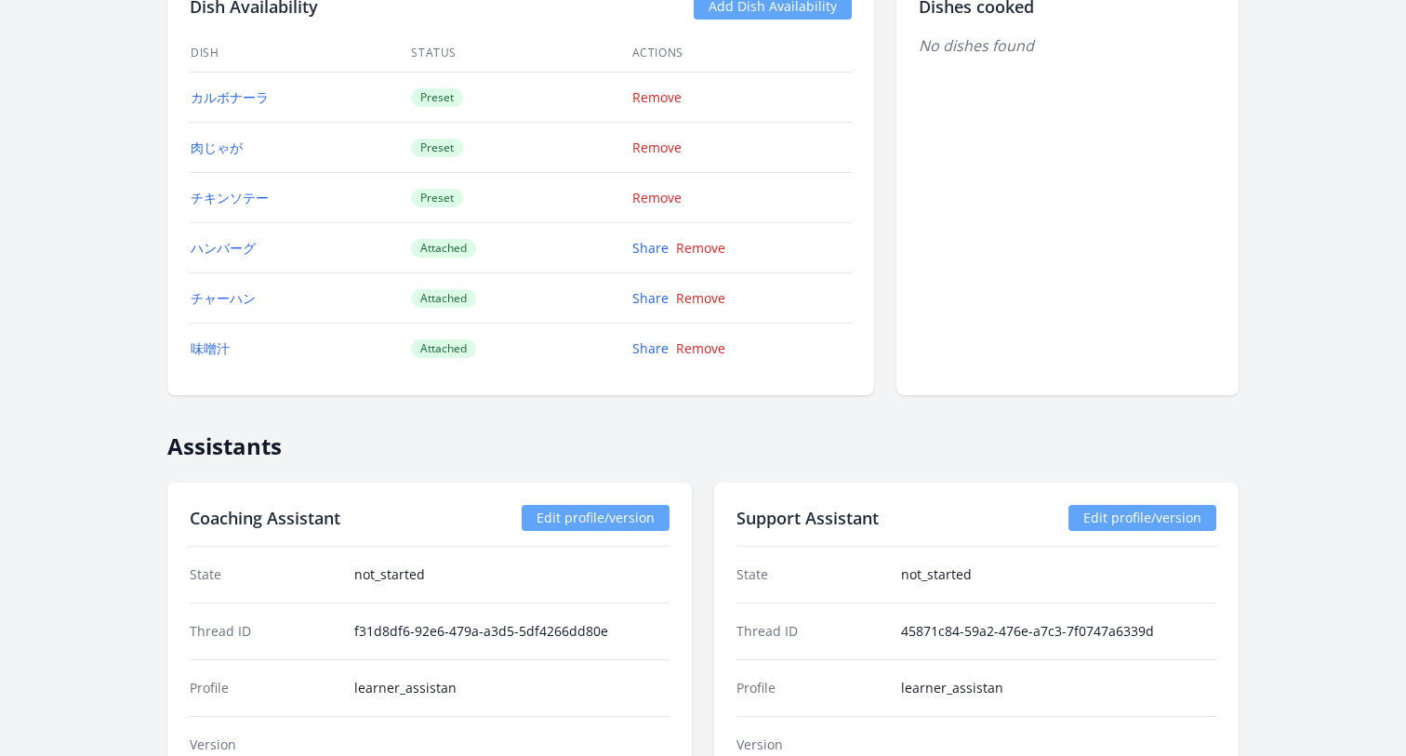
scroll to position [2170, 0]
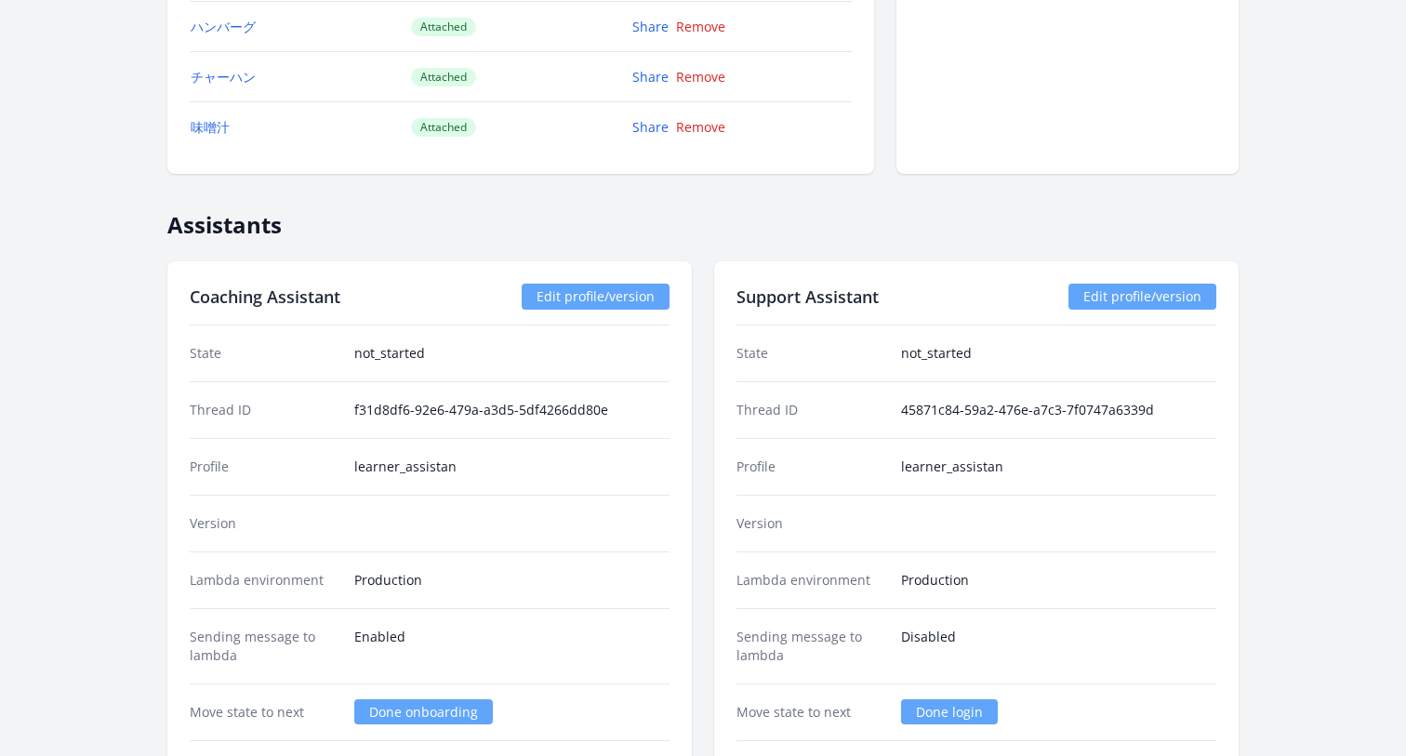
scroll to position [2222, 0]
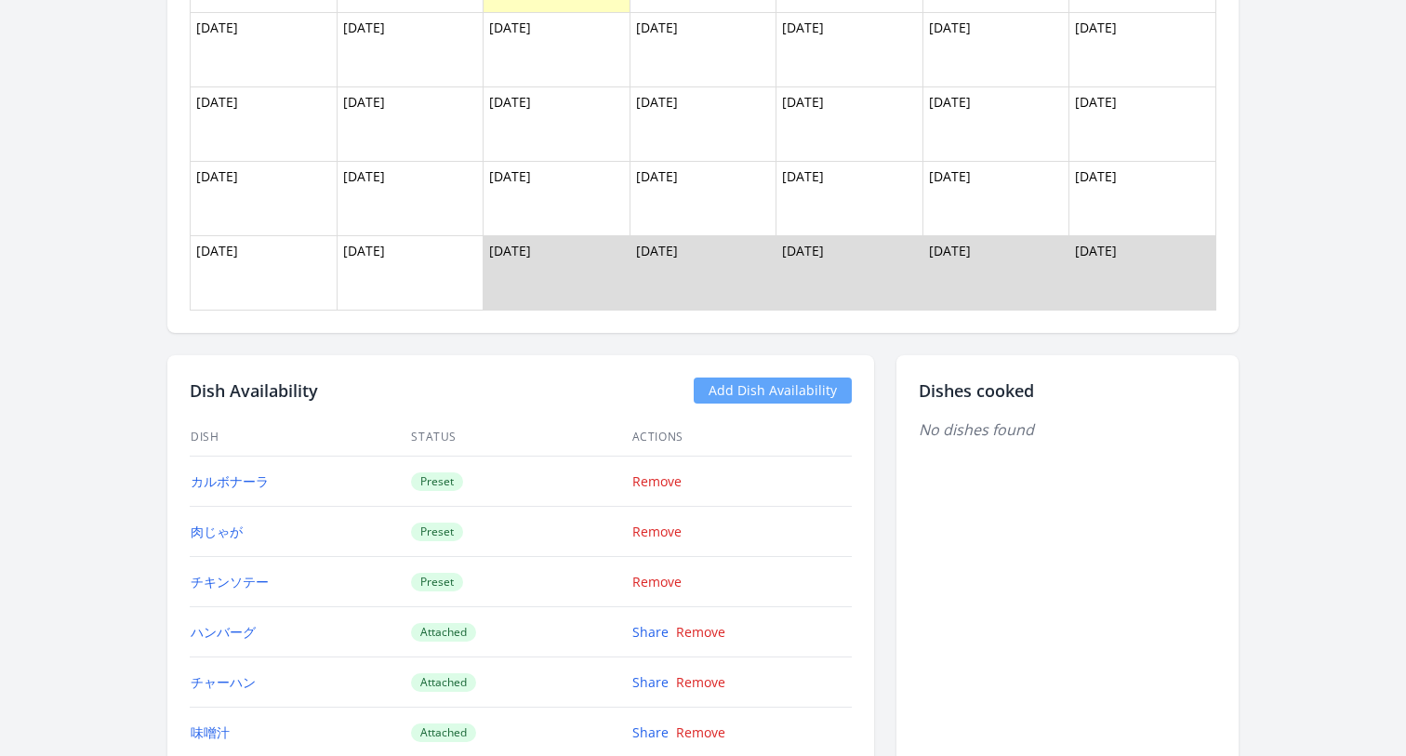
scroll to position [1580, 0]
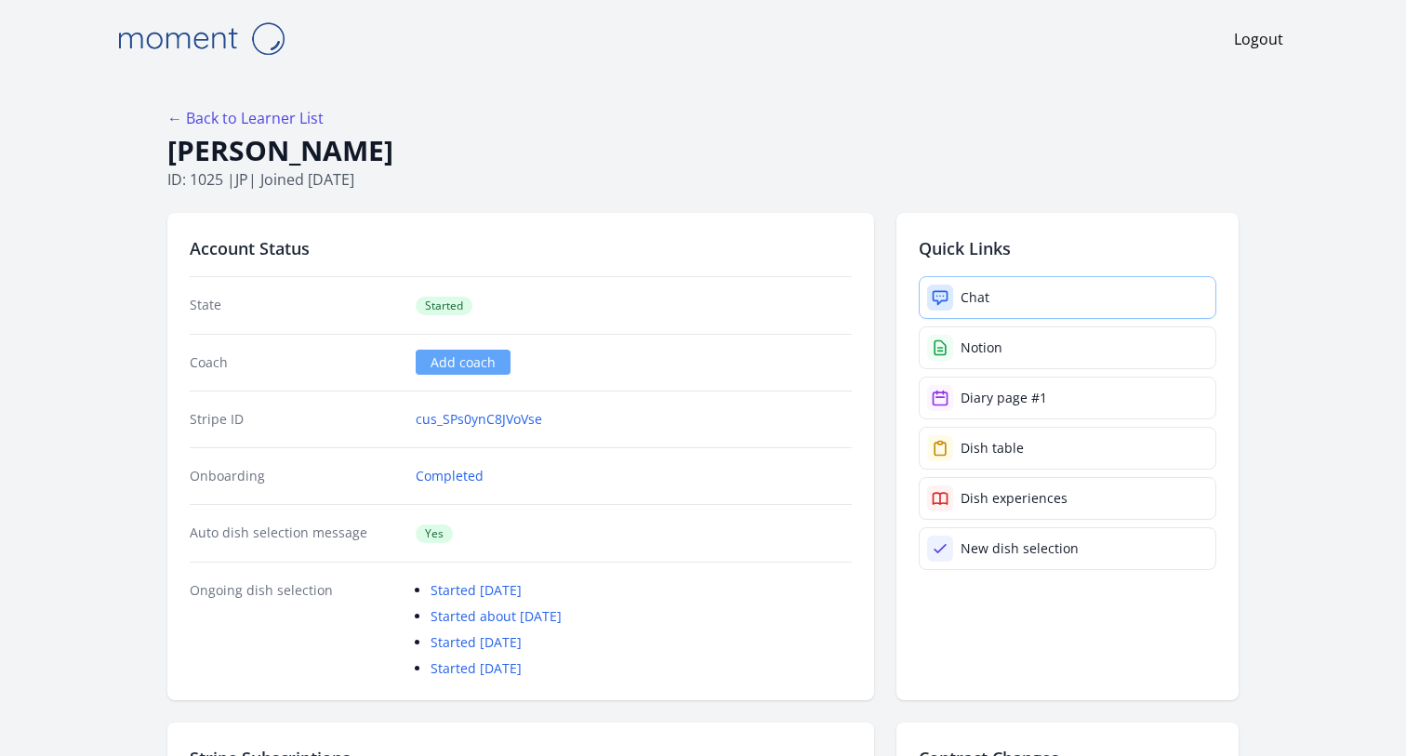
click at [993, 291] on link "Chat" at bounding box center [1068, 297] width 298 height 43
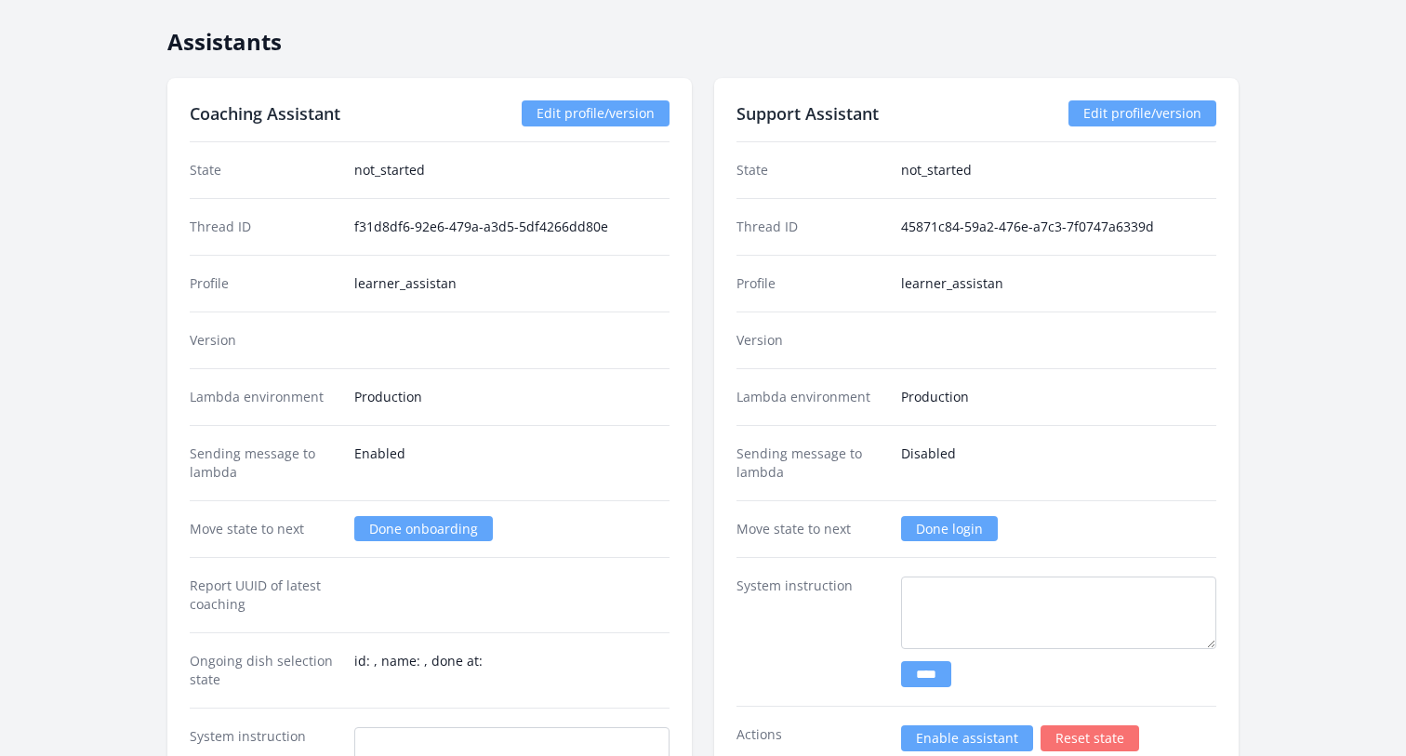
scroll to position [2305, 0]
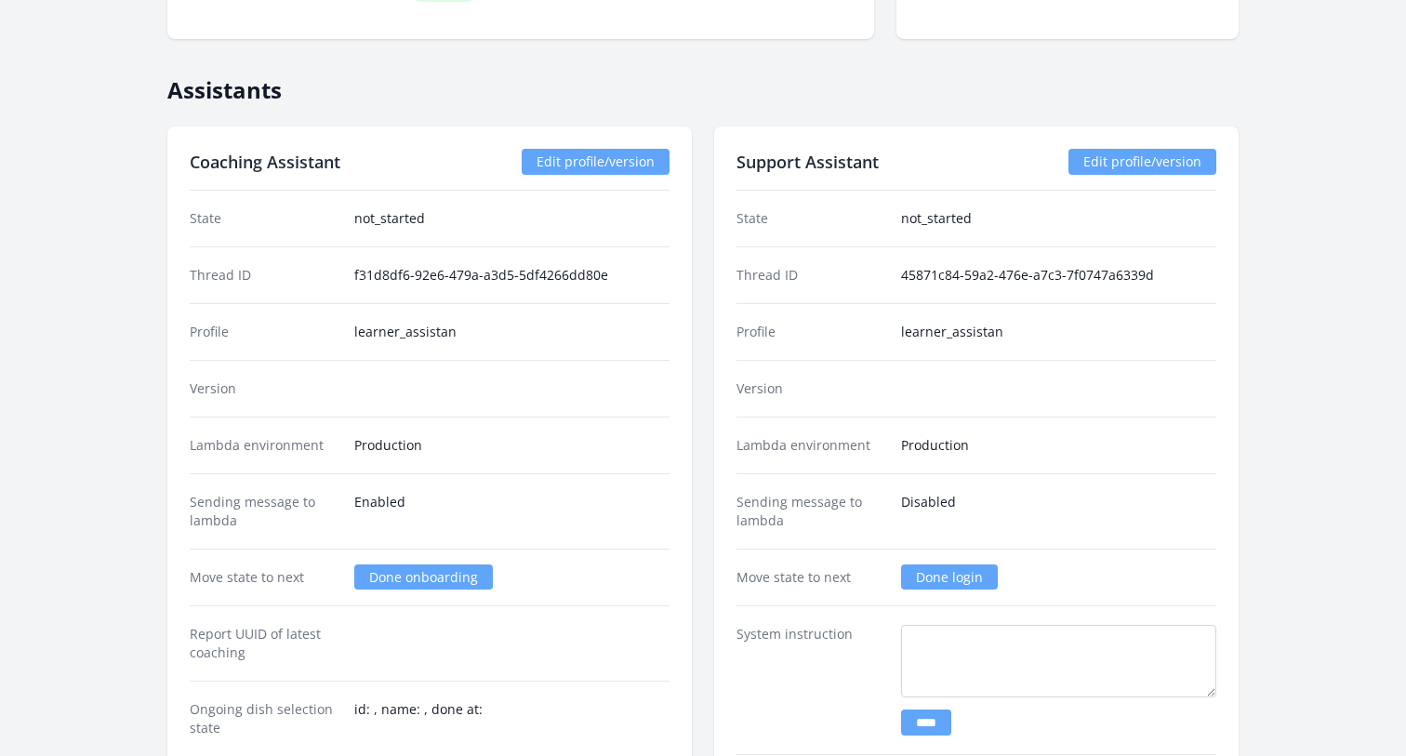
click at [1110, 167] on link "Edit profile/version" at bounding box center [1143, 162] width 148 height 26
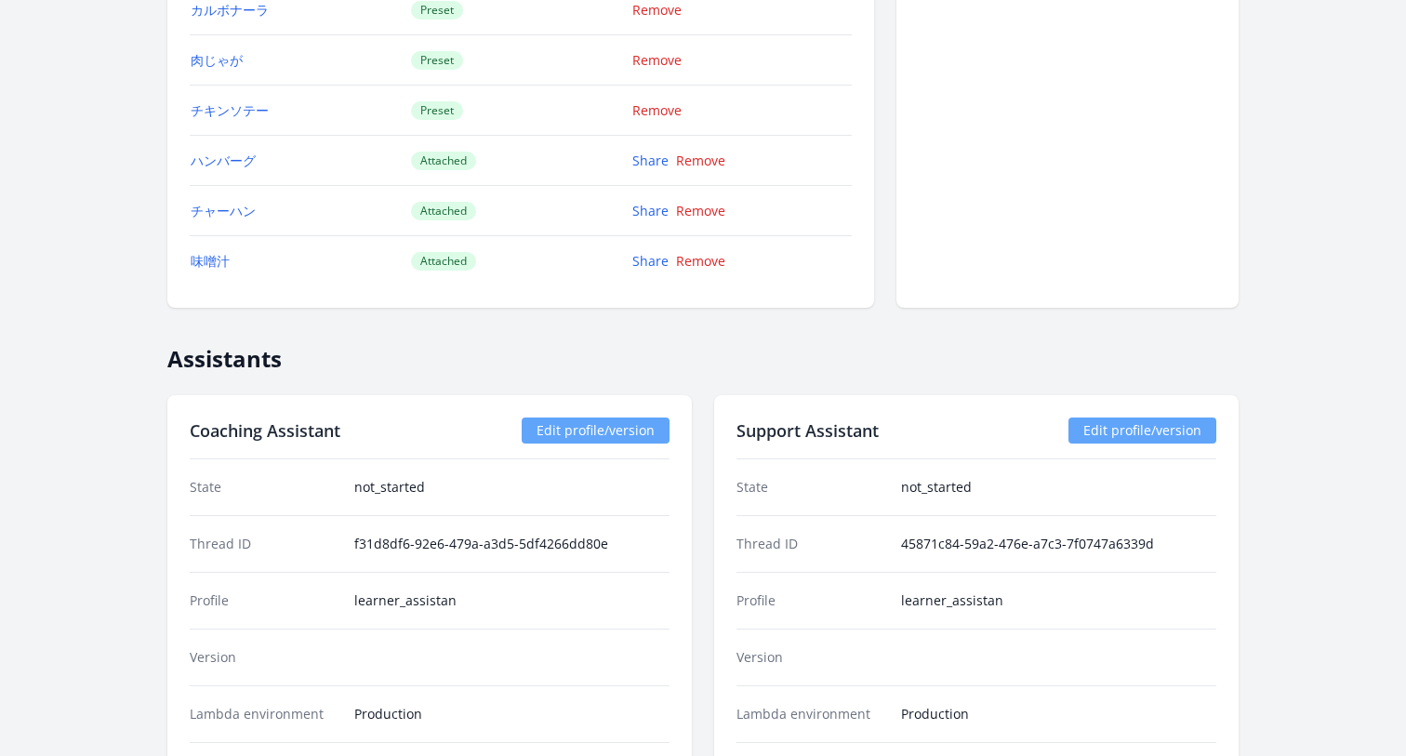
scroll to position [2046, 0]
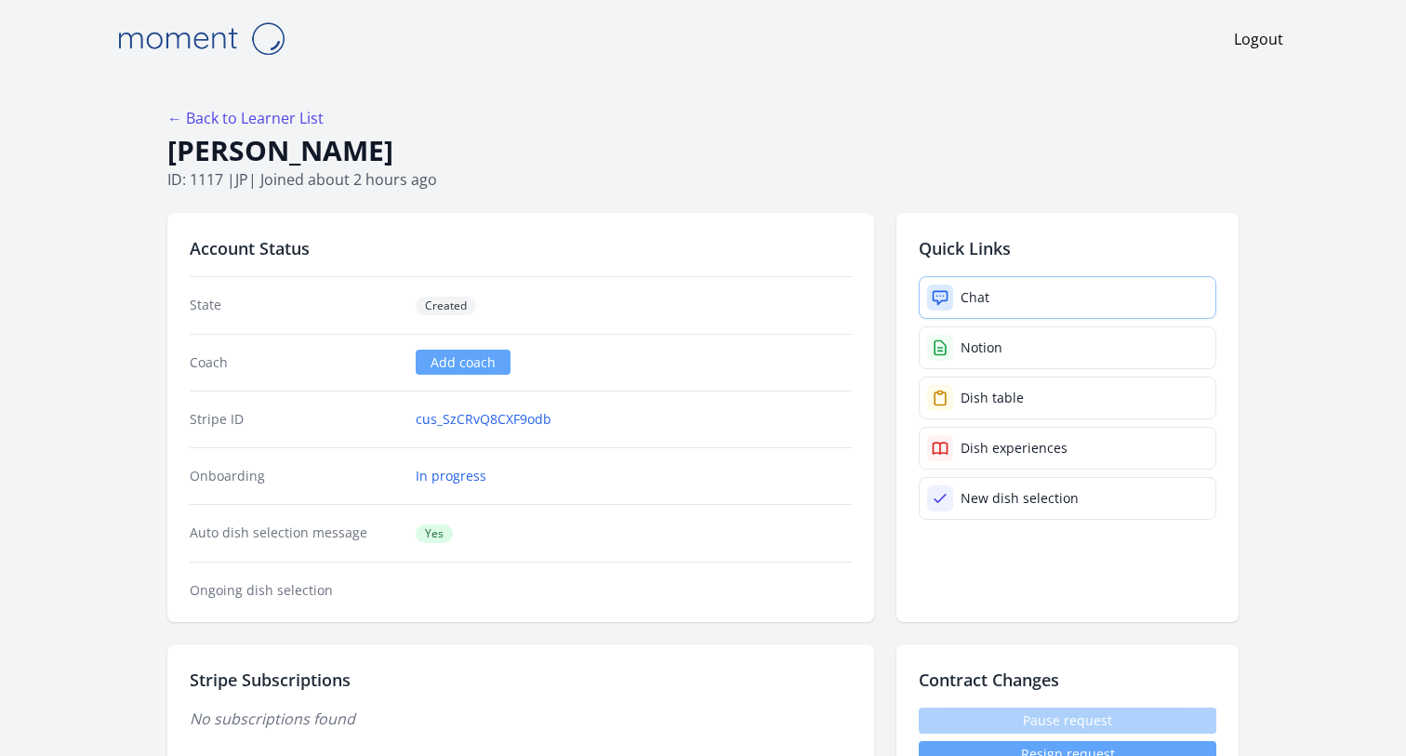
click at [982, 297] on div "Chat" at bounding box center [975, 297] width 29 height 19
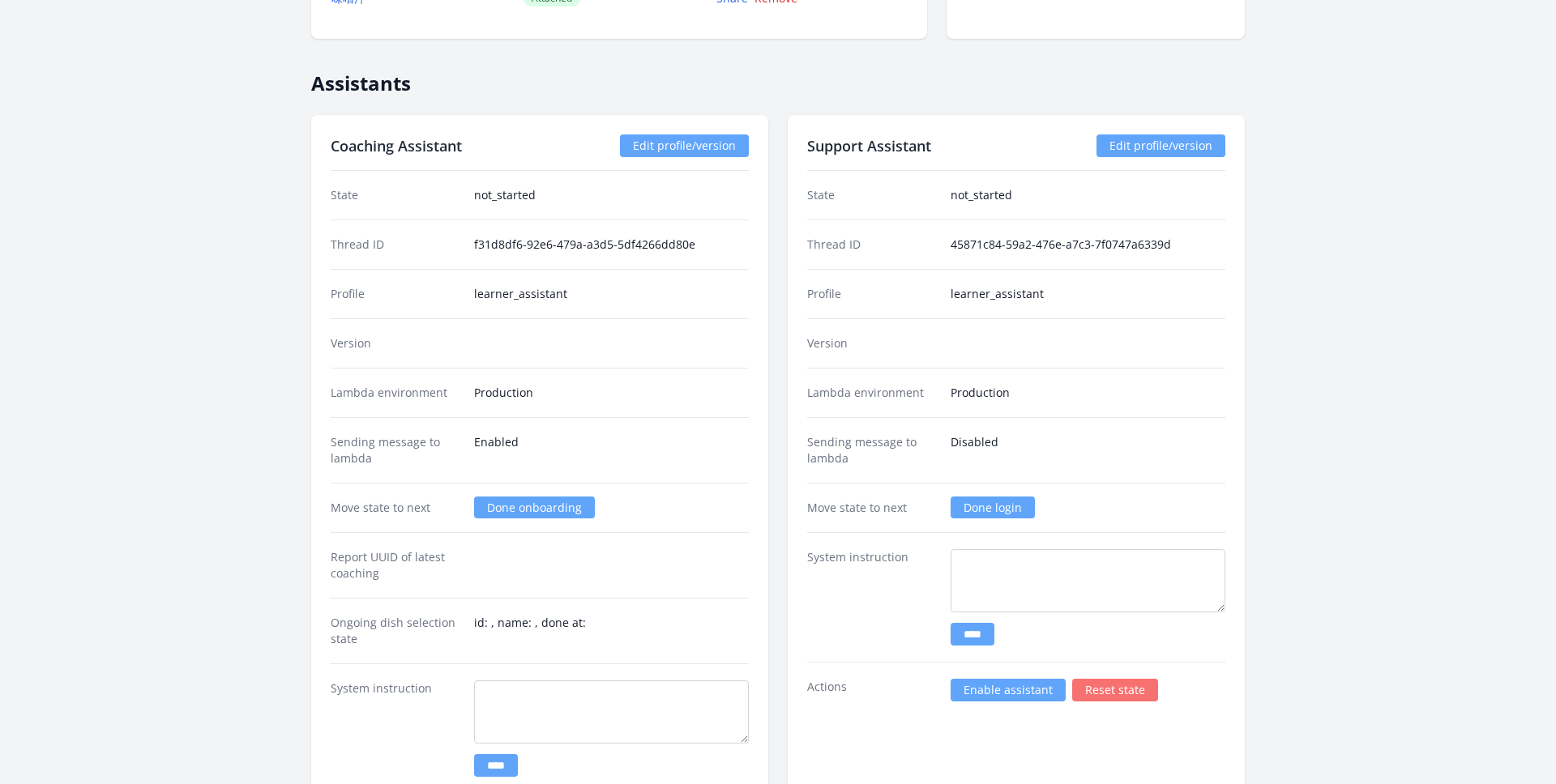
scroll to position [2005, 0]
